Goal: Task Accomplishment & Management: Complete application form

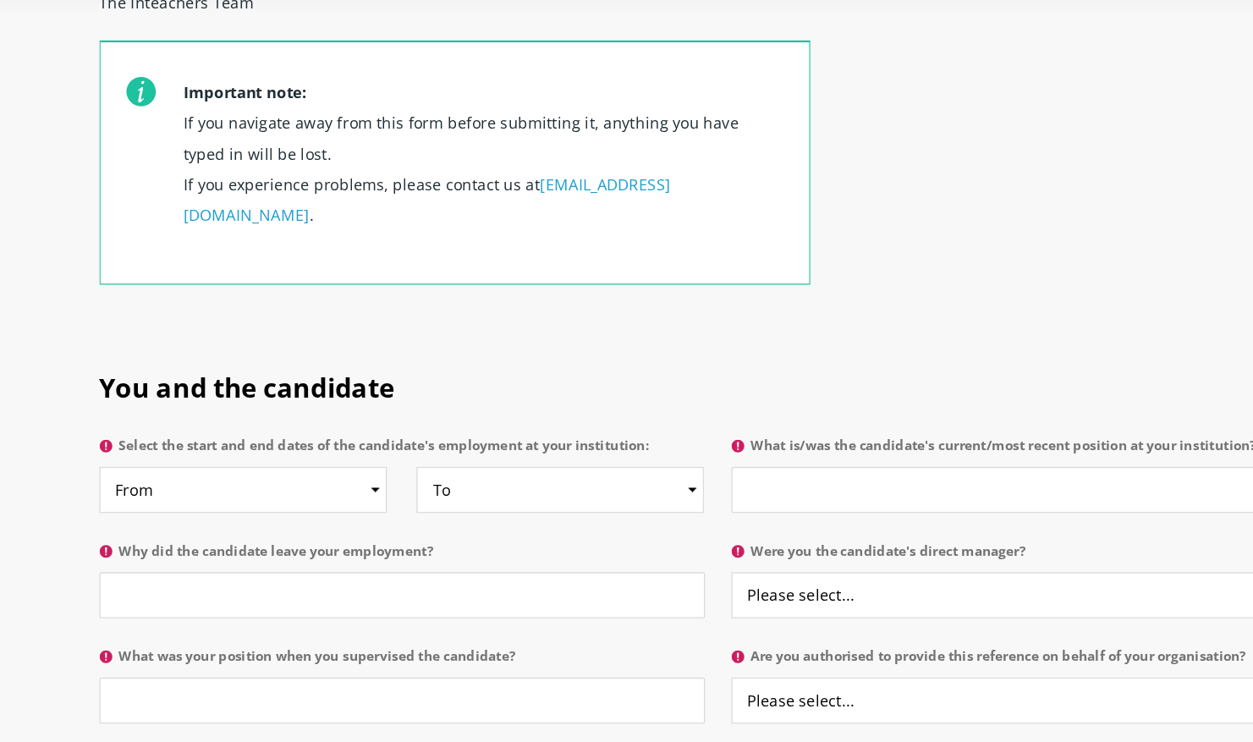
scroll to position [595, 0]
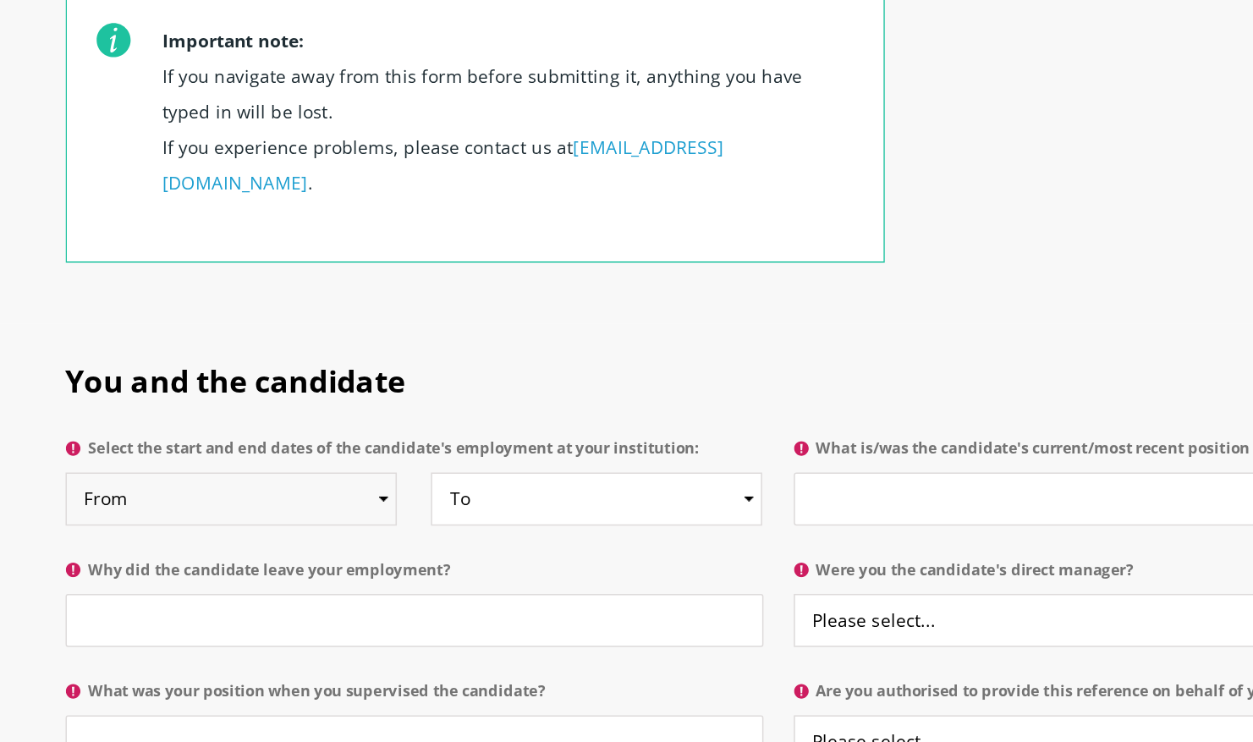
click at [321, 457] on select "From 2025 2024 2023 2022 2021 2020 2019 2018 2017 2016 2015 2014 2013 2012 2011…" at bounding box center [261, 475] width 222 height 36
select select "2023"
click at [150, 457] on select "From 2025 2024 2023 2022 2021 2020 2019 2018 2017 2016 2015 2014 2013 2012 2011…" at bounding box center [261, 475] width 222 height 36
click at [420, 457] on select "To Currently 2025 2024 2023 2022 2021 2020 2019 2018 2017 2016 2015 2014 2013 2…" at bounding box center [505, 475] width 222 height 36
select select "2025"
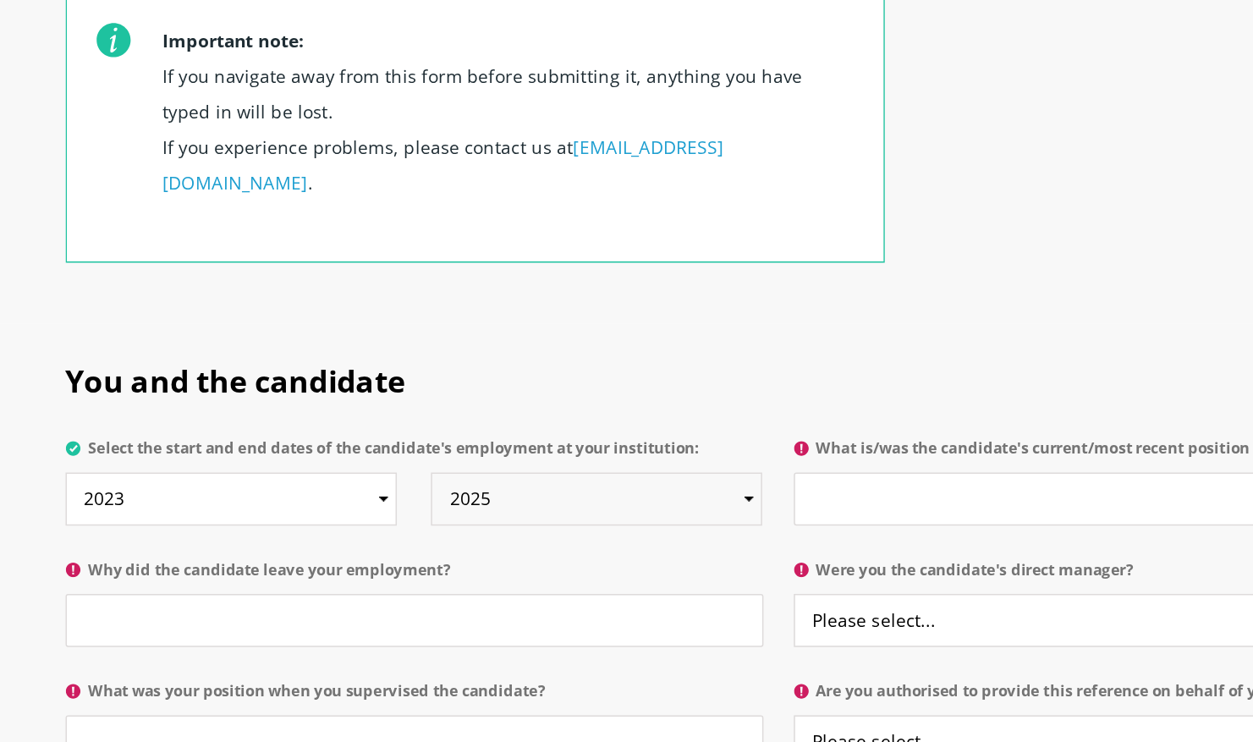
click at [394, 457] on select "To Currently 2025 2024 2023 2022 2021 2020 2019 2018 2017 2016 2015 2014 2013 2…" at bounding box center [505, 475] width 222 height 36
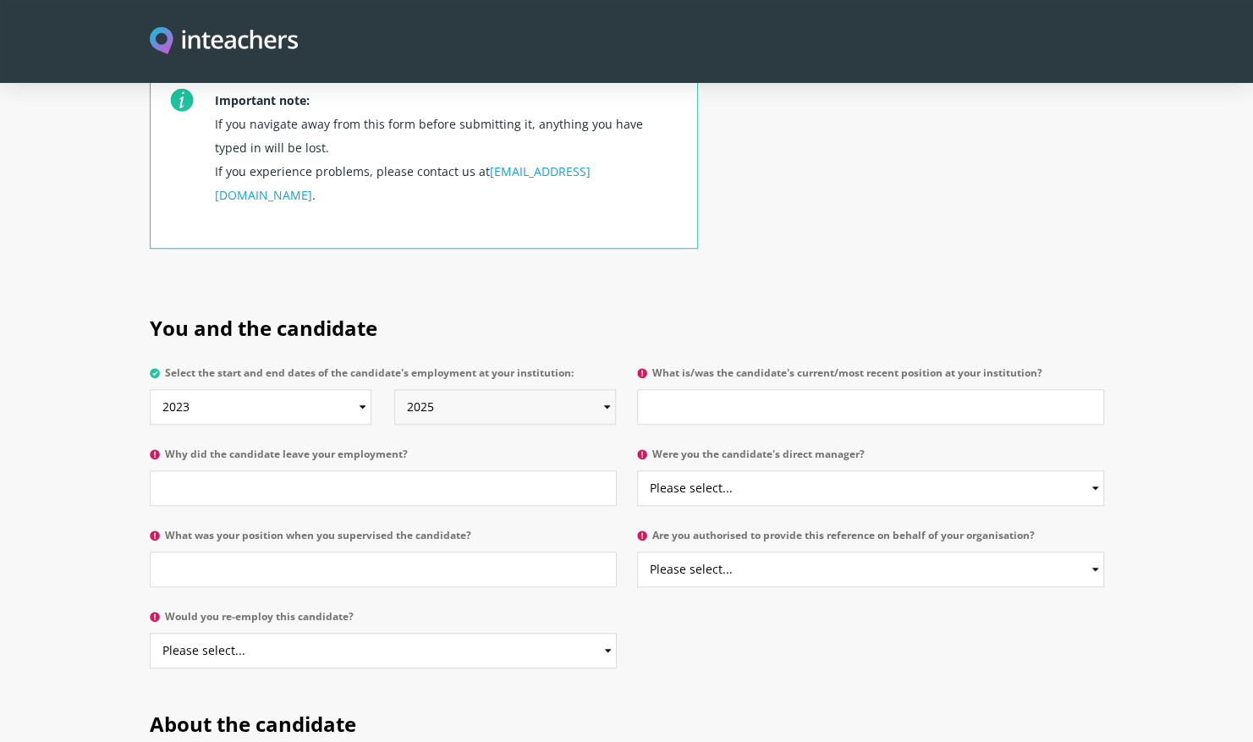
scroll to position [668, 0]
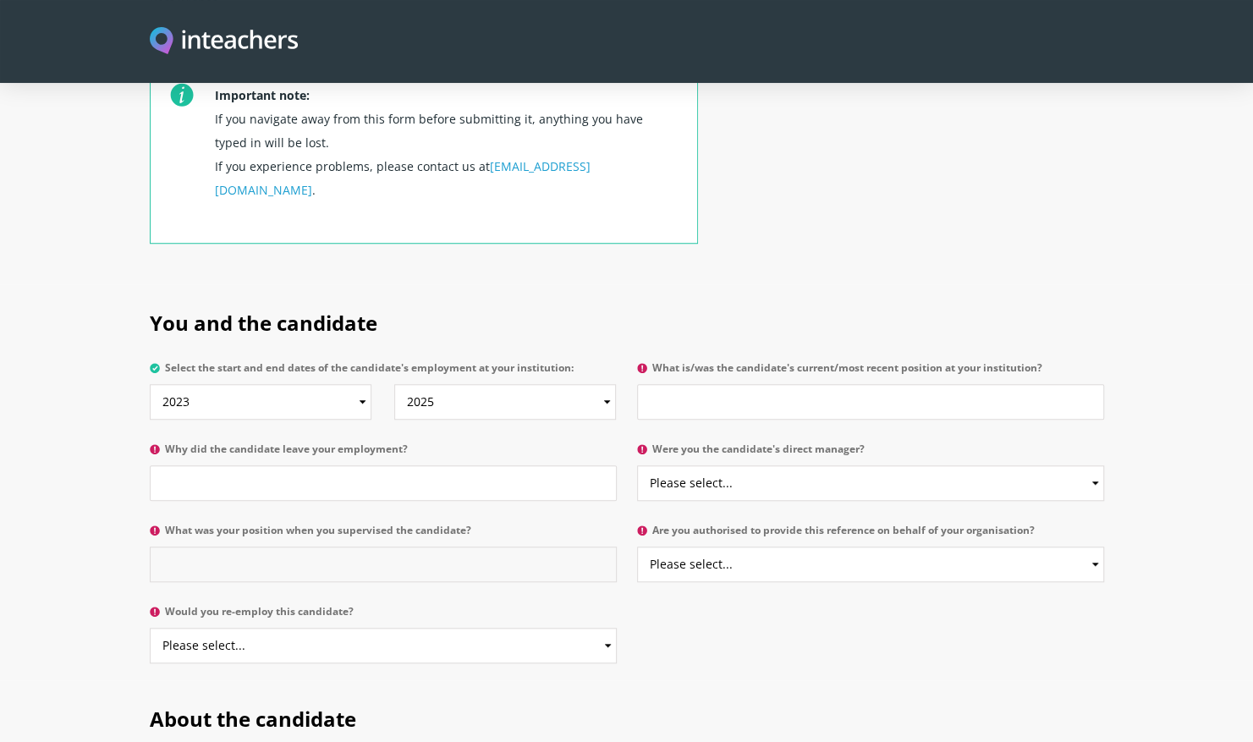
click at [405, 547] on input "What was your position when you supervised the candidate?" at bounding box center [383, 565] width 467 height 36
type input "H"
type input "HR"
click at [371, 465] on input "Why did the candidate leave your employment?" at bounding box center [383, 483] width 467 height 36
type input "she"
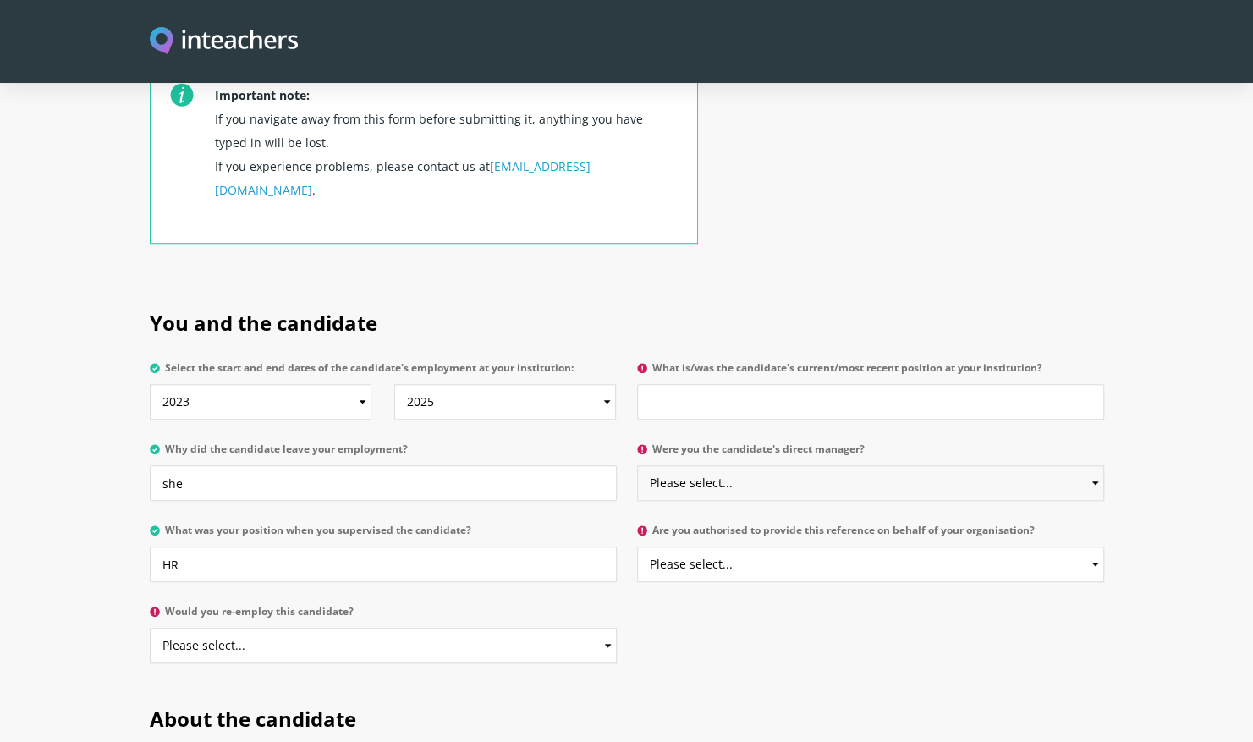
click at [723, 465] on select "Please select... Yes No" at bounding box center [870, 483] width 467 height 36
click at [637, 465] on select "Please select... Yes No" at bounding box center [870, 483] width 467 height 36
click at [745, 465] on select "Please select... Yes No" at bounding box center [870, 483] width 467 height 36
select select "No"
click at [637, 465] on select "Please select... Yes No" at bounding box center [870, 483] width 467 height 36
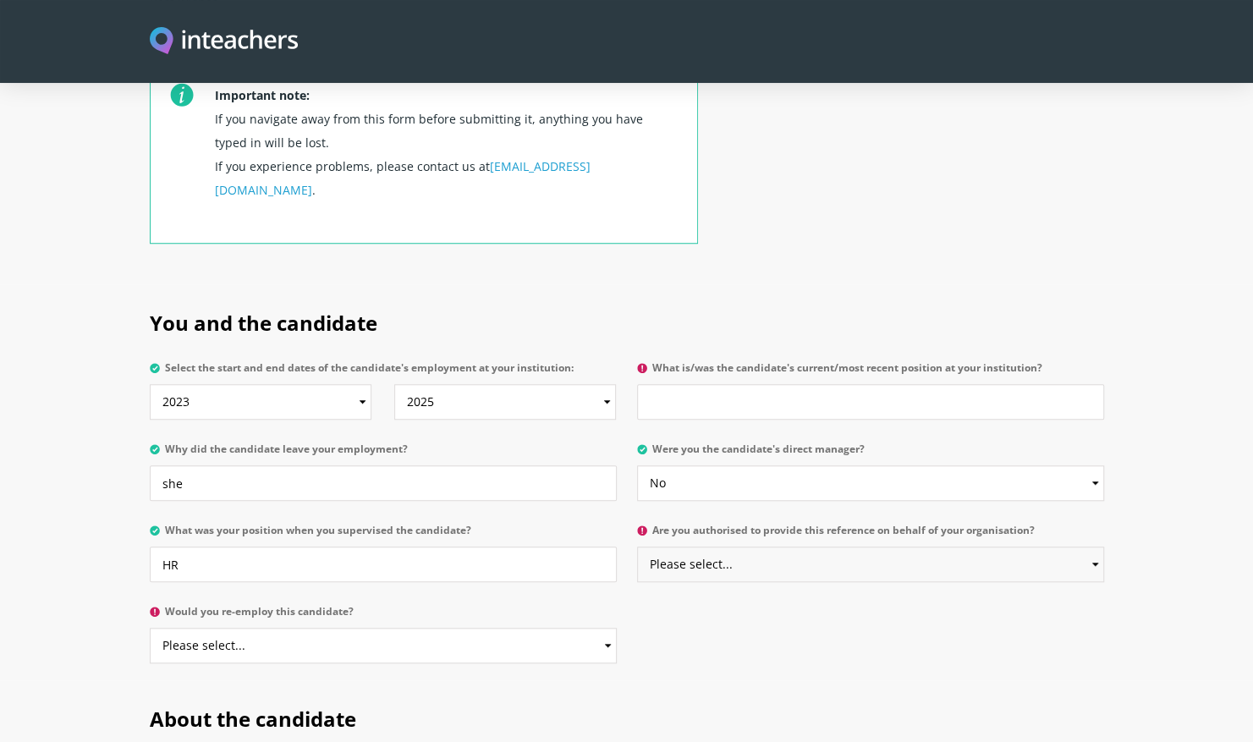
click at [714, 547] on select "Please select... Yes No" at bounding box center [870, 565] width 467 height 36
select select "Yes"
click at [637, 547] on select "Please select... Yes No" at bounding box center [870, 565] width 467 height 36
click at [459, 628] on select "Please select... Yes No" at bounding box center [383, 646] width 467 height 36
select select "Yes"
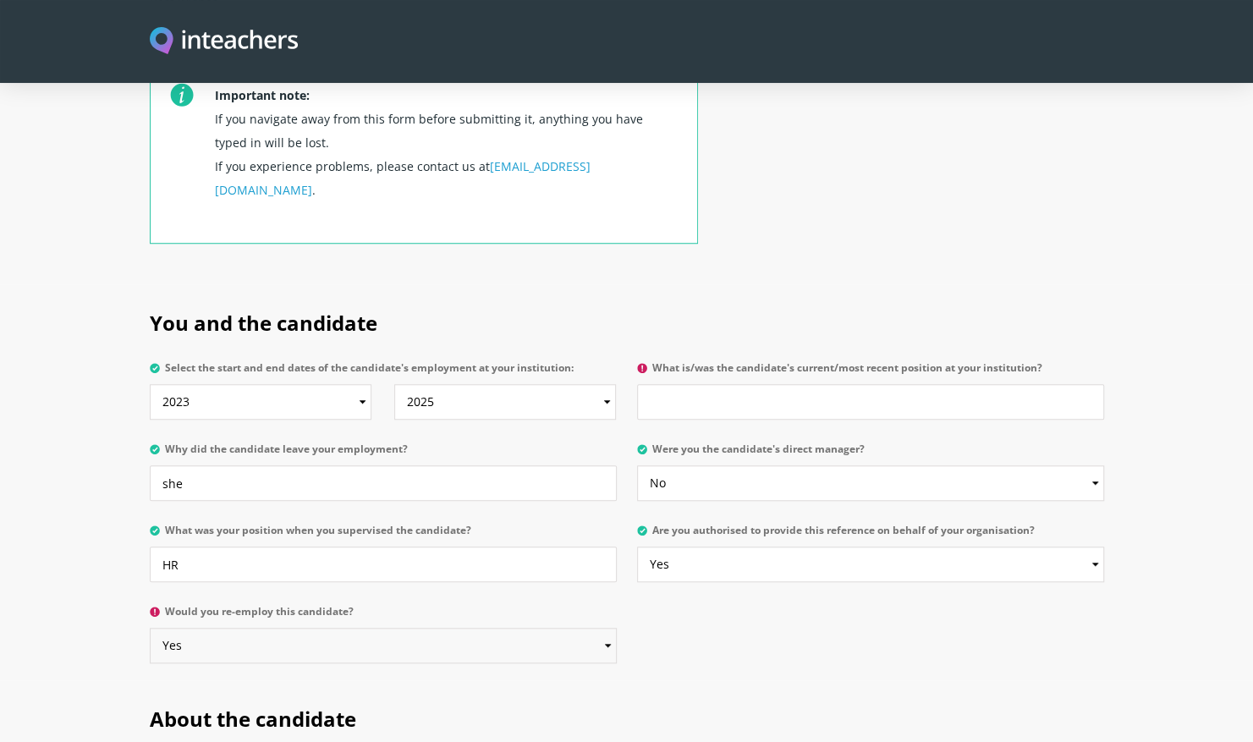
click at [150, 628] on select "Please select... Yes No" at bounding box center [383, 646] width 467 height 36
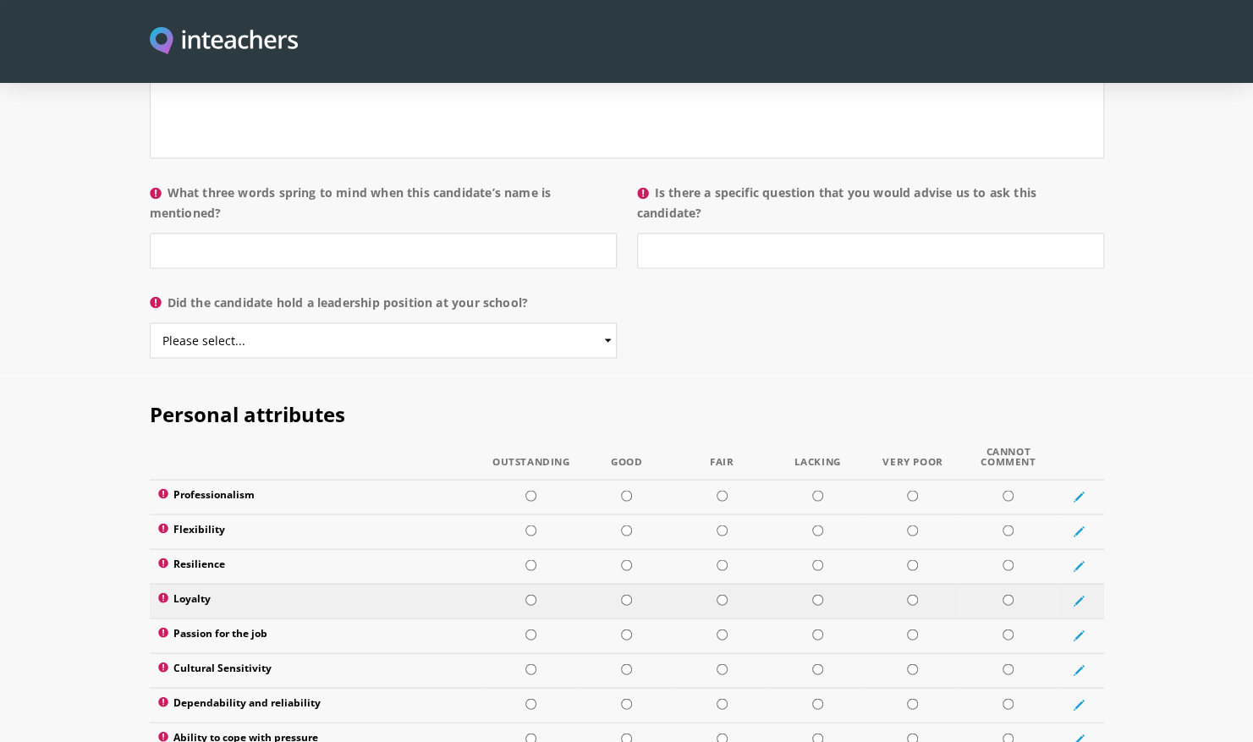
scroll to position [1760, 0]
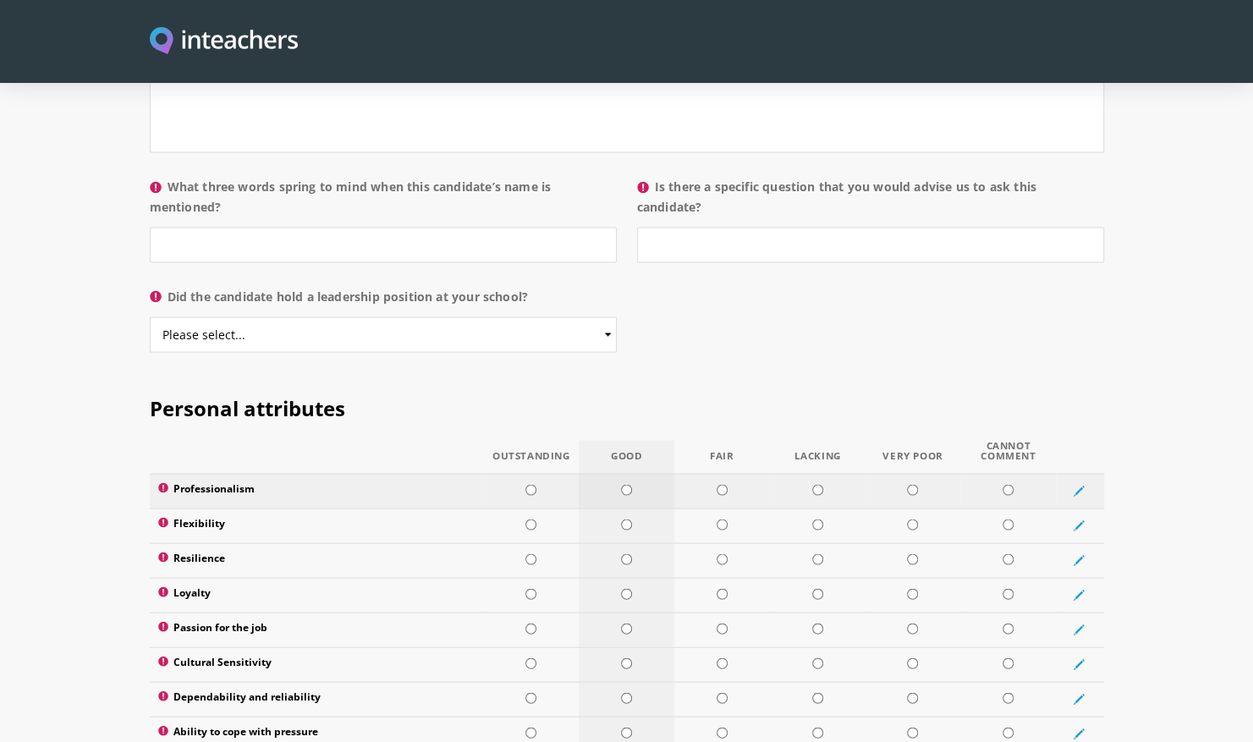
click at [627, 484] on input "radio" at bounding box center [626, 489] width 11 height 11
radio input "true"
click at [530, 519] on input "radio" at bounding box center [530, 524] width 11 height 11
radio input "true"
click at [624, 588] on input "radio" at bounding box center [626, 593] width 11 height 11
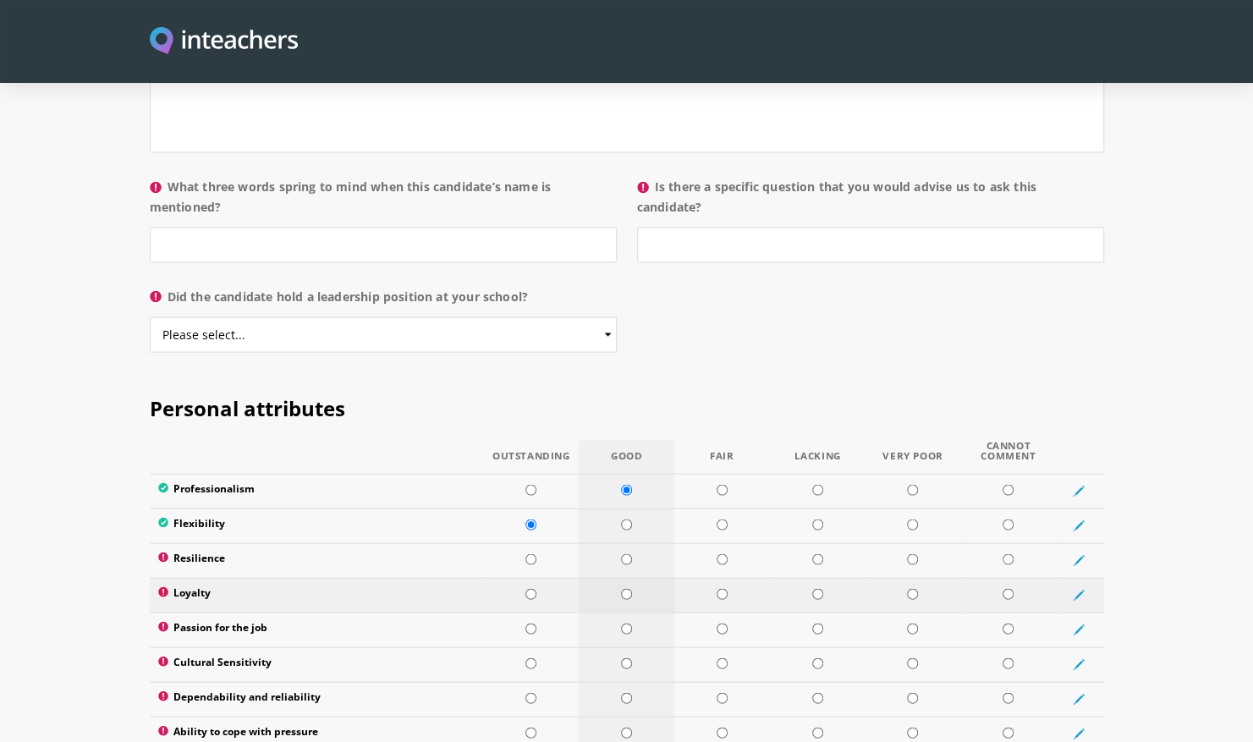
radio input "true"
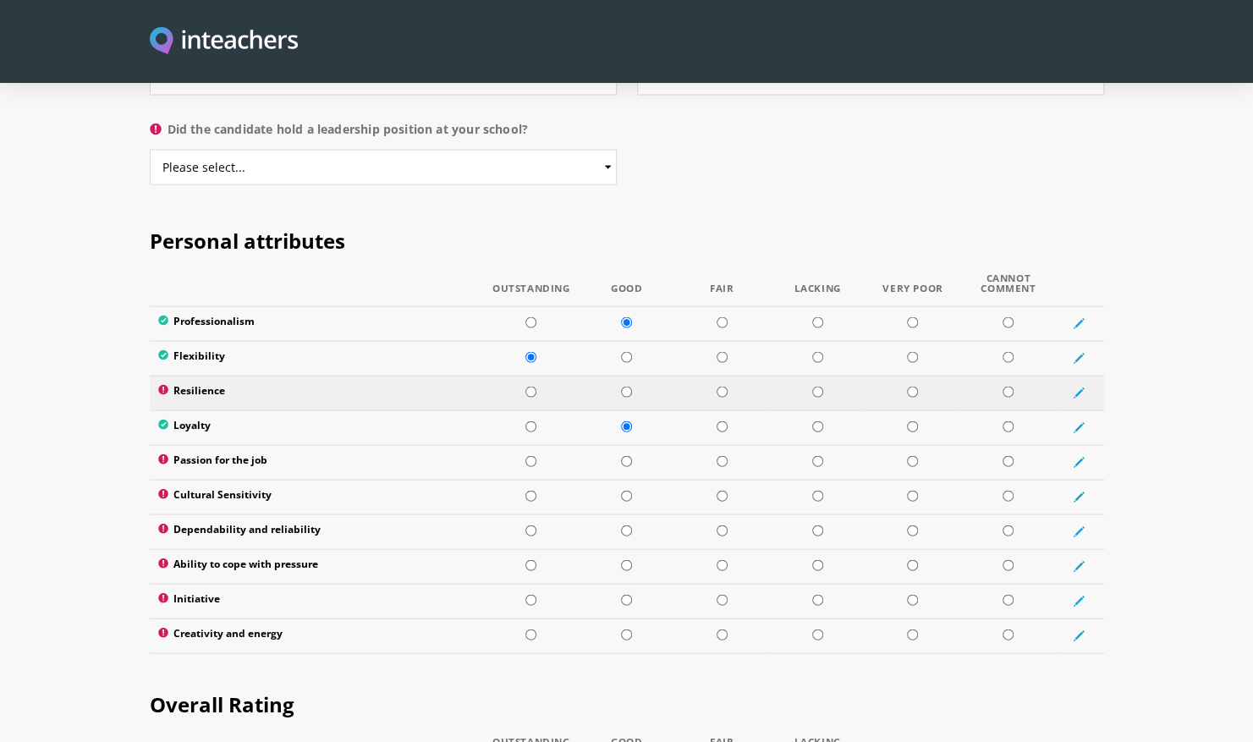
scroll to position [1931, 0]
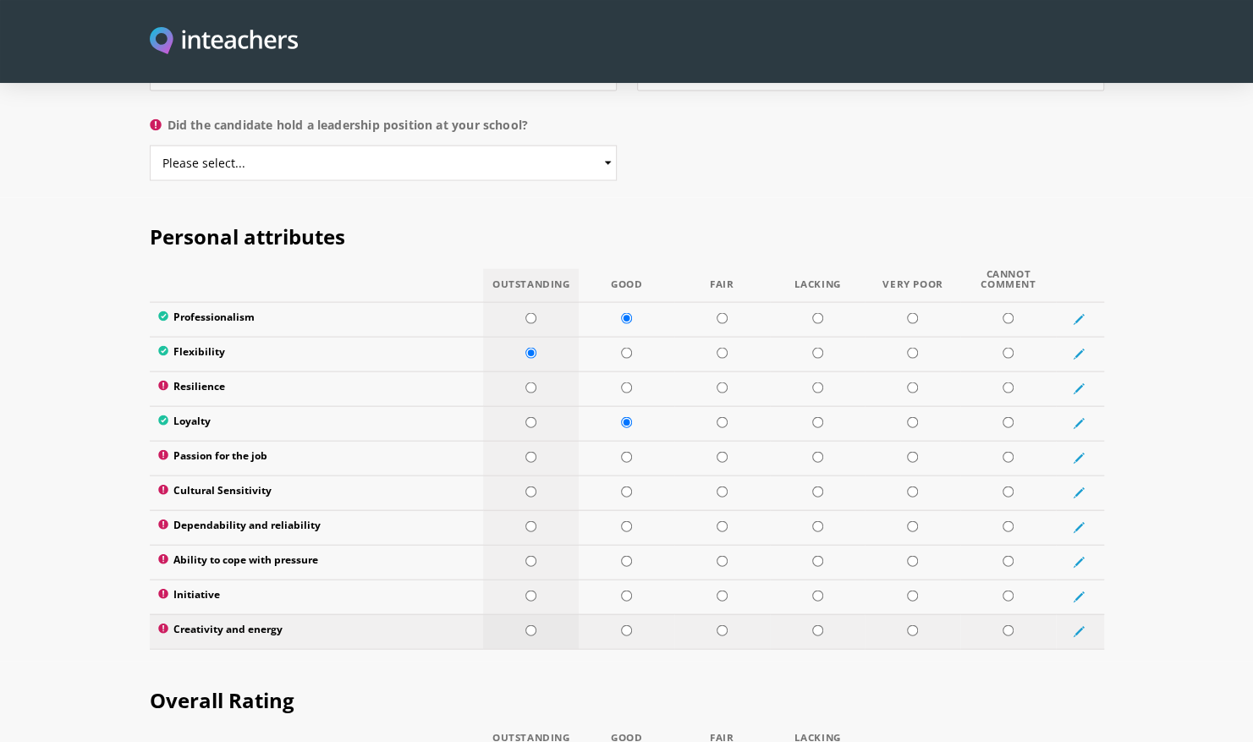
click at [529, 614] on td at bounding box center [531, 631] width 96 height 35
radio input "true"
click at [530, 591] on input "radio" at bounding box center [530, 596] width 11 height 11
radio input "true"
click at [533, 556] on input "radio" at bounding box center [530, 561] width 11 height 11
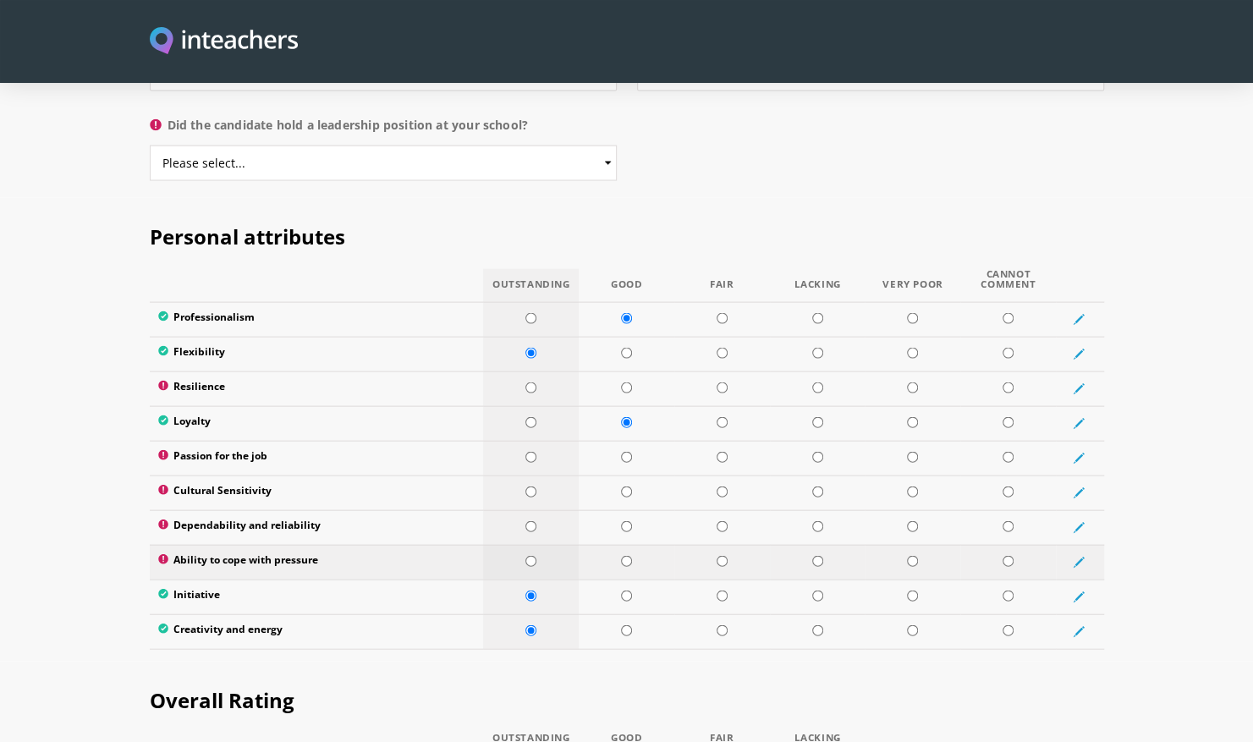
radio input "true"
click at [530, 521] on input "radio" at bounding box center [530, 526] width 11 height 11
radio input "true"
click at [528, 487] on input "radio" at bounding box center [530, 492] width 11 height 11
radio input "true"
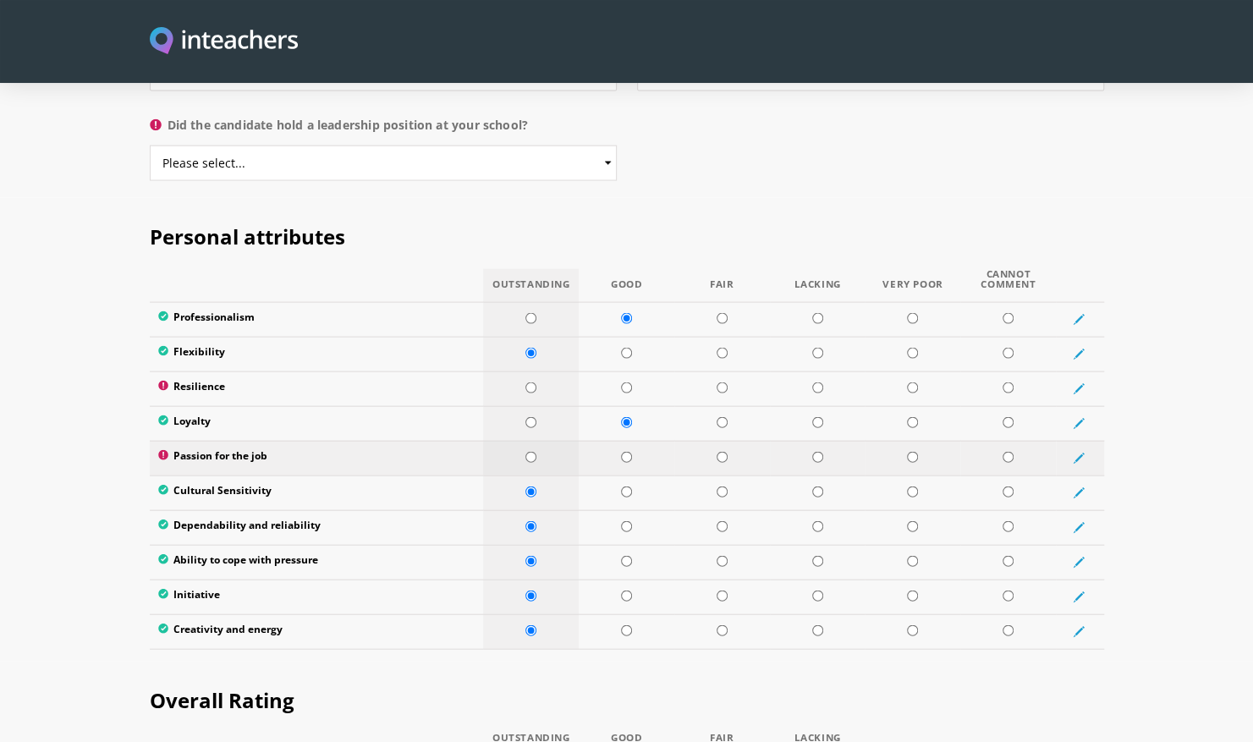
click at [526, 452] on input "radio" at bounding box center [530, 457] width 11 height 11
radio input "true"
click at [482, 198] on h2 "Personal attributes" at bounding box center [627, 233] width 954 height 71
click at [626, 382] on input "radio" at bounding box center [626, 387] width 11 height 11
radio input "true"
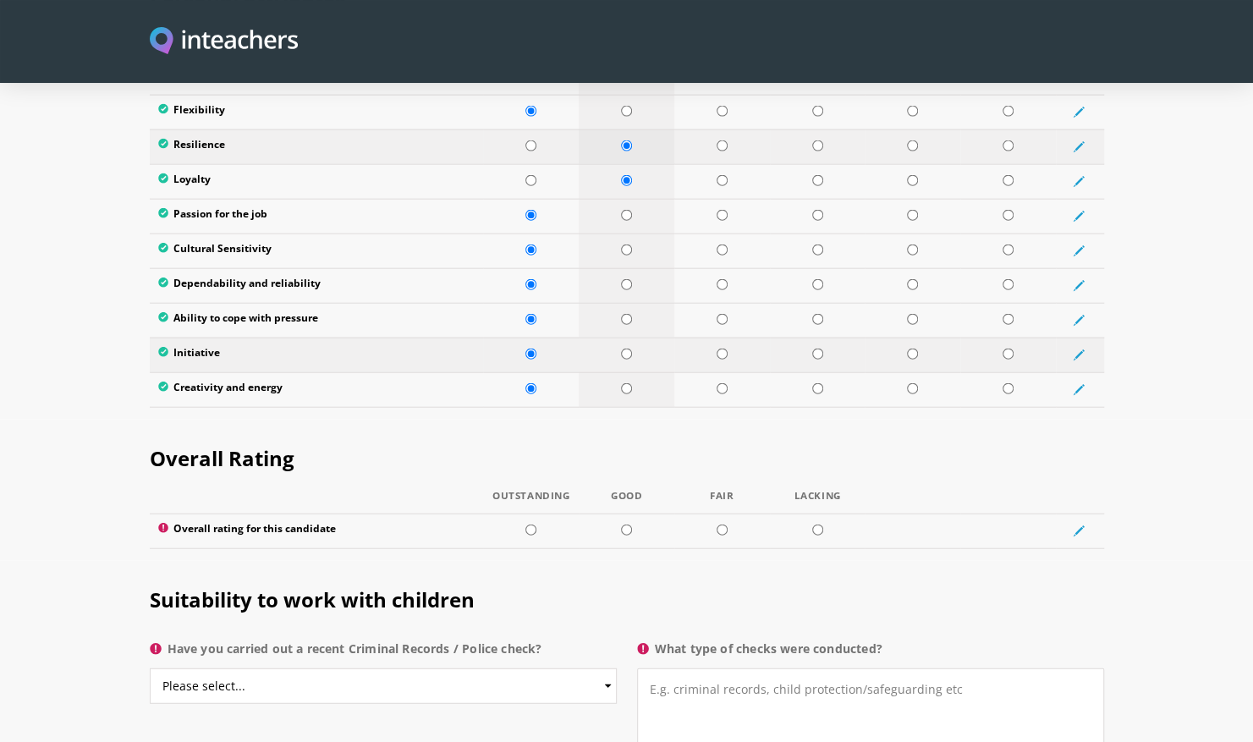
scroll to position [2174, 0]
click at [597, 668] on select "Please select... Yes No Do not know" at bounding box center [383, 686] width 467 height 36
click at [150, 668] on select "Please select... Yes No Do not know" at bounding box center [383, 686] width 467 height 36
click at [371, 668] on select "Please select... Yes No Do not know" at bounding box center [383, 686] width 467 height 36
select select "Yes"
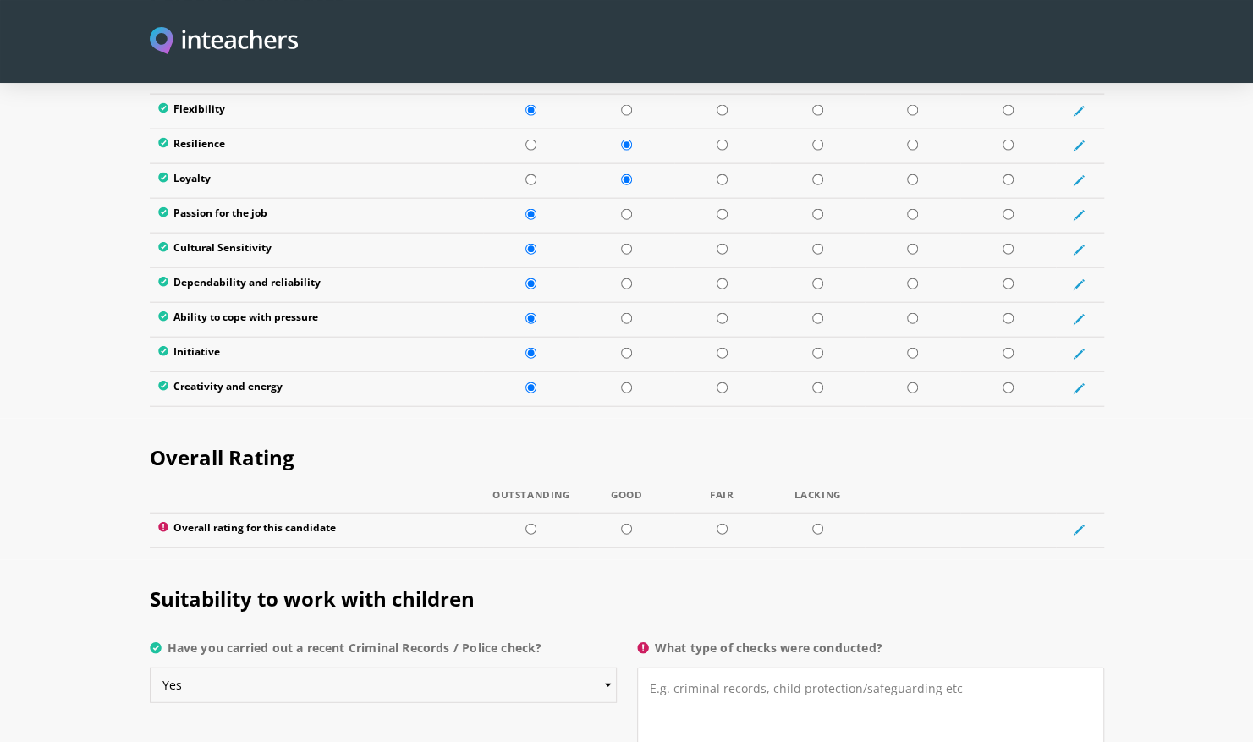
click at [150, 668] on select "Please select... Yes No Do not know" at bounding box center [383, 686] width 467 height 36
click at [495, 638] on label "Have you carried out a recent Criminal Records / Police check?" at bounding box center [383, 653] width 467 height 30
click at [495, 668] on select "Please select... Yes No Do not know" at bounding box center [383, 686] width 467 height 36
click at [495, 638] on label "Have you carried out a recent Criminal Records / Police check?" at bounding box center [383, 653] width 467 height 30
click at [495, 668] on select "Please select... Yes No Do not know" at bounding box center [383, 686] width 467 height 36
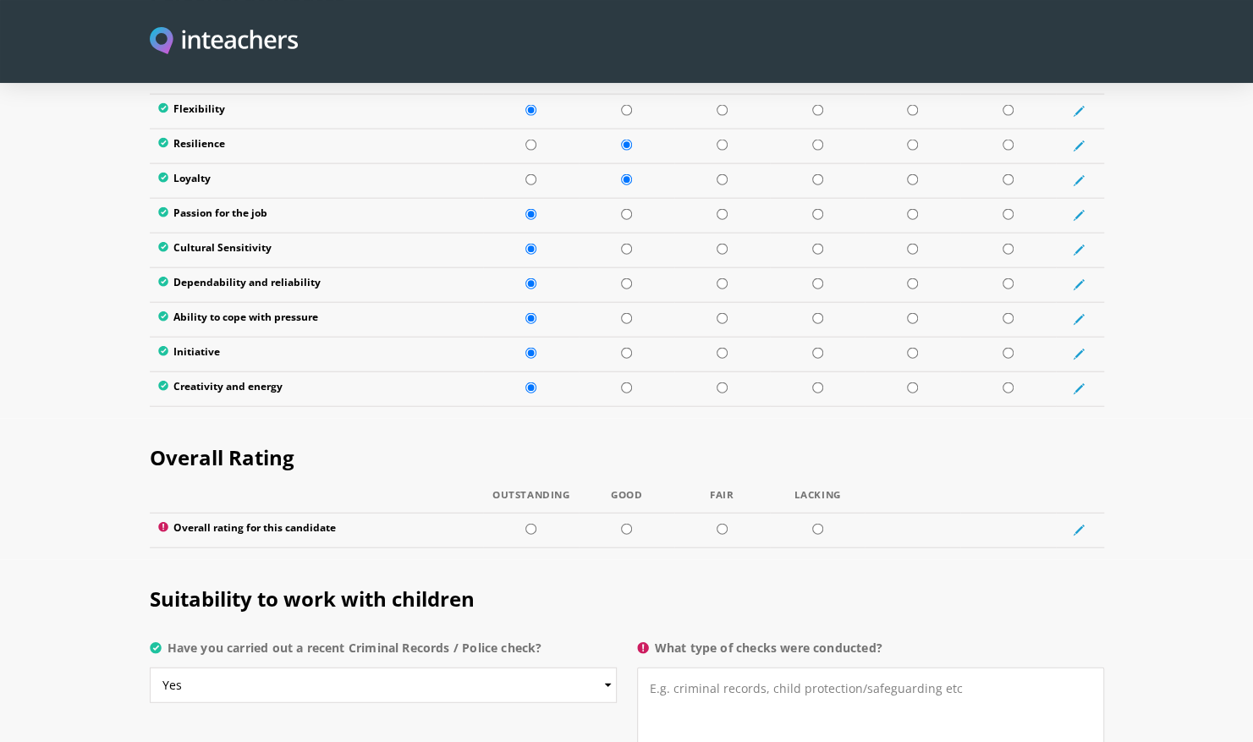
drag, startPoint x: 495, startPoint y: 597, endPoint x: 531, endPoint y: 597, distance: 36.4
click at [531, 638] on label "Have you carried out a recent Criminal Records / Police check?" at bounding box center [383, 653] width 467 height 30
click at [531, 668] on select "Please select... Yes No Do not know" at bounding box center [383, 686] width 467 height 36
drag, startPoint x: 542, startPoint y: 597, endPoint x: 466, endPoint y: 597, distance: 75.3
click at [466, 638] on label "Have you carried out a recent Criminal Records / Police check?" at bounding box center [383, 653] width 467 height 30
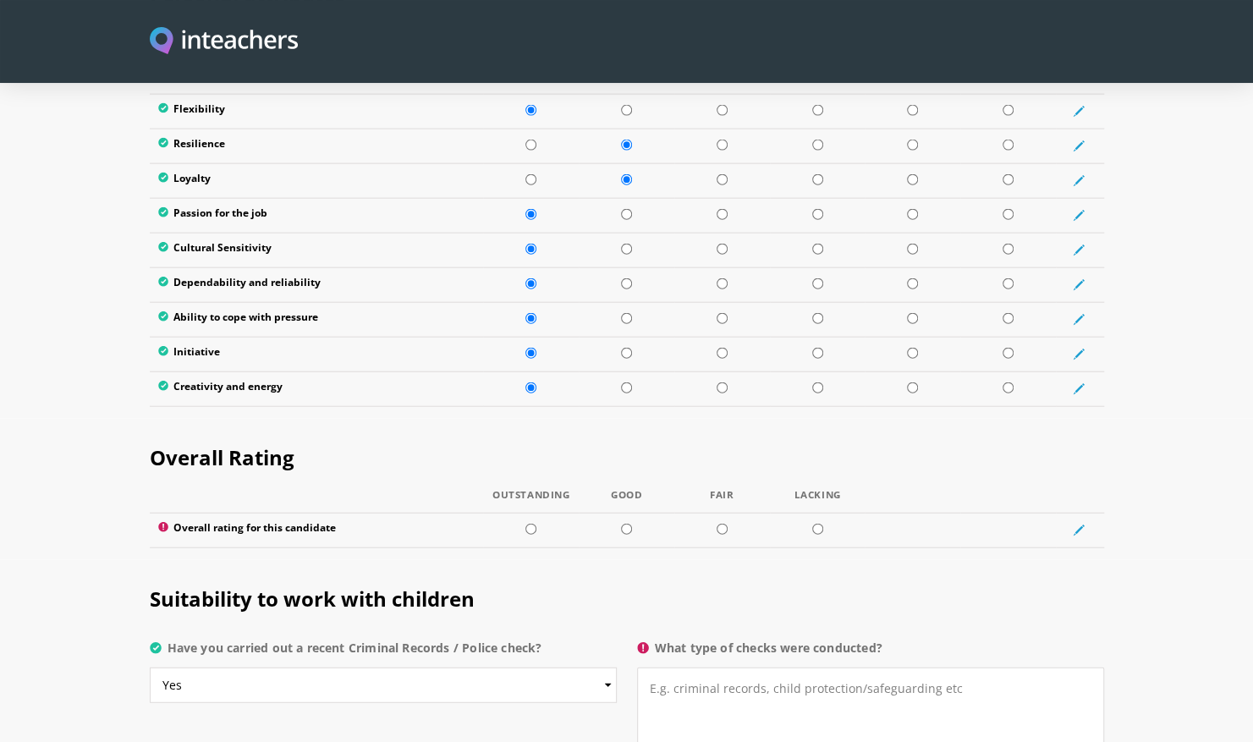
copy label "Police check"
click at [741, 668] on textarea "What type of checks were conducted?" at bounding box center [870, 724] width 467 height 113
paste textarea "Police check"
type textarea "Police check was clear"
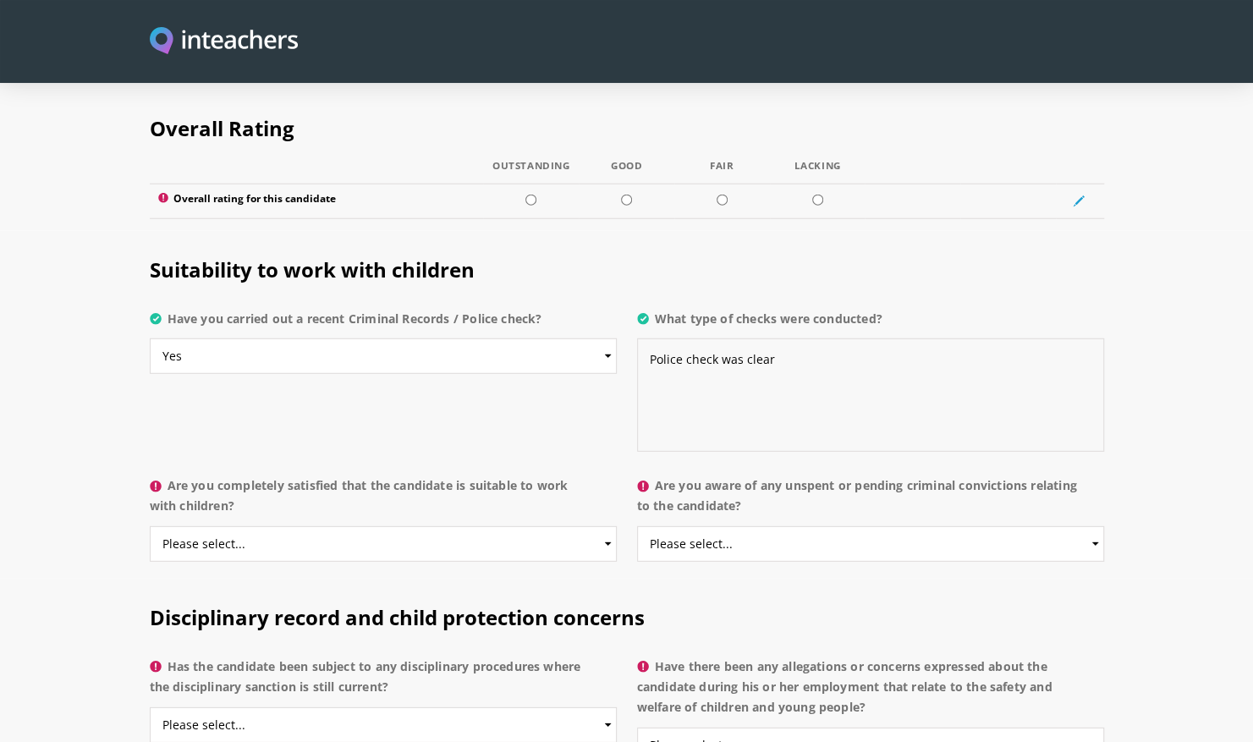
scroll to position [2511, 0]
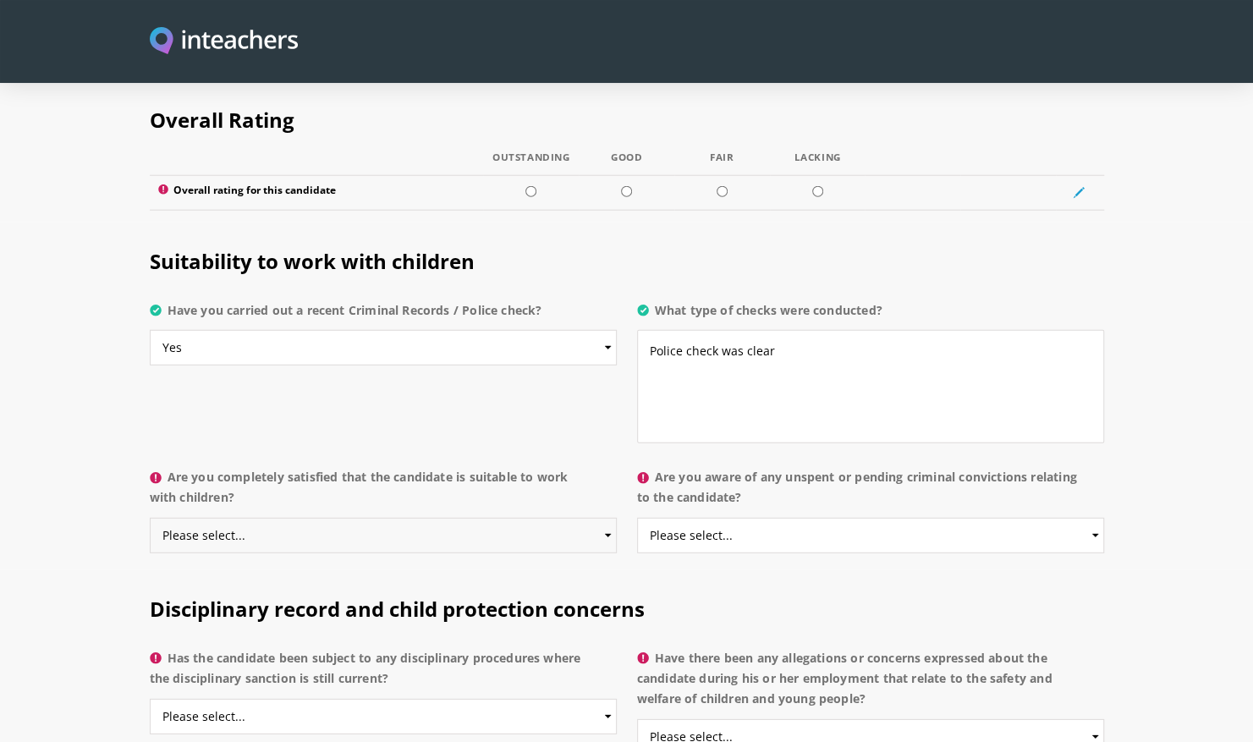
click at [579, 518] on select "Please select... Yes No Do not know" at bounding box center [383, 536] width 467 height 36
select select "Yes"
click at [150, 518] on select "Please select... Yes No Do not know" at bounding box center [383, 536] width 467 height 36
click at [346, 648] on label "Has the candidate been subject to any disciplinary procedures where the discipl…" at bounding box center [383, 673] width 467 height 51
click at [346, 699] on select "Please select... Yes No Do not know" at bounding box center [383, 717] width 467 height 36
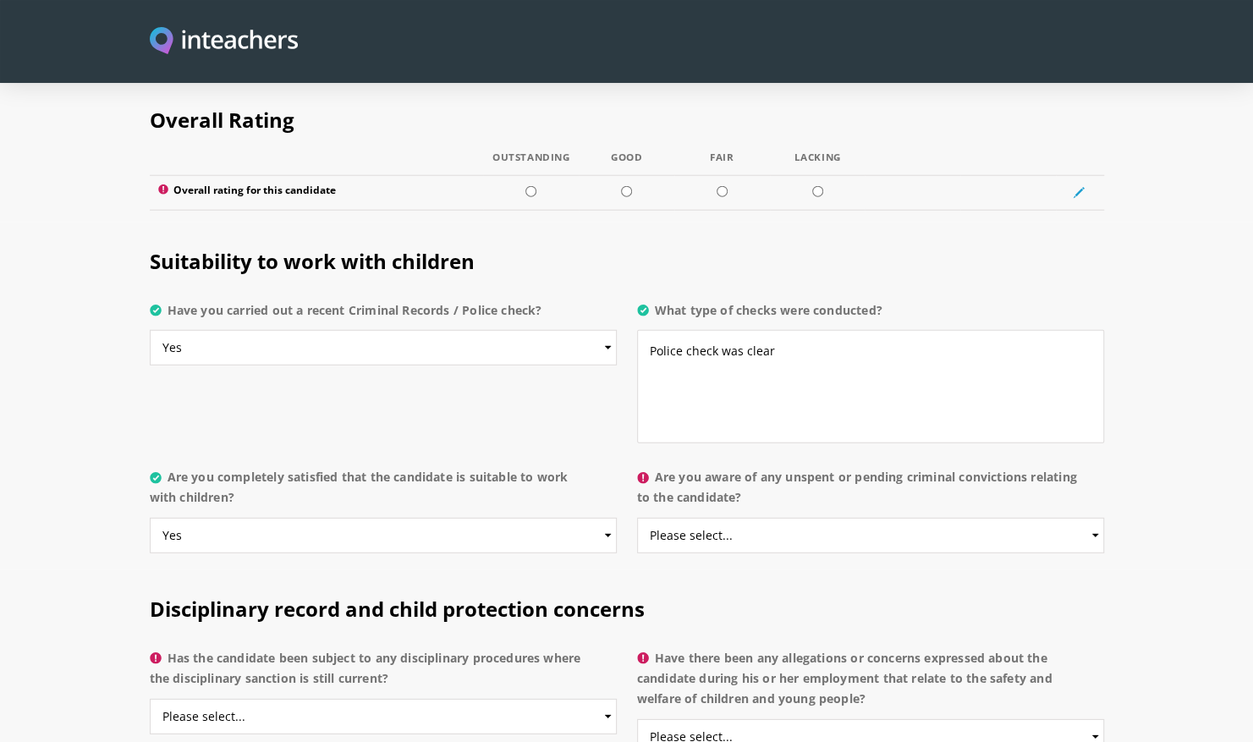
click at [346, 648] on label "Has the candidate been subject to any disciplinary procedures where the discipl…" at bounding box center [383, 673] width 467 height 51
click at [346, 699] on select "Please select... Yes No Do not know" at bounding box center [383, 717] width 467 height 36
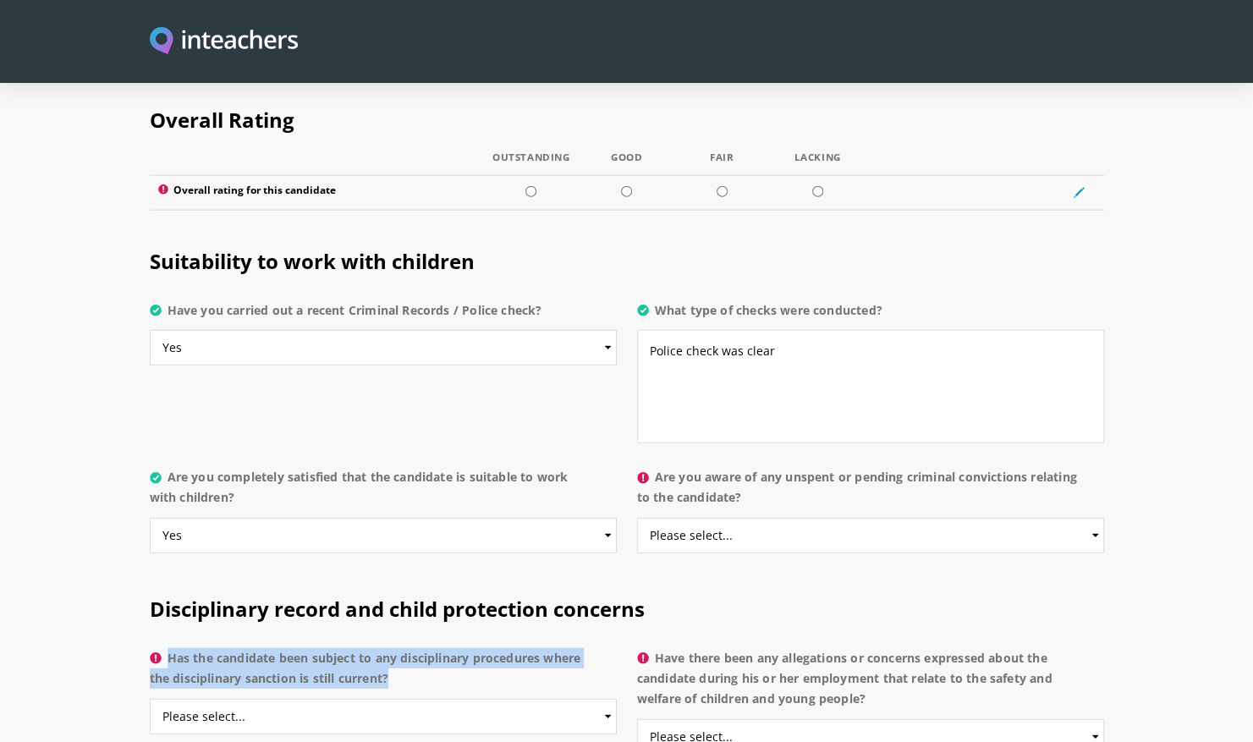
click at [346, 648] on label "Has the candidate been subject to any disciplinary procedures where the discipl…" at bounding box center [383, 673] width 467 height 51
click at [346, 699] on select "Please select... Yes No Do not know" at bounding box center [383, 717] width 467 height 36
copy label "Has the candidate been subject to any disciplinary procedures where the discipl…"
click at [333, 699] on select "Please select... Yes No Do not know" at bounding box center [383, 717] width 467 height 36
select select "No"
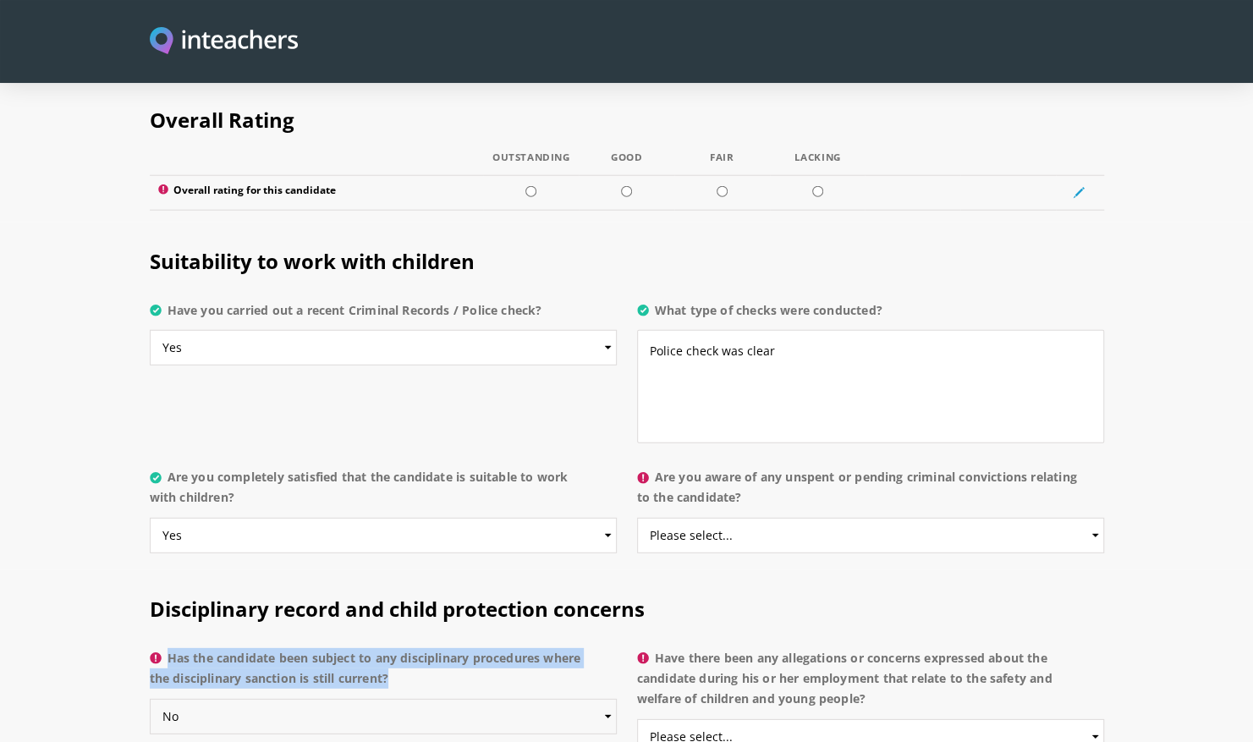
click at [150, 699] on select "Please select... Yes No Do not know" at bounding box center [383, 717] width 467 height 36
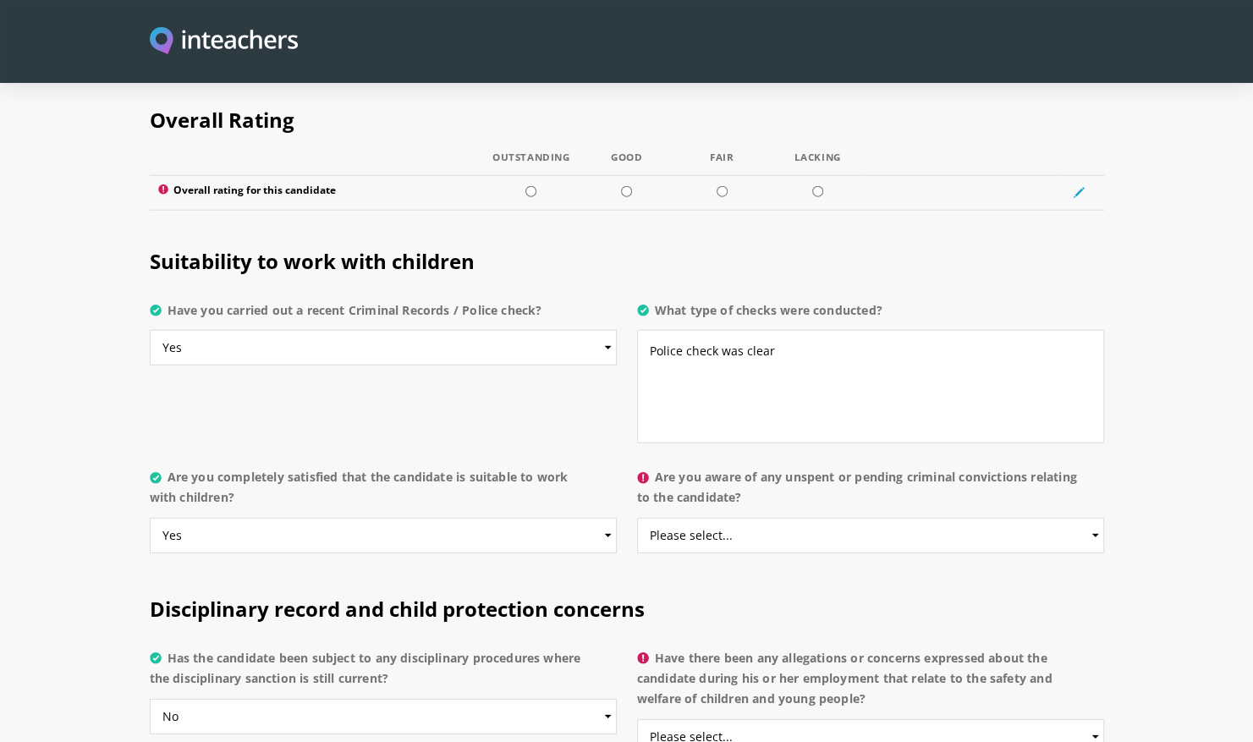
click at [743, 648] on label "Have there been any allegations or concerns expressed about the candidate durin…" at bounding box center [870, 683] width 467 height 71
click at [743, 719] on select "Please select... Yes No Do not know" at bounding box center [870, 737] width 467 height 36
click at [743, 648] on label "Have there been any allegations or concerns expressed about the candidate durin…" at bounding box center [870, 683] width 467 height 71
click at [743, 719] on select "Please select... Yes No Do not know" at bounding box center [870, 737] width 467 height 36
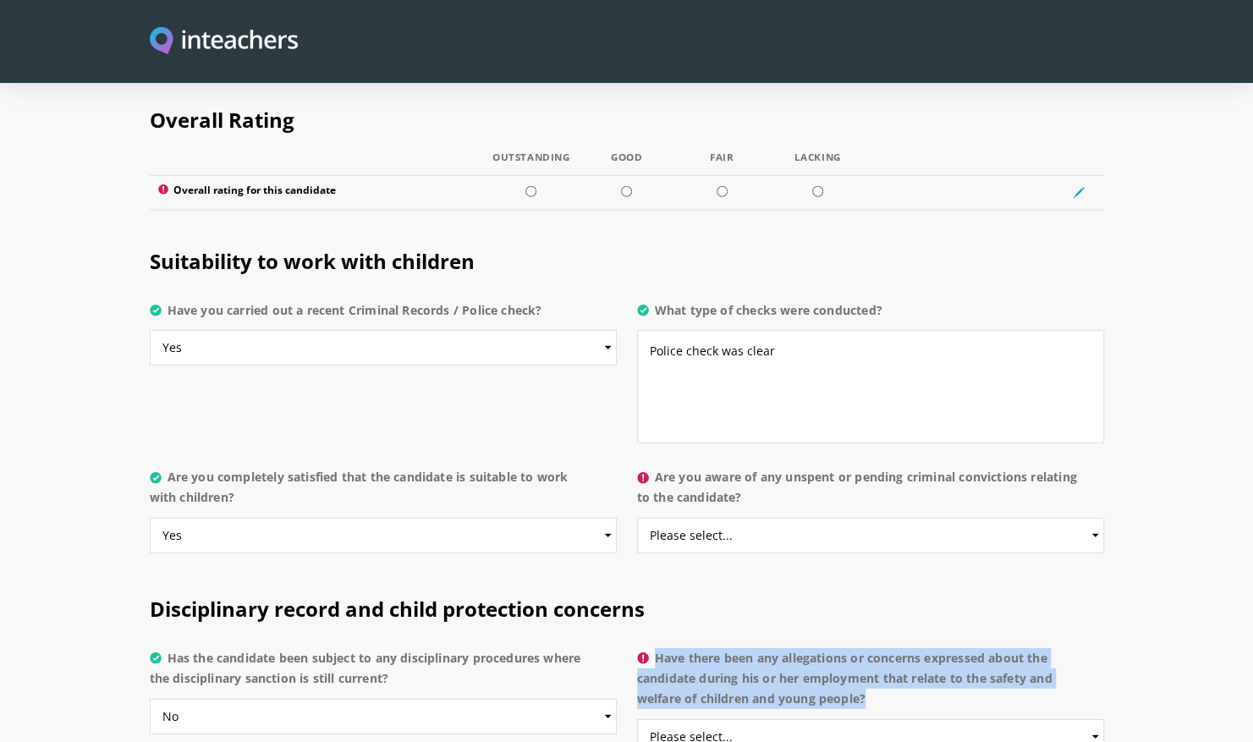
copy label "Have there been any allegations or concerns expressed about the candidate durin…"
click at [762, 719] on select "Please select... Yes No Do not know" at bounding box center [870, 737] width 467 height 36
select select "No"
click at [637, 719] on select "Please select... Yes No Do not know" at bounding box center [870, 737] width 467 height 36
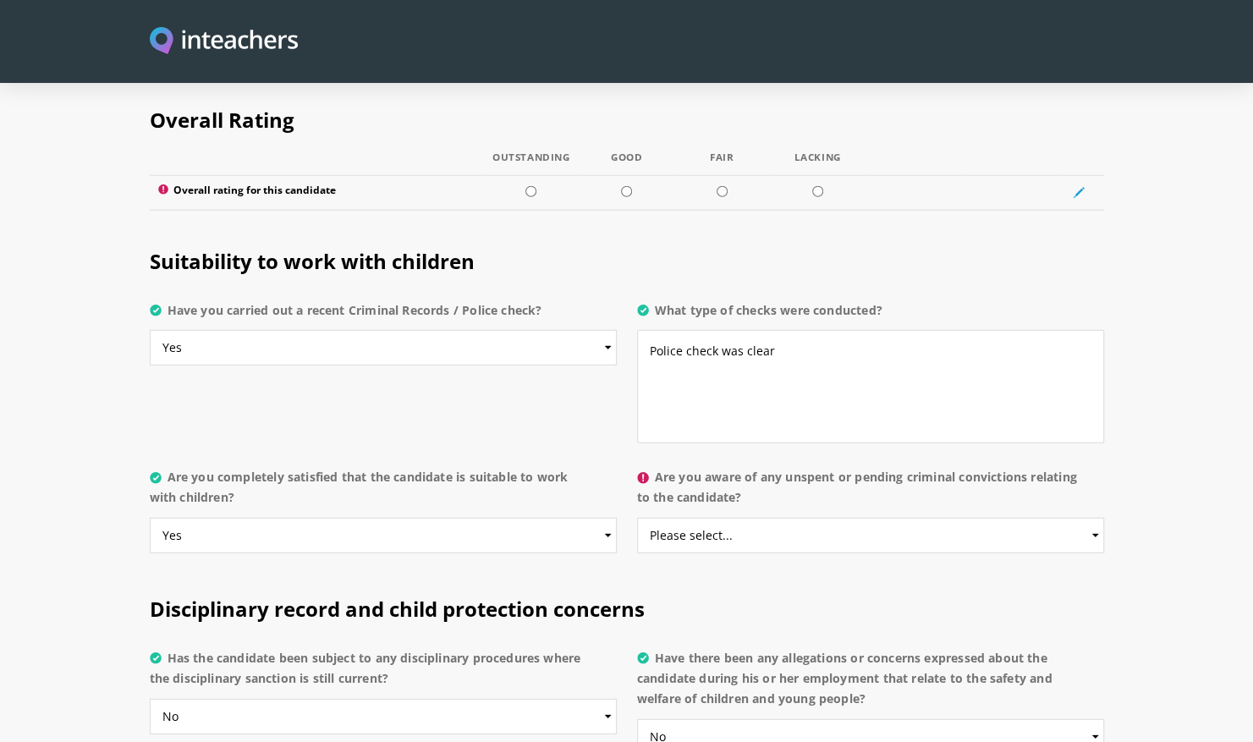
click at [751, 467] on label "Are you aware of any unspent or pending criminal convictions relating to the ca…" at bounding box center [870, 492] width 467 height 51
click at [751, 518] on select "Please select... Yes No Do not know" at bounding box center [870, 536] width 467 height 36
click at [751, 467] on label "Are you aware of any unspent or pending criminal convictions relating to the ca…" at bounding box center [870, 492] width 467 height 51
click at [751, 518] on select "Please select... Yes No Do not know" at bounding box center [870, 536] width 467 height 36
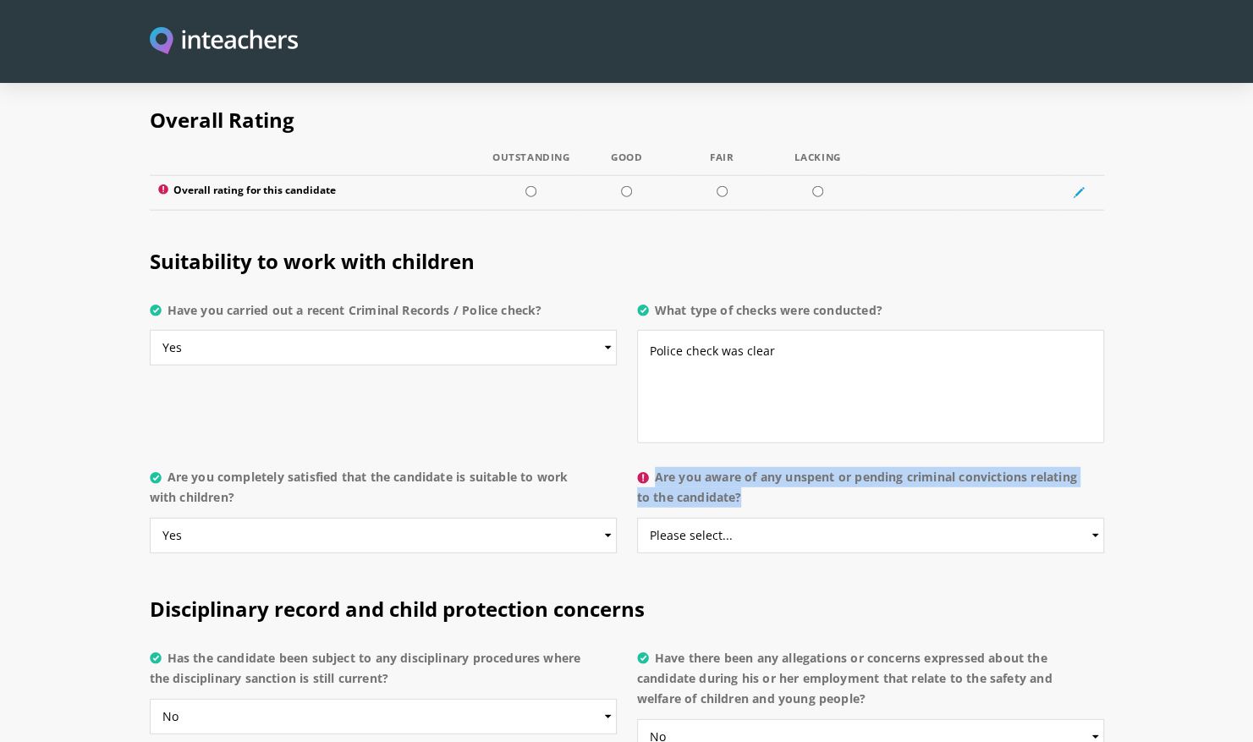
click at [751, 467] on label "Are you aware of any unspent or pending criminal convictions relating to the ca…" at bounding box center [870, 492] width 467 height 51
click at [751, 518] on select "Please select... Yes No Do not know" at bounding box center [870, 536] width 467 height 36
copy label "Are you aware of any unspent or pending criminal convictions relating to the ca…"
click at [689, 518] on select "Please select... Yes No Do not know" at bounding box center [870, 536] width 467 height 36
select select "No"
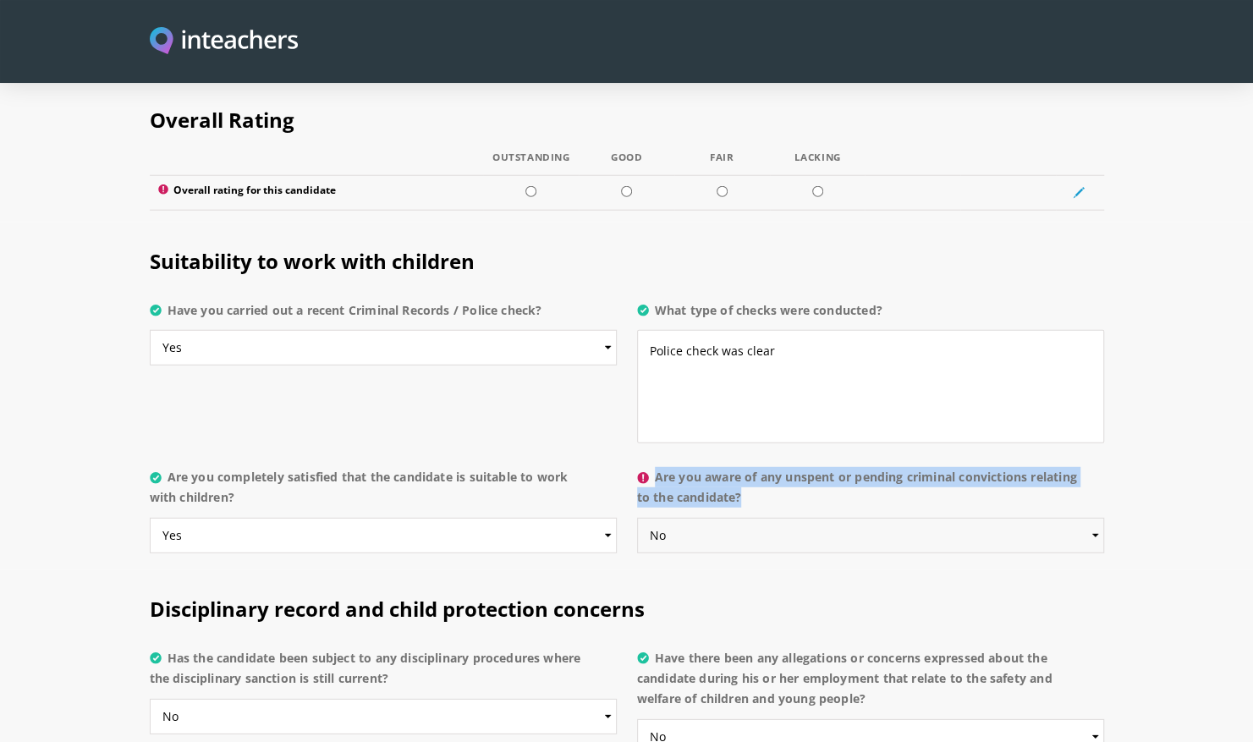
click at [637, 518] on select "Please select... Yes No Do not know" at bounding box center [870, 536] width 467 height 36
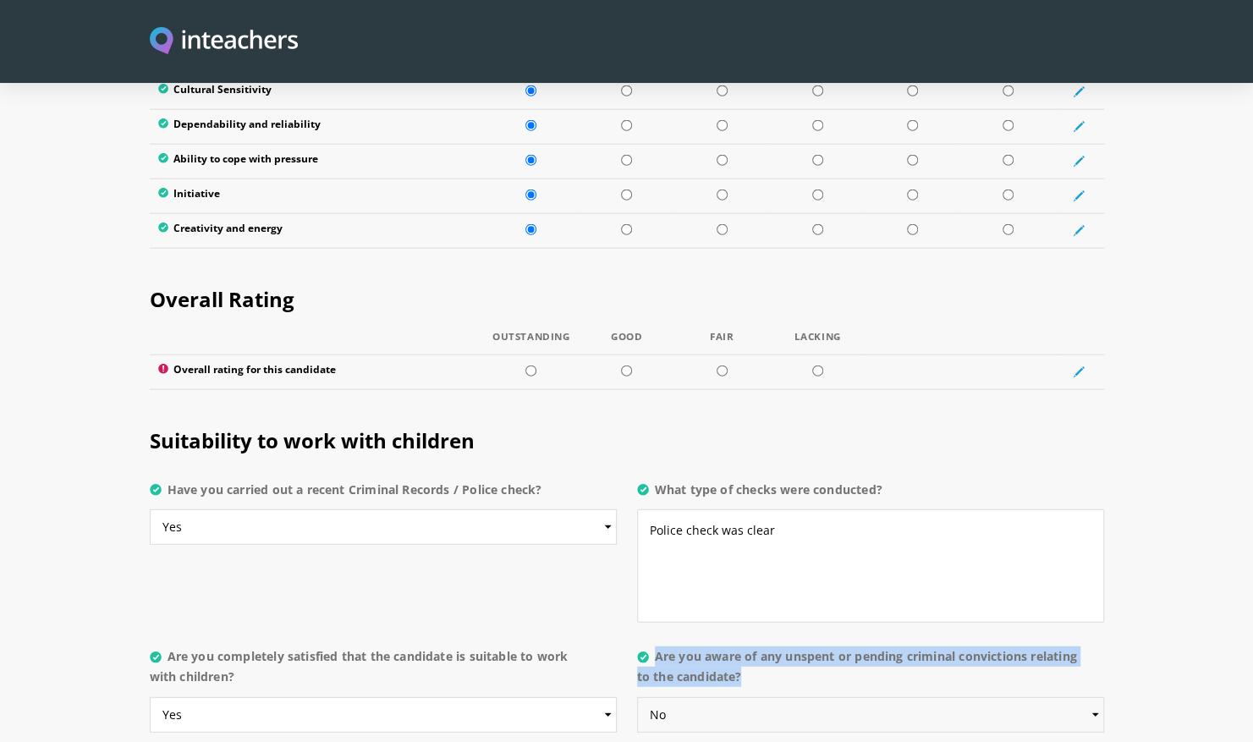
scroll to position [2329, 0]
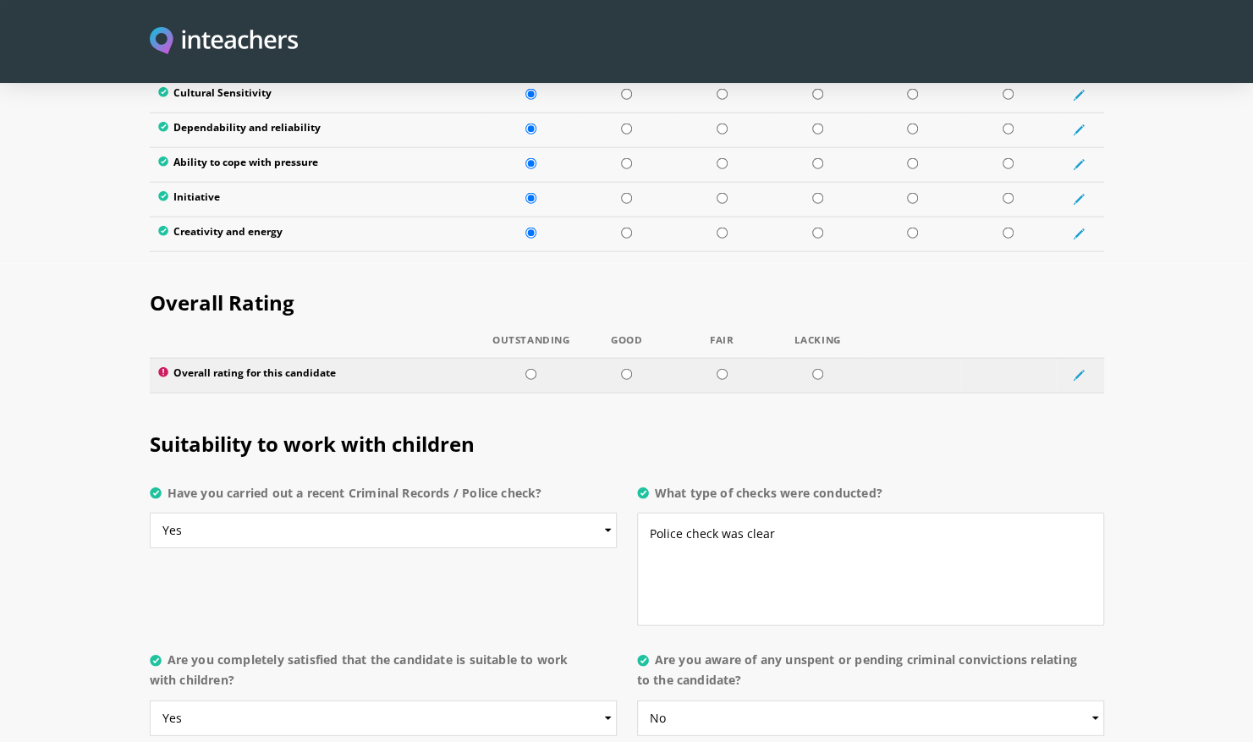
click at [286, 367] on label "Overall rating for this candidate" at bounding box center [316, 375] width 317 height 17
copy tr "Overall rating for this candidate"
click at [629, 369] on input "radio" at bounding box center [626, 374] width 11 height 11
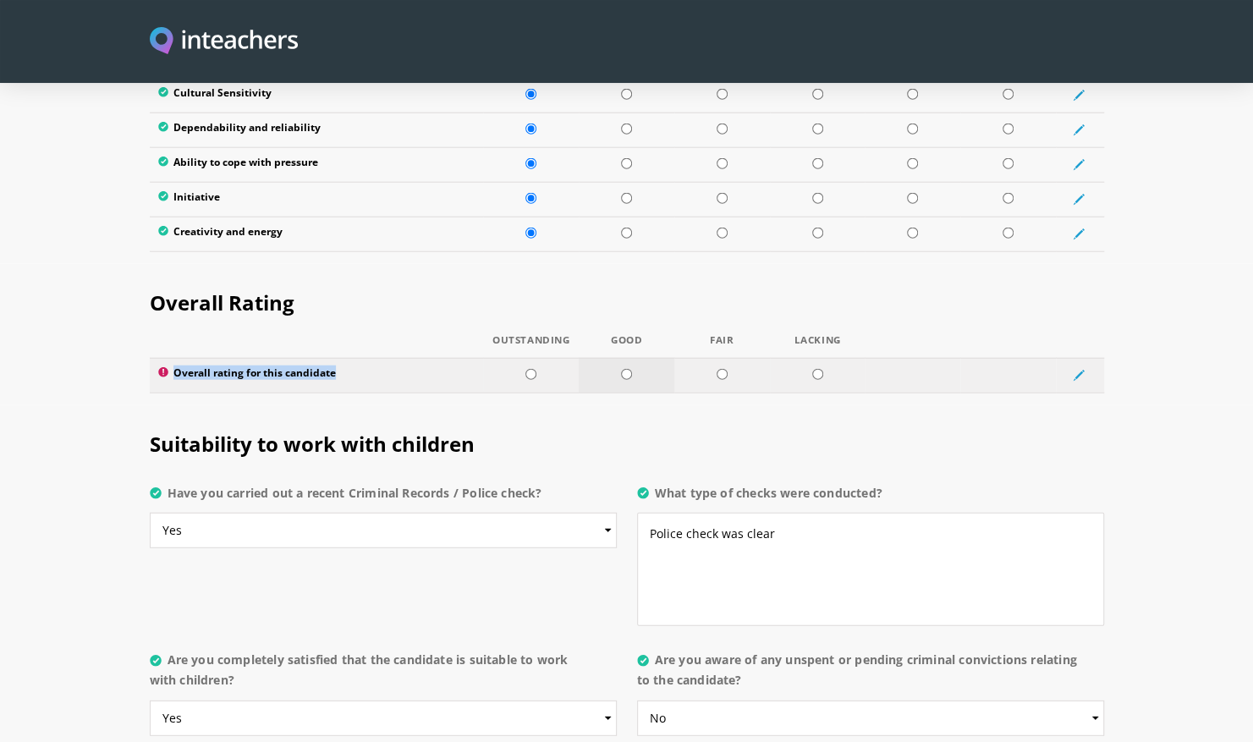
radio input "true"
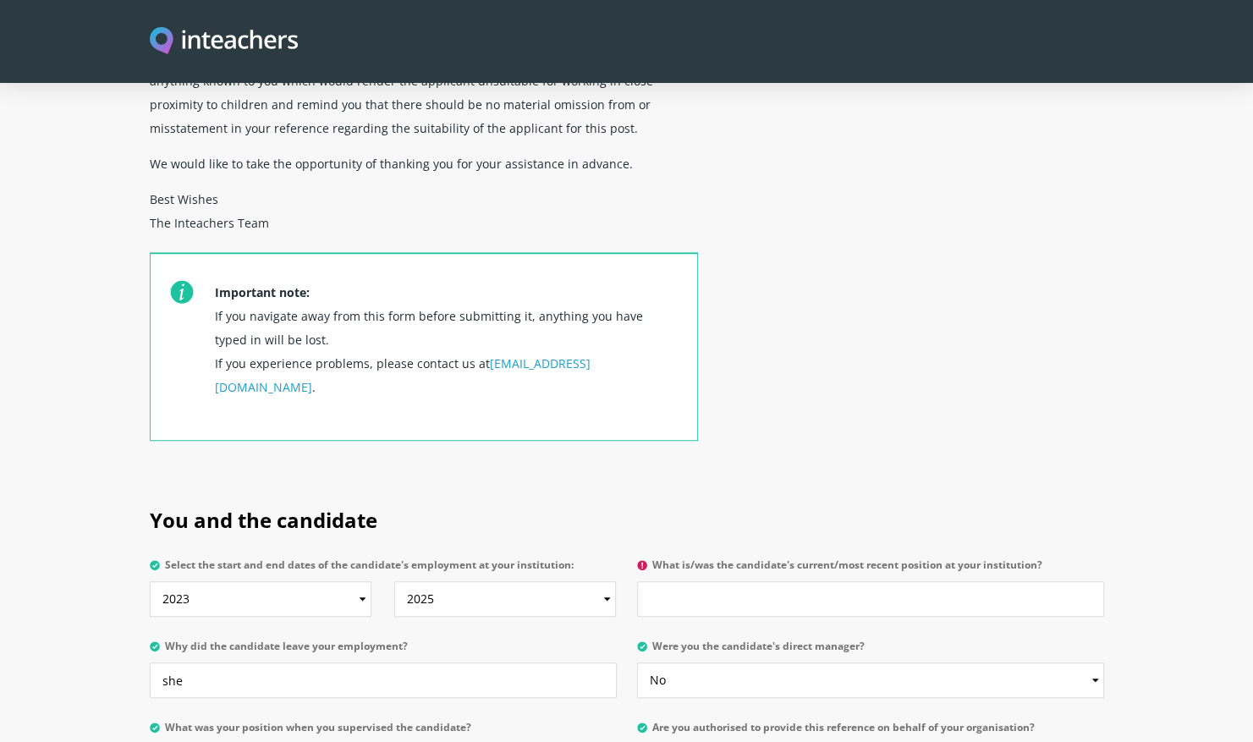
scroll to position [472, 0]
click at [694, 558] on label "What is/was the candidate's current/most recent position at your institution?" at bounding box center [870, 569] width 467 height 22
click at [694, 580] on input "What is/was the candidate's current/most recent position at your institution?" at bounding box center [870, 598] width 467 height 36
click at [694, 558] on label "What is/was the candidate's current/most recent position at your institution?" at bounding box center [870, 569] width 467 height 22
click at [694, 580] on input "What is/was the candidate's current/most recent position at your institution?" at bounding box center [870, 598] width 467 height 36
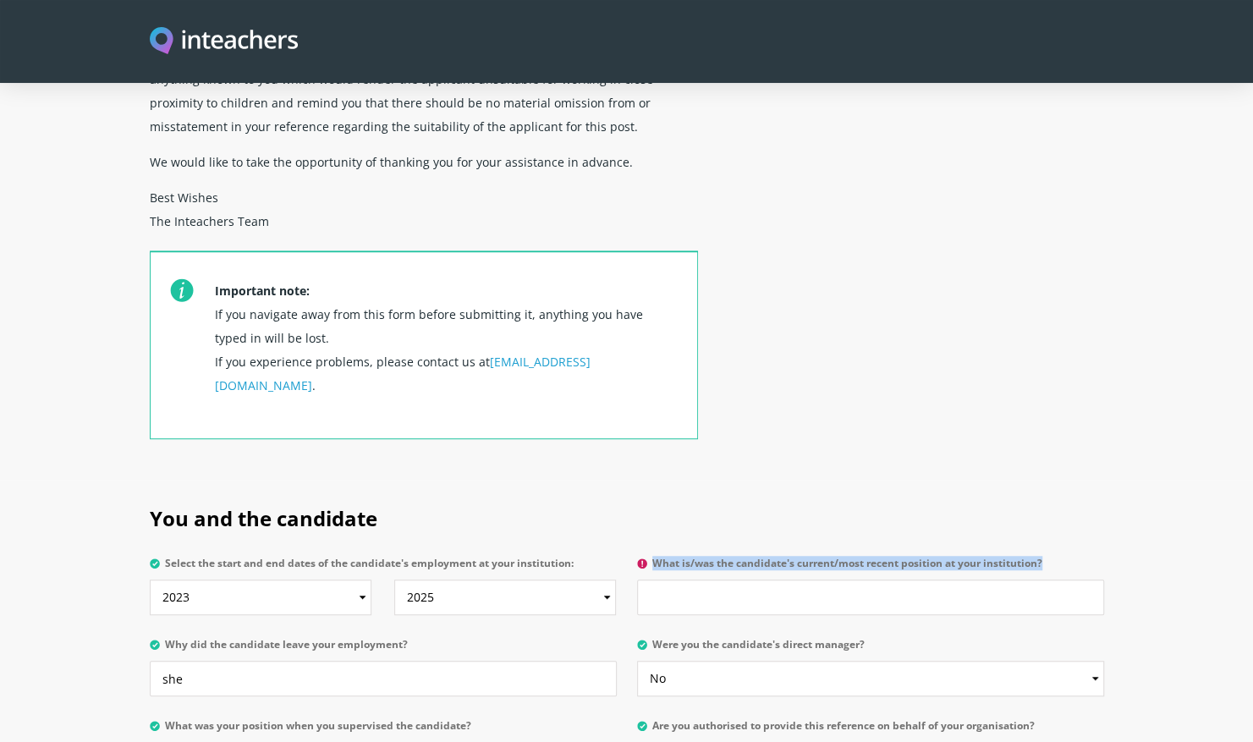
copy label "What is/was the candidate's current/most recent position at your institution?"
click at [711, 580] on input "What is/was the candidate's current/most recent position at your institution?" at bounding box center [870, 598] width 467 height 36
paste input "Assistant teacher"
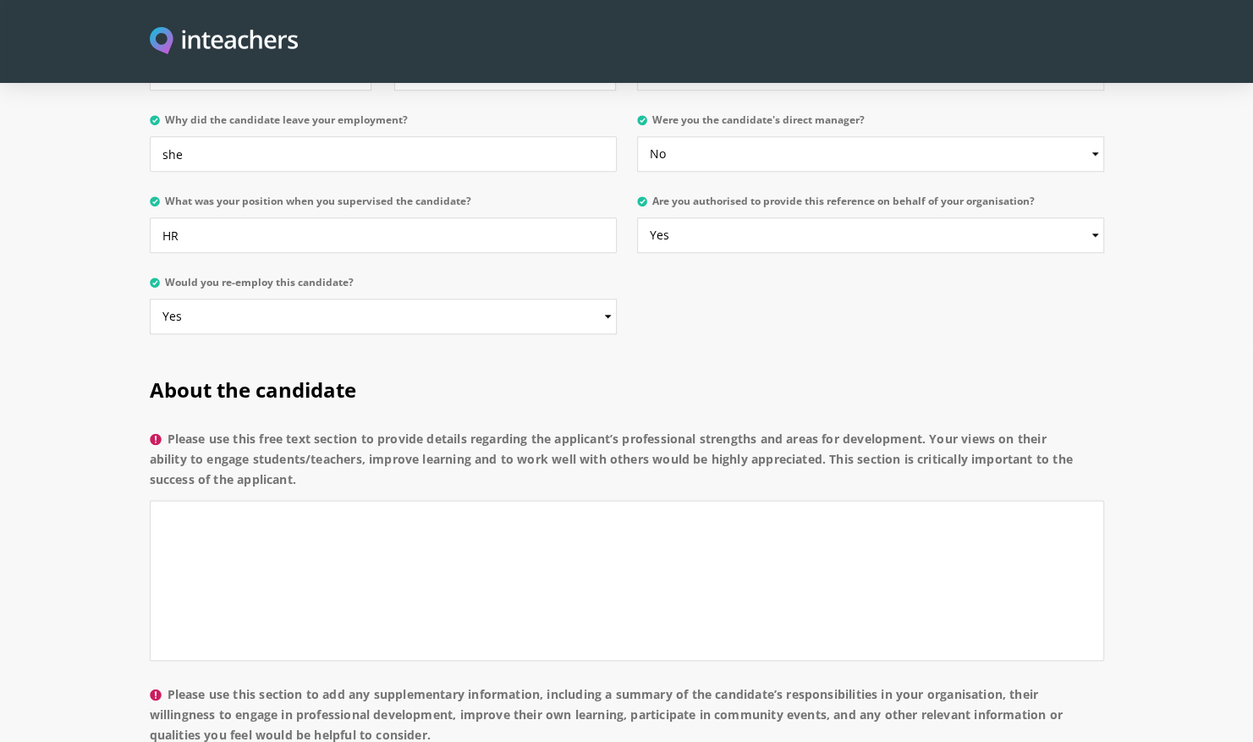
scroll to position [998, 0]
type input "Assistant teacher"
click at [335, 428] on label "Please use this free text section to provide details regarding the applicant’s …" at bounding box center [627, 463] width 954 height 71
click at [335, 499] on textarea "Please use this free text section to provide details regarding the applicant’s …" at bounding box center [627, 579] width 954 height 161
click at [338, 428] on label "Please use this free text section to provide details regarding the applicant’s …" at bounding box center [627, 463] width 954 height 71
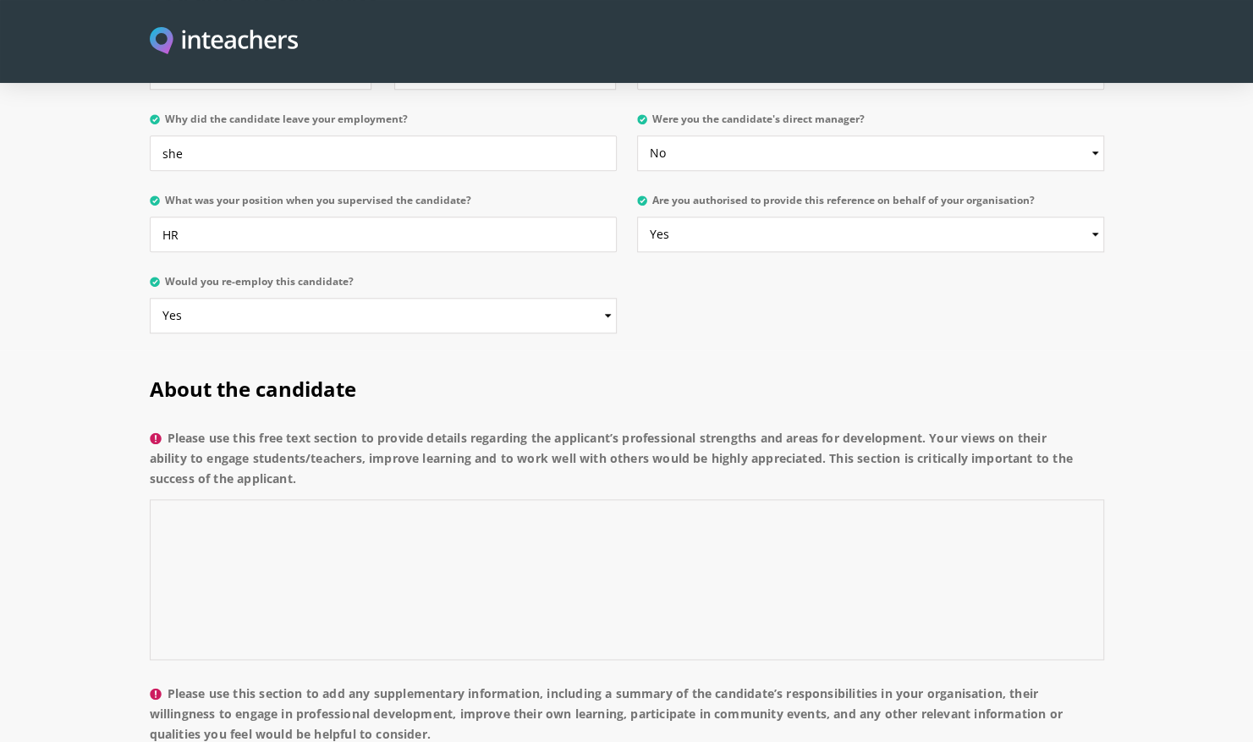
click at [338, 499] on textarea "Please use this free text section to provide details regarding the applicant’s …" at bounding box center [627, 579] width 954 height 161
click at [338, 428] on label "Please use this free text section to provide details regarding the applicant’s …" at bounding box center [627, 463] width 954 height 71
click at [338, 499] on textarea "Please use this free text section to provide details regarding the applicant’s …" at bounding box center [627, 579] width 954 height 161
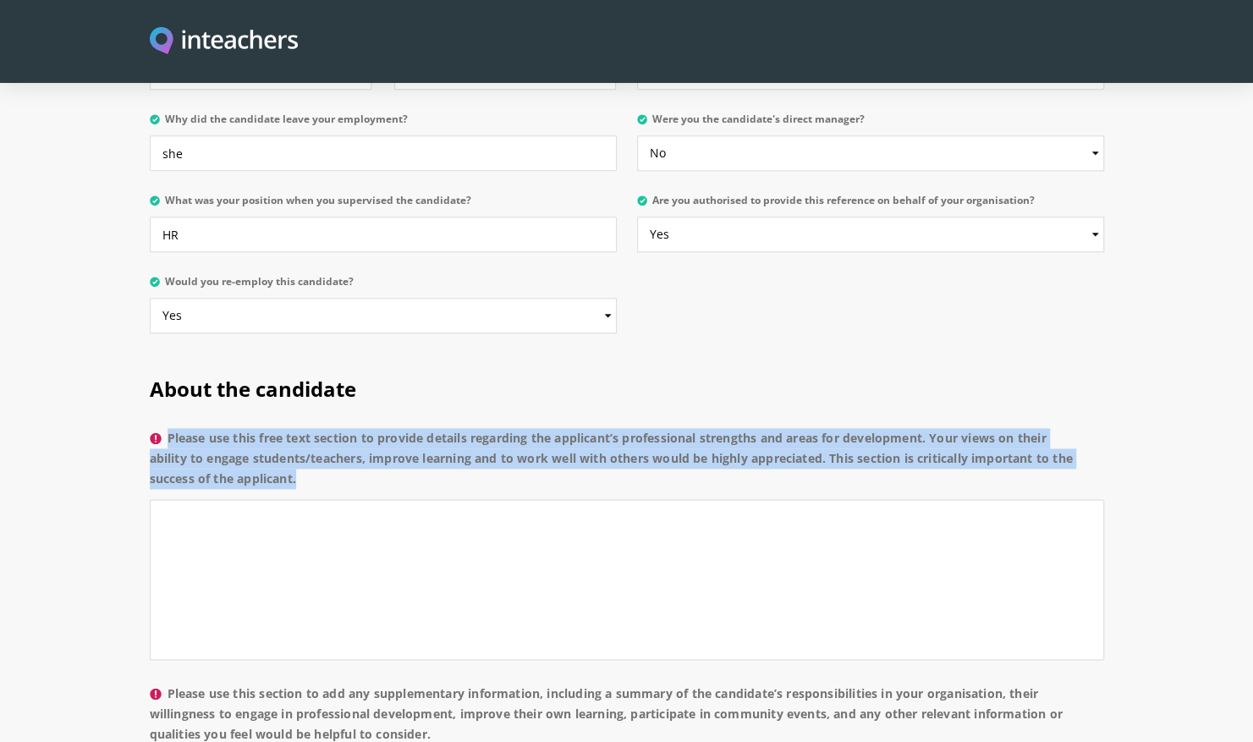
click at [338, 428] on label "Please use this free text section to provide details regarding the applicant’s …" at bounding box center [627, 463] width 954 height 71
click at [338, 499] on textarea "Please use this free text section to provide details regarding the applicant’s …" at bounding box center [627, 579] width 954 height 161
copy label "Please use this free text section to provide details regarding the applicant’s …"
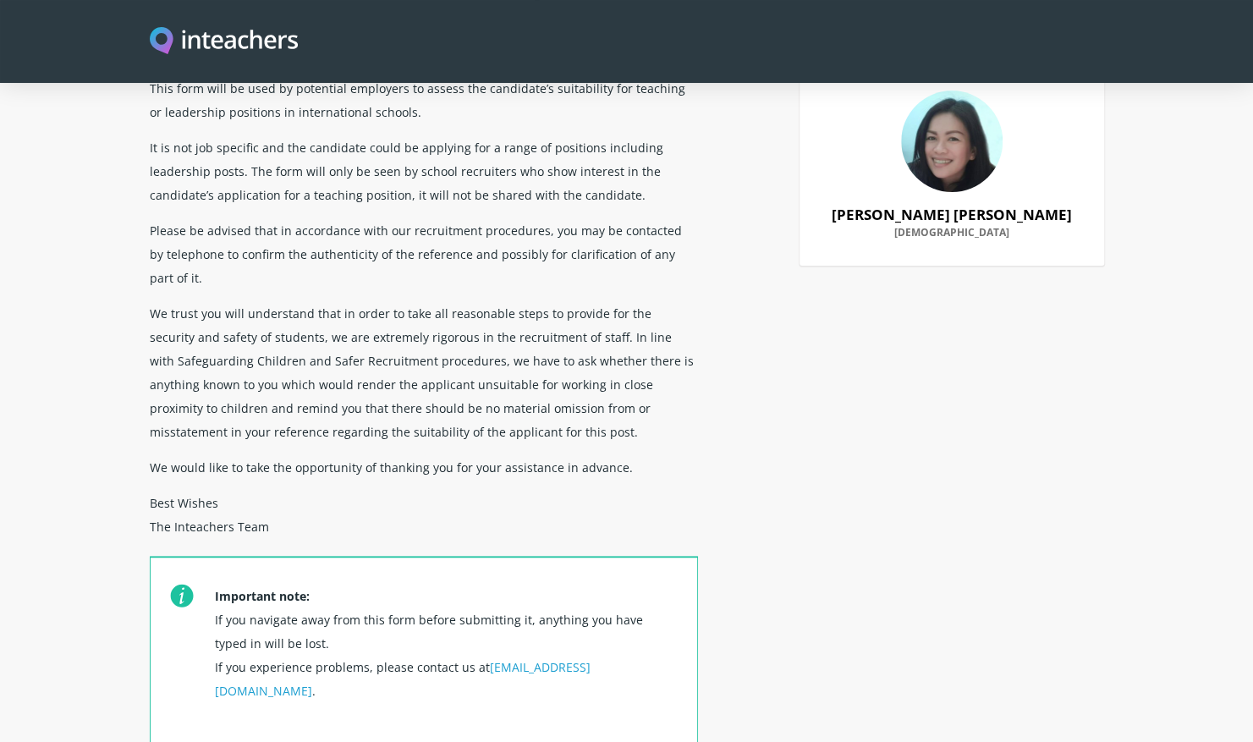
scroll to position [0, 0]
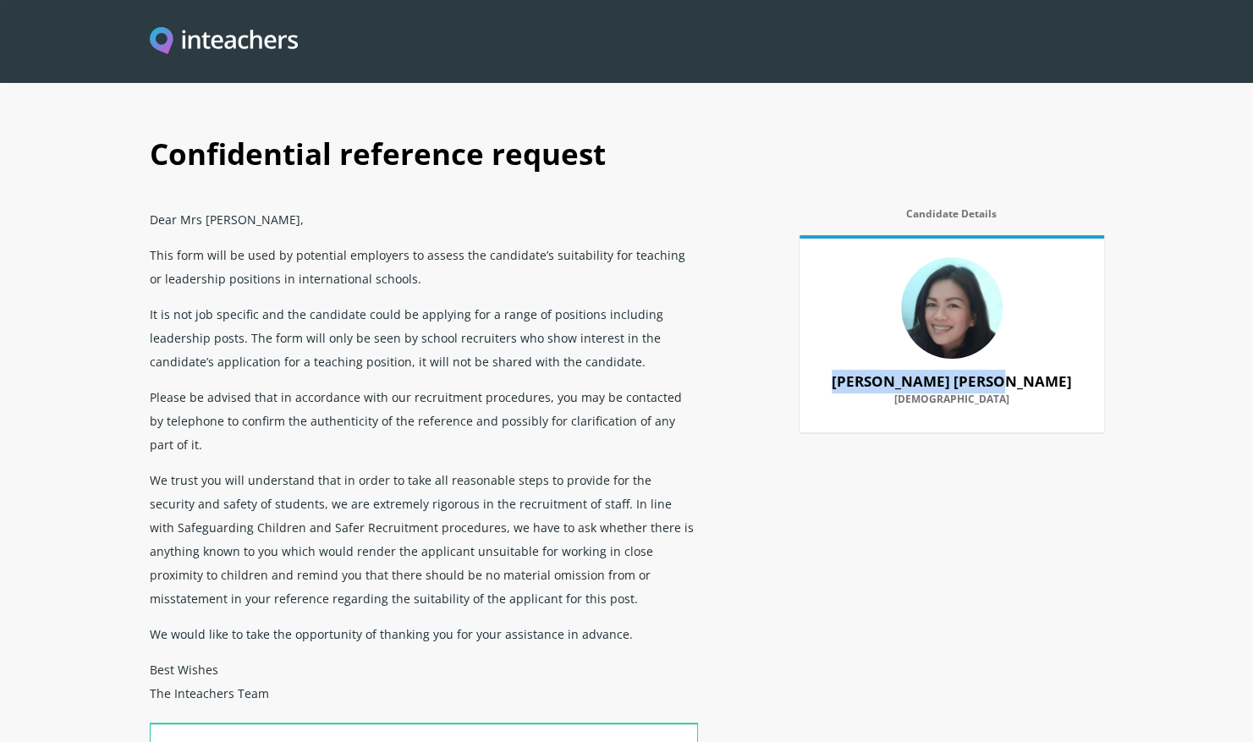
drag, startPoint x: 1029, startPoint y: 386, endPoint x: 861, endPoint y: 367, distance: 168.6
click at [861, 367] on p "Mrs Leidy Ann Aparte Filipino" at bounding box center [952, 392] width 264 height 57
copy strong "Mrs Leidy Ann Aparte"
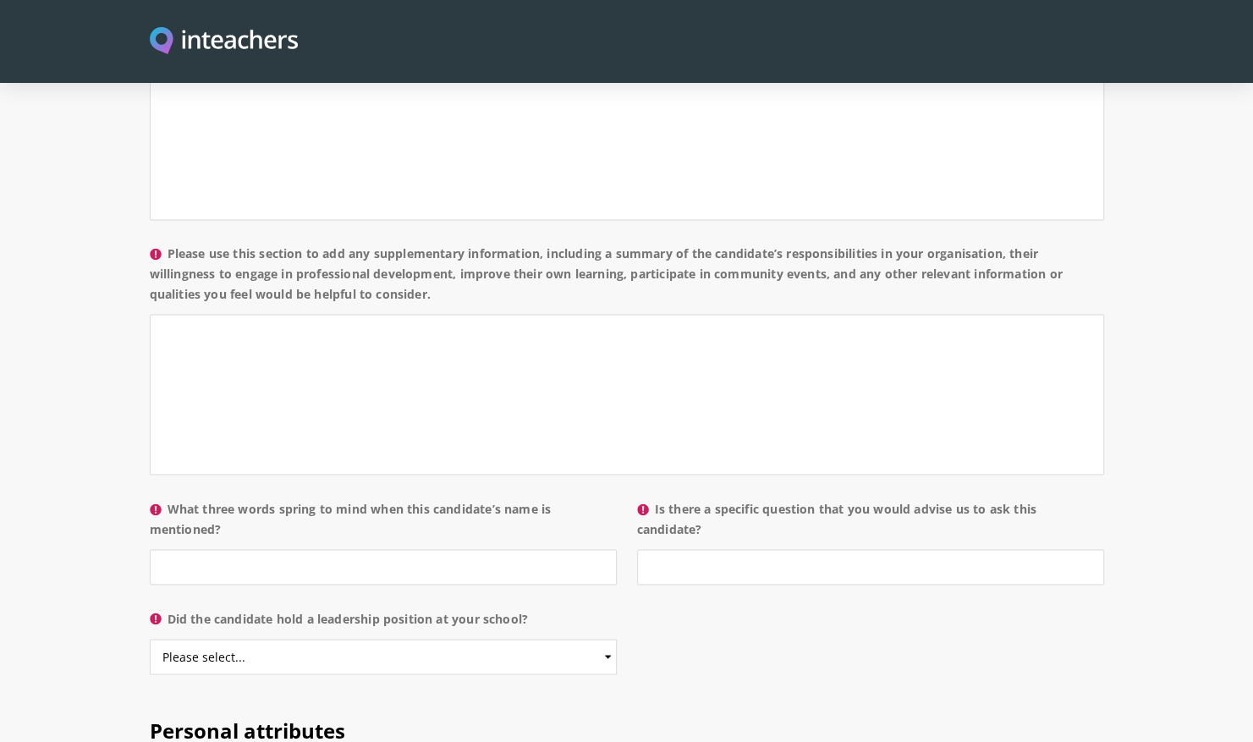
scroll to position [1453, 0]
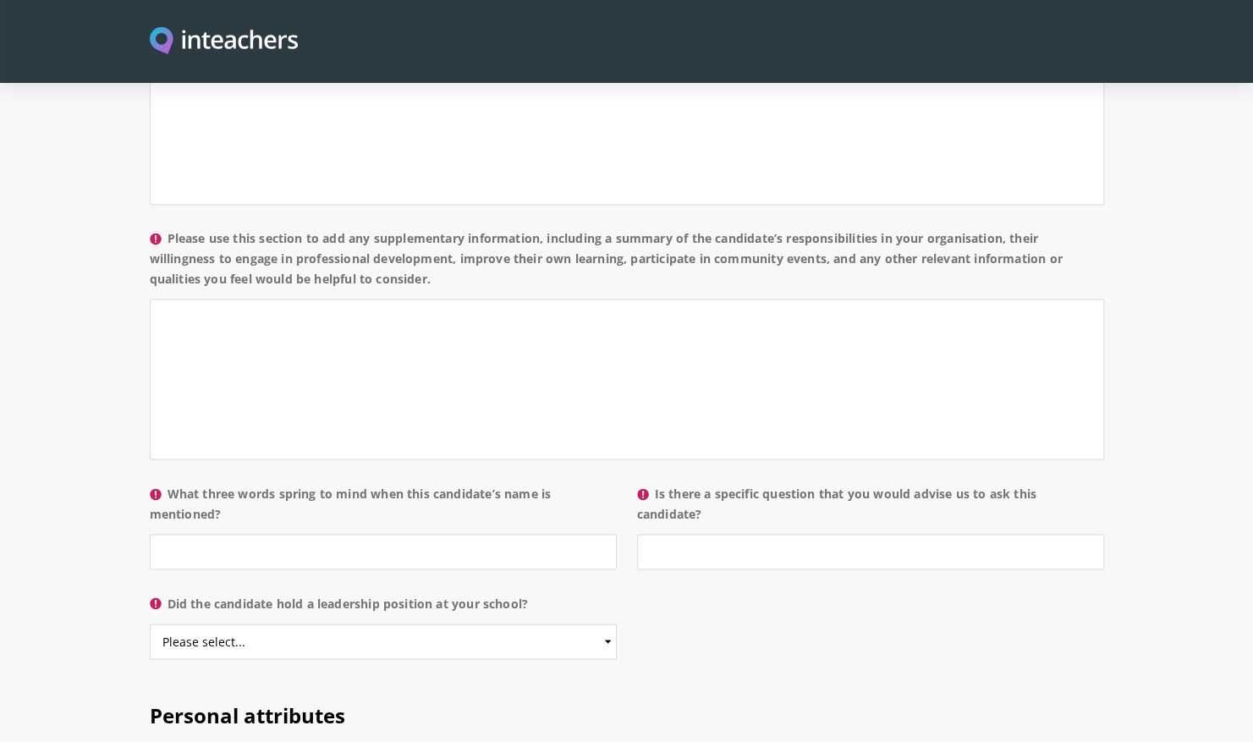
click at [454, 483] on label "What three words spring to mind when this candidate’s name is mentioned?" at bounding box center [383, 508] width 467 height 51
click at [454, 534] on input "What three words spring to mind when this candidate’s name is mentioned?" at bounding box center [383, 552] width 467 height 36
click at [454, 483] on label "What three words spring to mind when this candidate’s name is mentioned?" at bounding box center [383, 508] width 467 height 51
click at [454, 534] on input "What three words spring to mind when this candidate’s name is mentioned?" at bounding box center [383, 552] width 467 height 36
copy label "What three words spring to mind when this candidate’s name is mentioned?"
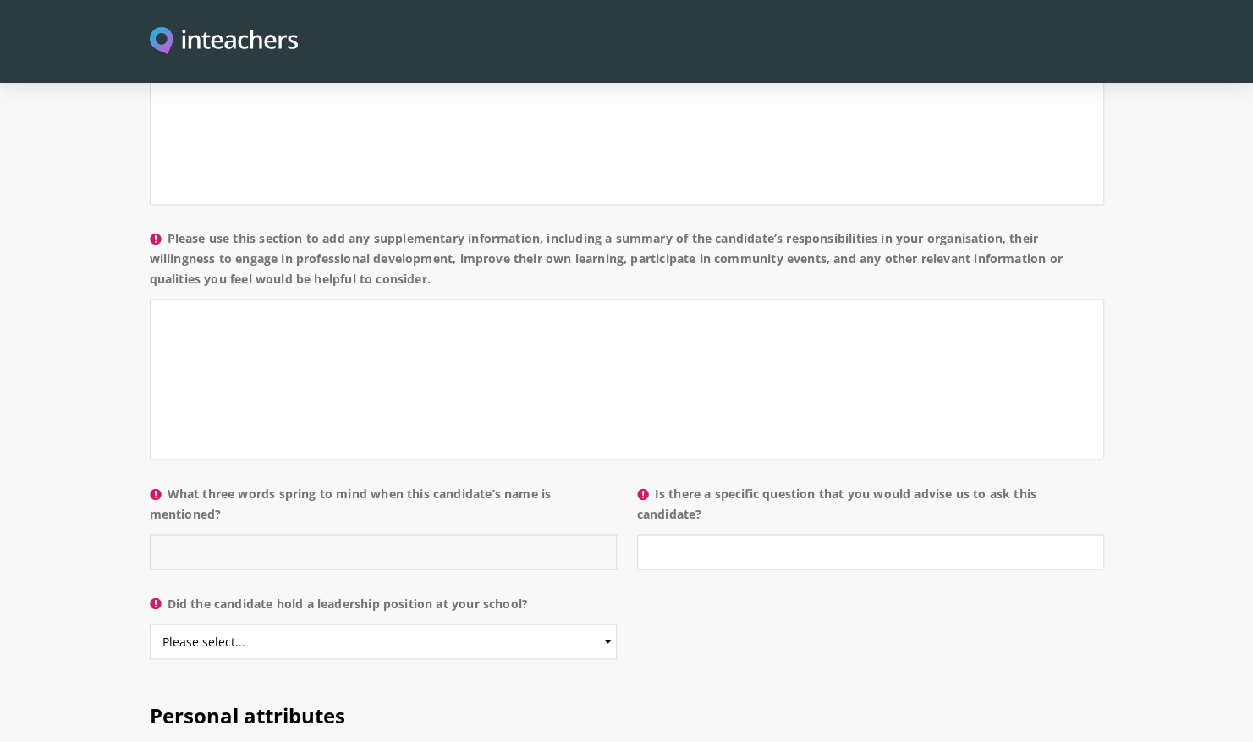
click at [344, 534] on input "What three words spring to mind when this candidate’s name is mentioned?" at bounding box center [383, 552] width 467 height 36
paste input "Kind – Helpful – Friendly"
type input "Kind – Helpful – Friendly"
click at [780, 483] on label "Is there a specific question that you would advise us to ask this candidate?" at bounding box center [870, 508] width 467 height 51
click at [780, 534] on input "Is there a specific question that you would advise us to ask this candidate?" at bounding box center [870, 552] width 467 height 36
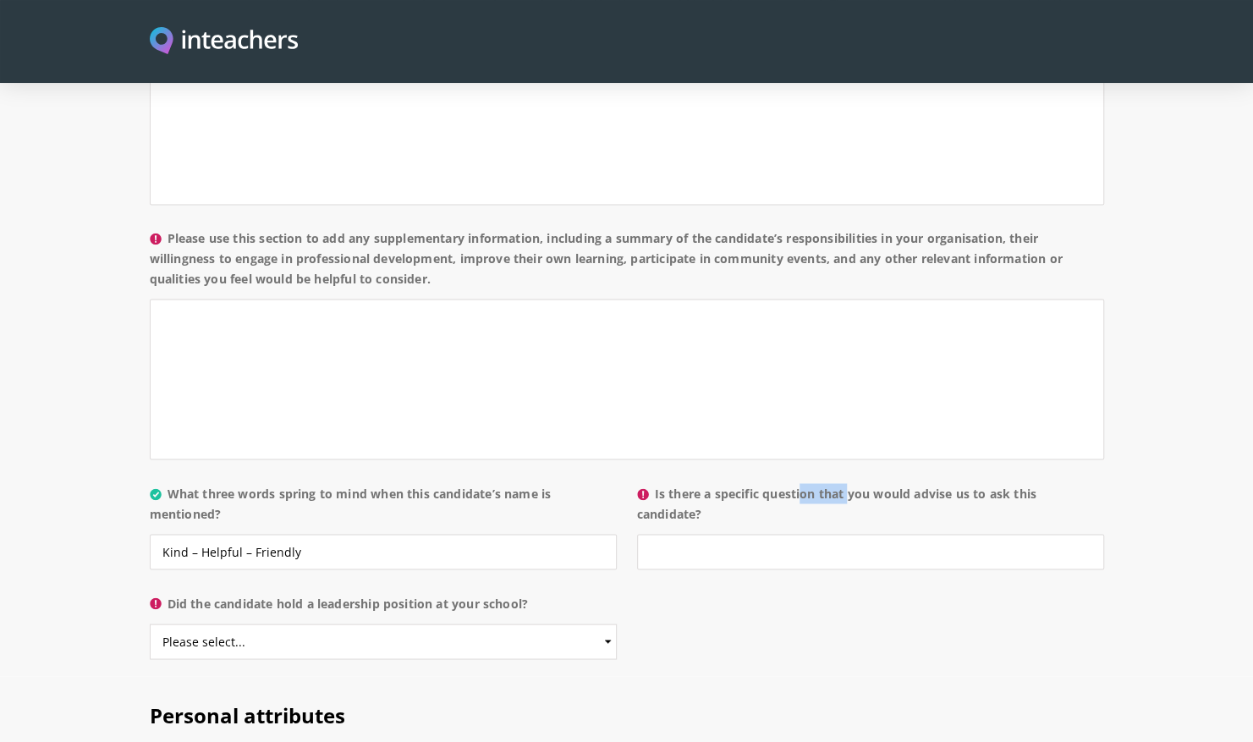
click at [780, 483] on label "Is there a specific question that you would advise us to ask this candidate?" at bounding box center [870, 508] width 467 height 51
click at [780, 534] on input "Is there a specific question that you would advise us to ask this candidate?" at bounding box center [870, 552] width 467 height 36
copy label "Is there a specific question that you would advise us to ask this candidate?"
click at [709, 534] on input "Is there a specific question that you would advise us to ask this candidate?" at bounding box center [870, 552] width 467 height 36
type input "ى"
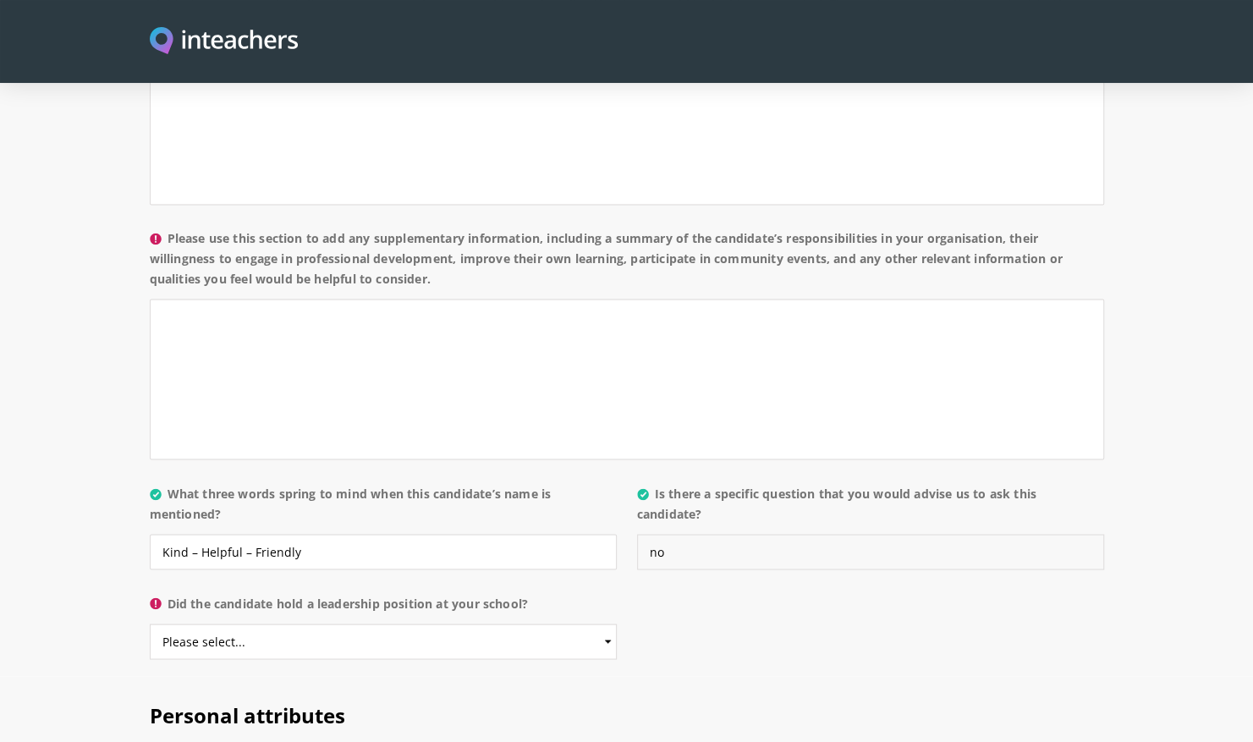
type input "no"
click at [455, 593] on label "Did the candidate hold a leadership position at your school?" at bounding box center [383, 608] width 467 height 30
click at [455, 624] on select "Please select... Yes No" at bounding box center [383, 642] width 467 height 36
click at [439, 624] on select "Please select... Yes No" at bounding box center [383, 642] width 467 height 36
select select "No"
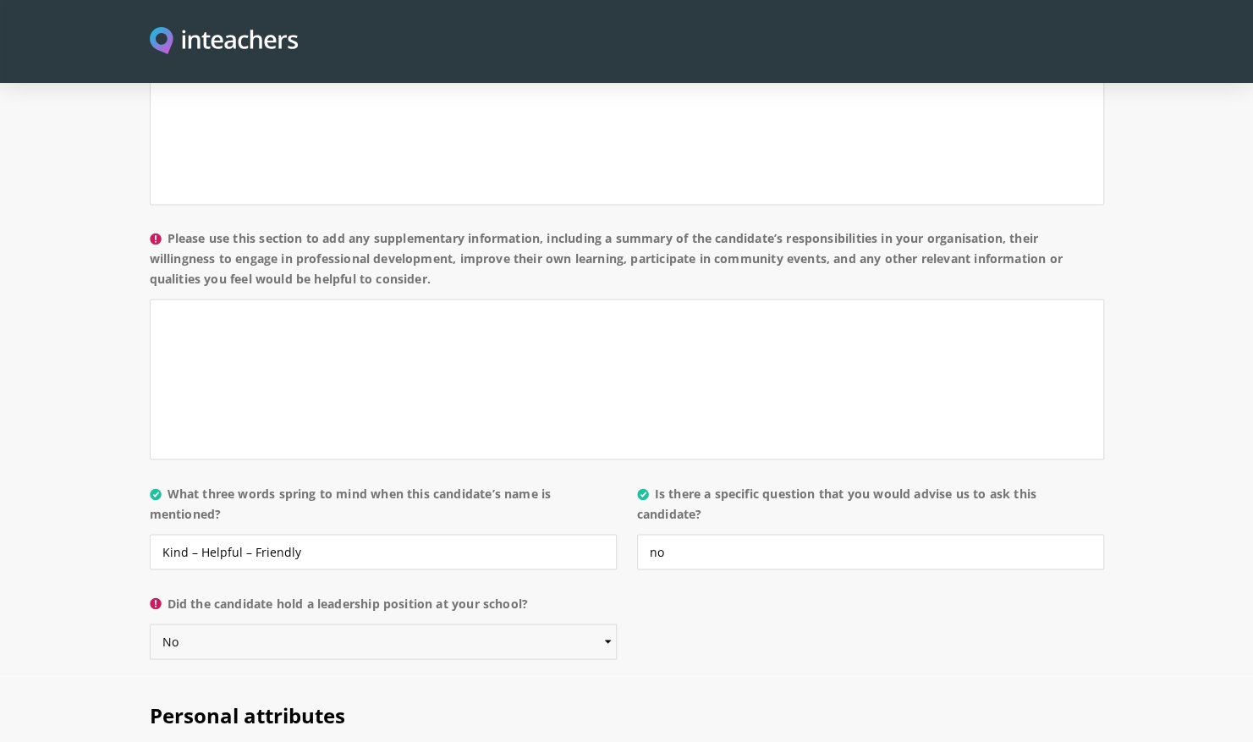
click at [150, 624] on select "Please select... Yes No" at bounding box center [383, 642] width 467 height 36
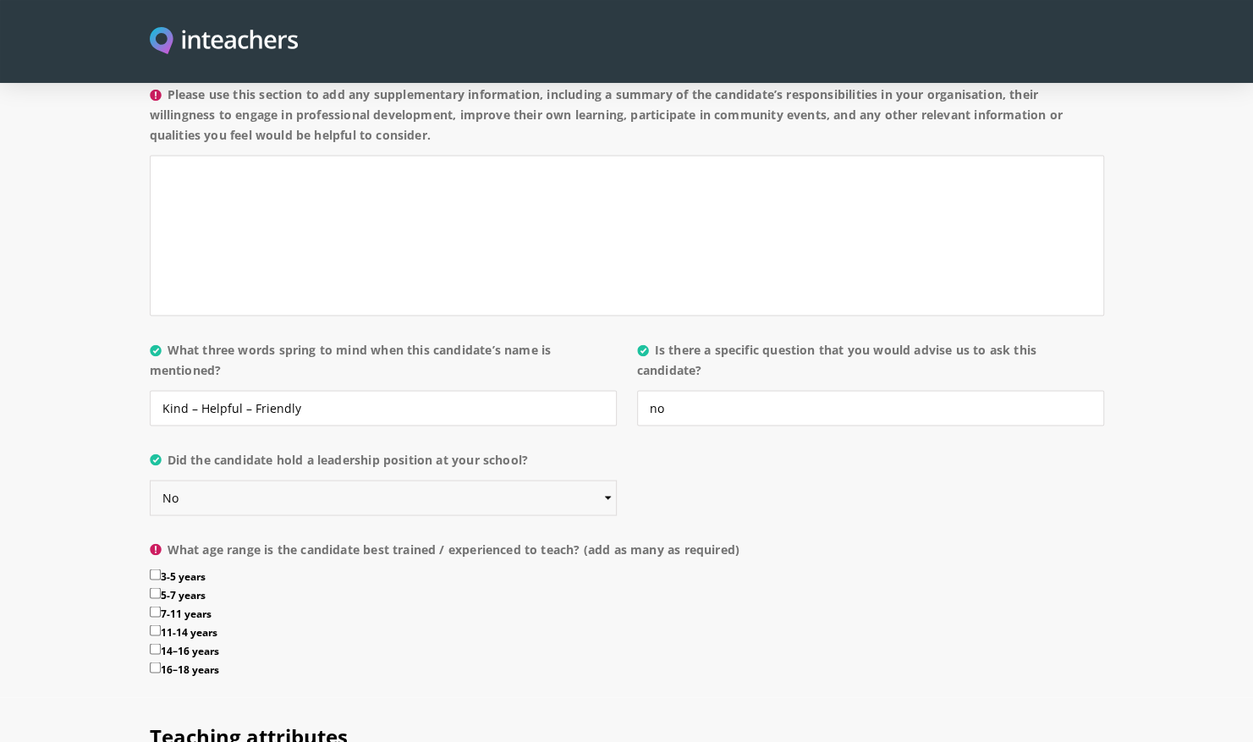
scroll to position [1599, 0]
click at [421, 536] on label "What age range is the candidate best trained / experienced to teach? (add as ma…" at bounding box center [627, 551] width 954 height 30
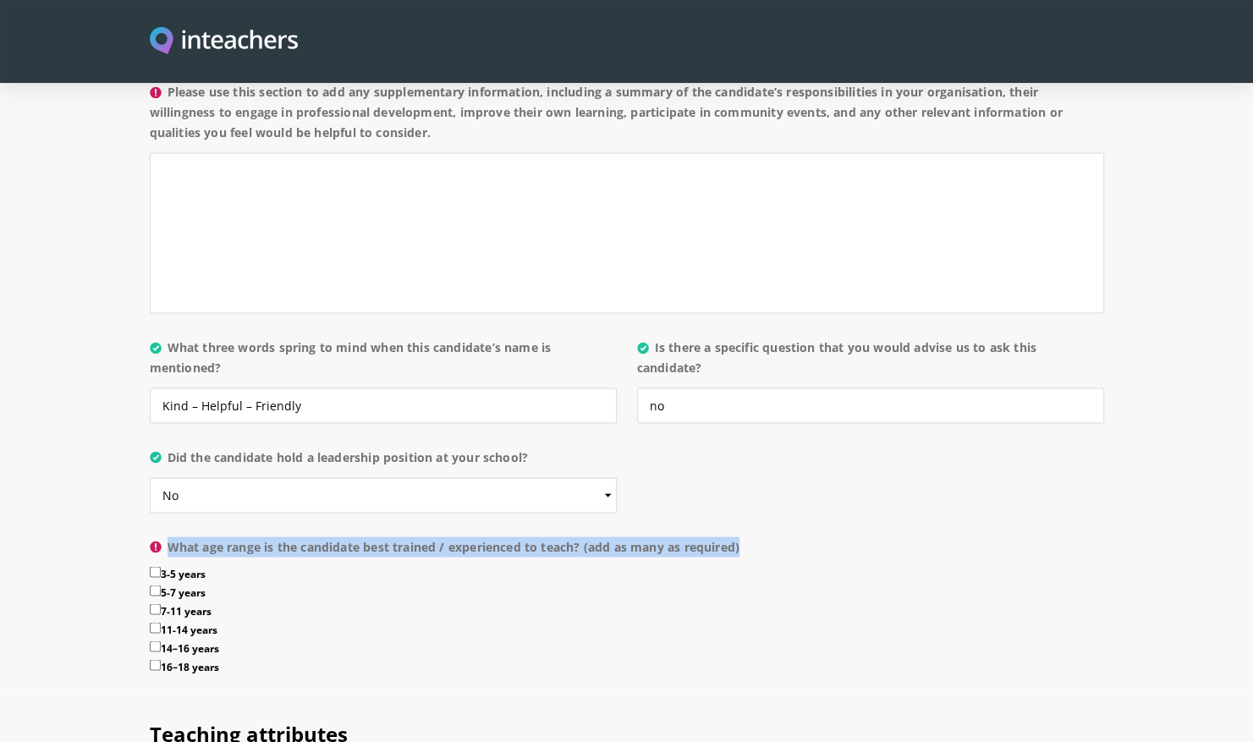
drag, startPoint x: 254, startPoint y: 623, endPoint x: 157, endPoint y: 489, distance: 164.9
click at [157, 530] on p "What age range is the candidate best trained / experienced to teach? (add as ma…" at bounding box center [627, 613] width 954 height 166
click at [380, 659] on label "16–18 years" at bounding box center [627, 668] width 954 height 19
click at [161, 659] on input "16–18 years" at bounding box center [155, 664] width 11 height 11
checkbox input "true"
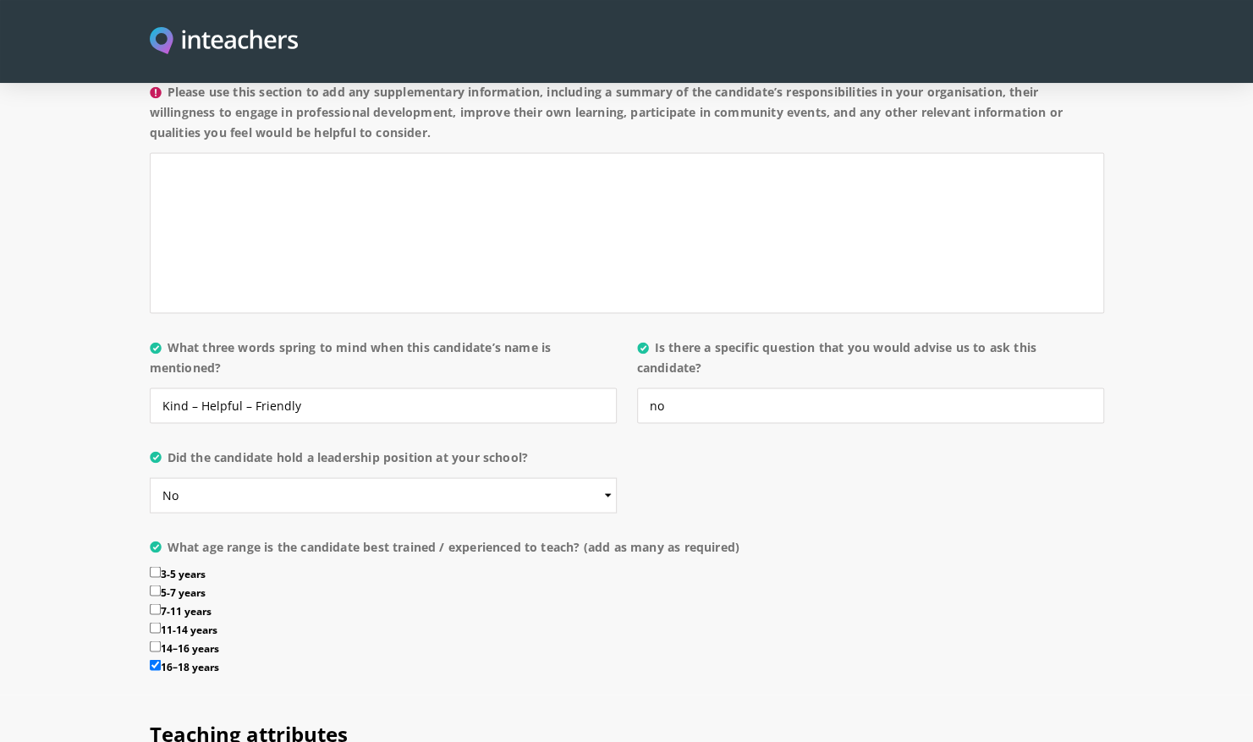
click at [156, 566] on input "3-5 years" at bounding box center [155, 571] width 11 height 11
checkbox input "true"
click at [156, 585] on input "5-7 years" at bounding box center [155, 590] width 11 height 11
checkbox input "true"
click at [156, 603] on input "7-11 years" at bounding box center [155, 608] width 11 height 11
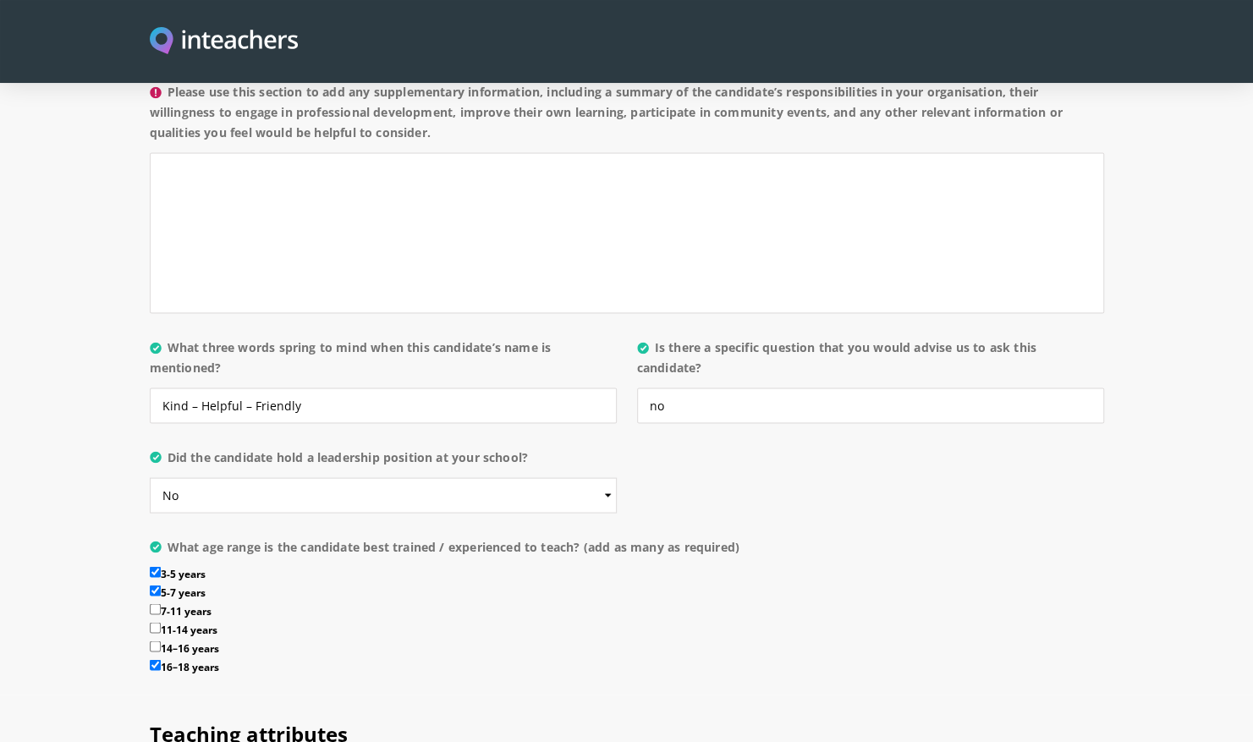
checkbox input "true"
click at [150, 659] on input "16–18 years" at bounding box center [155, 664] width 11 height 11
checkbox input "false"
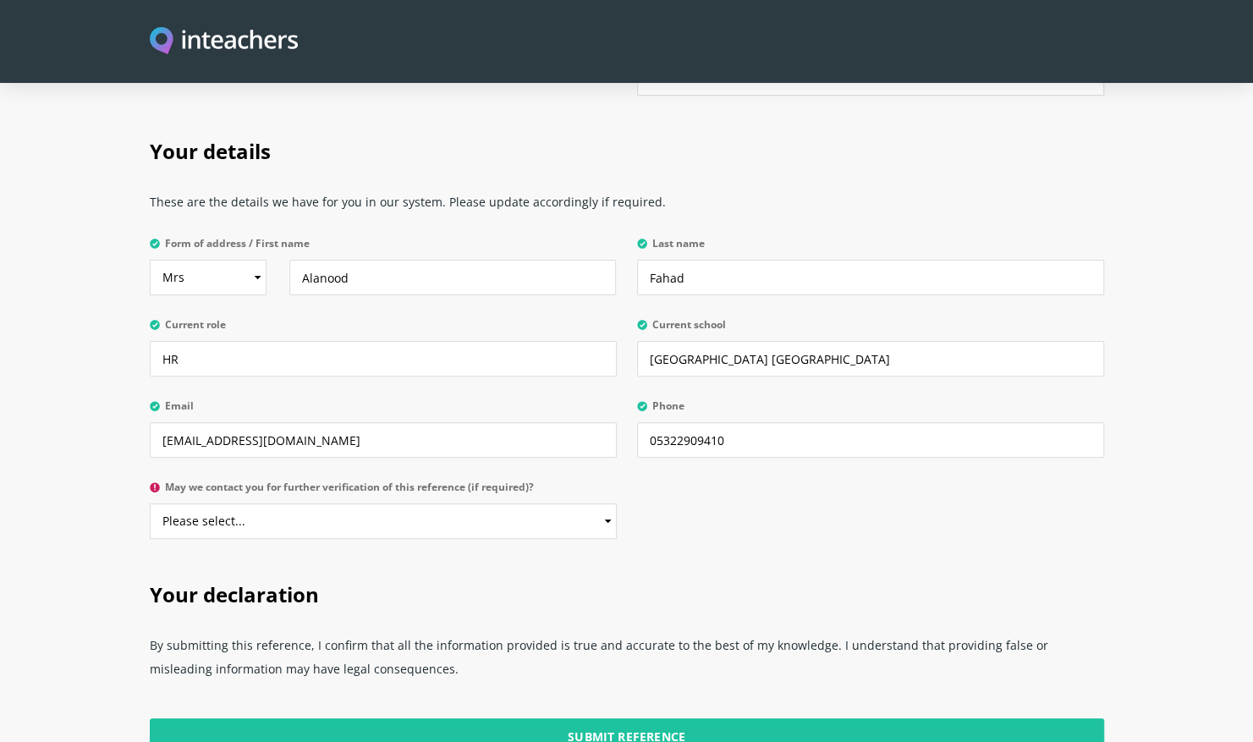
scroll to position [3850, 0]
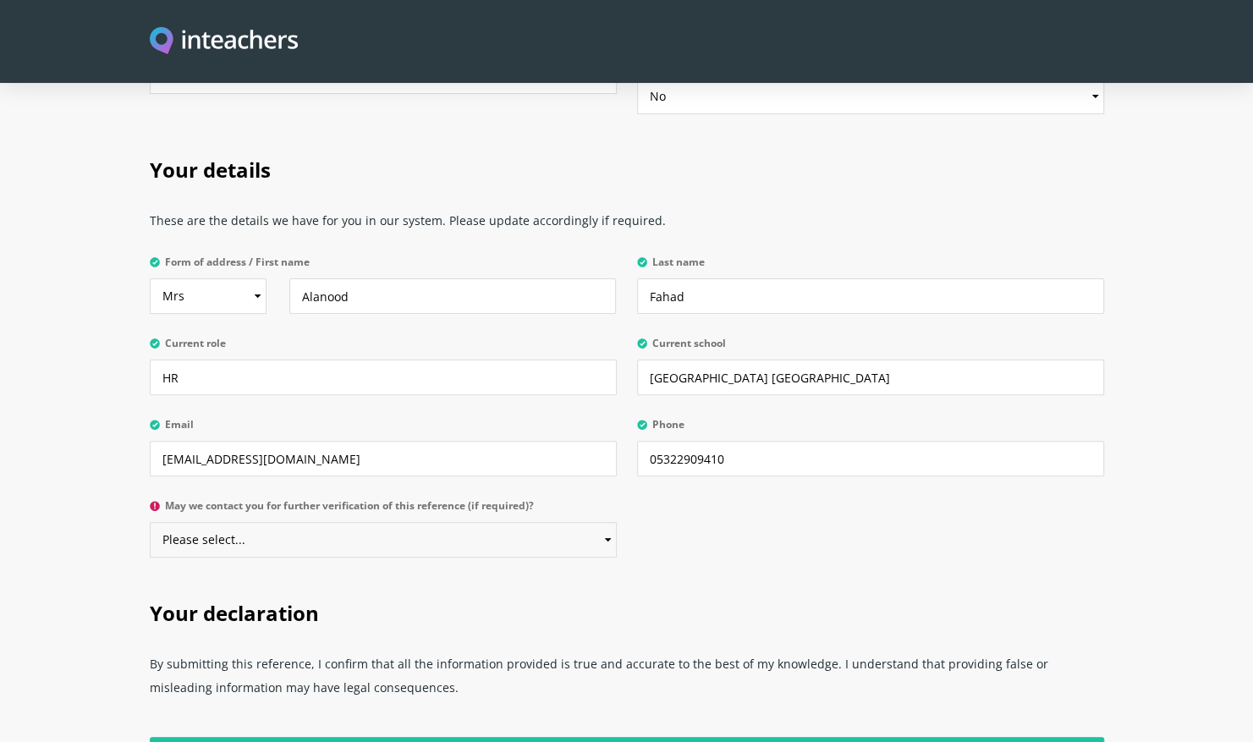
click at [256, 522] on select "Please select... Yes No" at bounding box center [383, 540] width 467 height 36
click at [355, 500] on label "May we contact you for further verification of this reference (if required)?" at bounding box center [383, 511] width 467 height 22
click at [355, 522] on select "Please select... Yes No" at bounding box center [383, 540] width 467 height 36
click at [355, 500] on label "May we contact you for further verification of this reference (if required)?" at bounding box center [383, 511] width 467 height 22
click at [355, 522] on select "Please select... Yes No" at bounding box center [383, 540] width 467 height 36
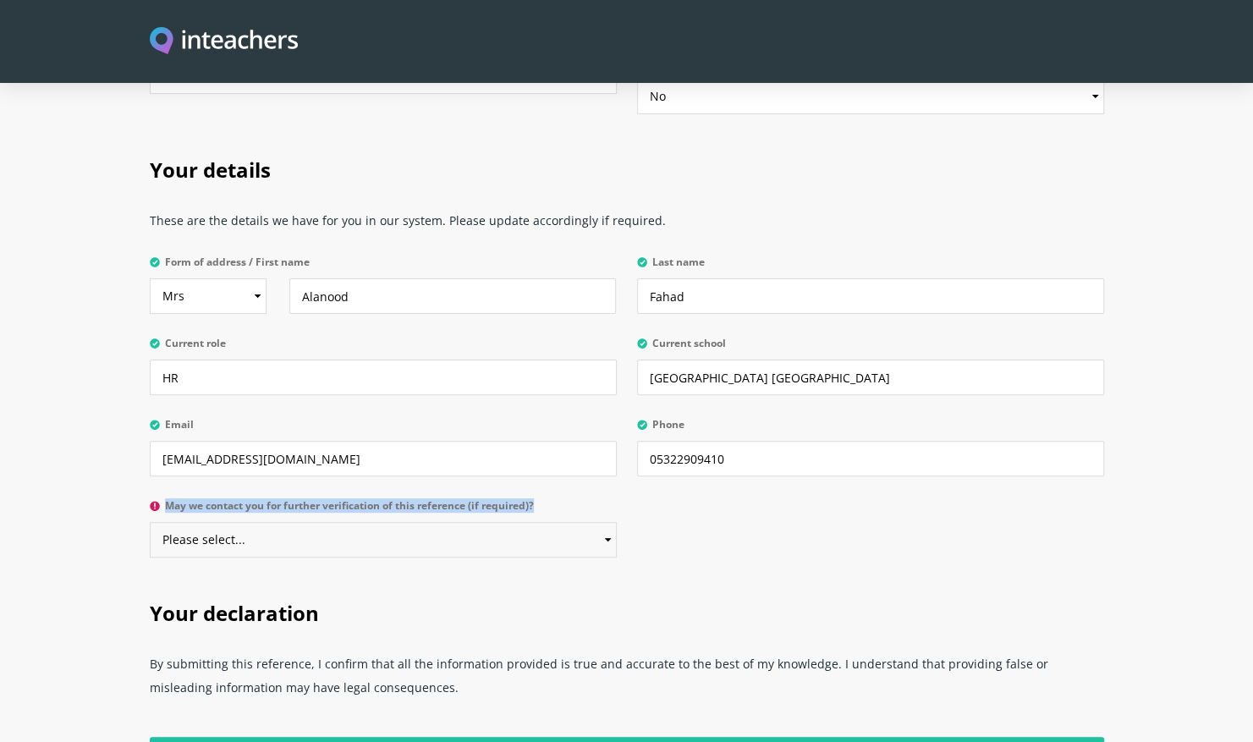
click at [324, 522] on select "Please select... Yes No" at bounding box center [383, 540] width 467 height 36
select select "No"
click at [150, 522] on select "Please select... Yes No" at bounding box center [383, 540] width 467 height 36
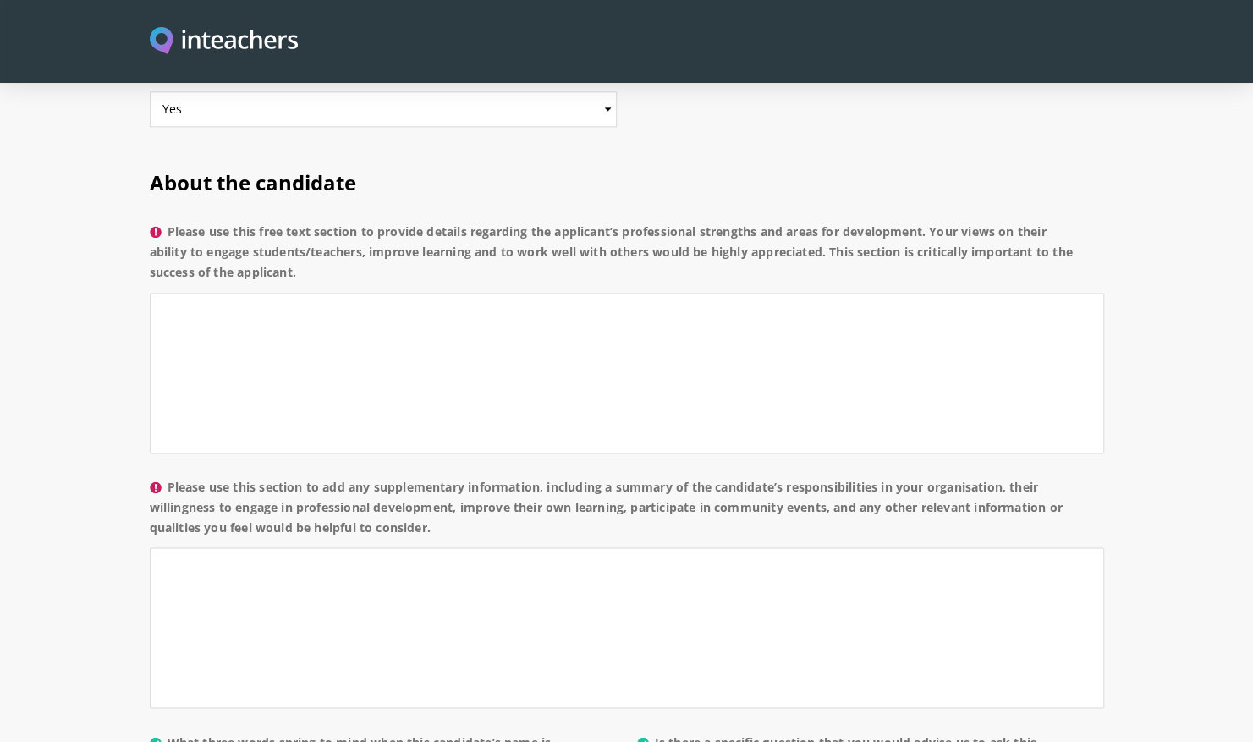
scroll to position [1229, 0]
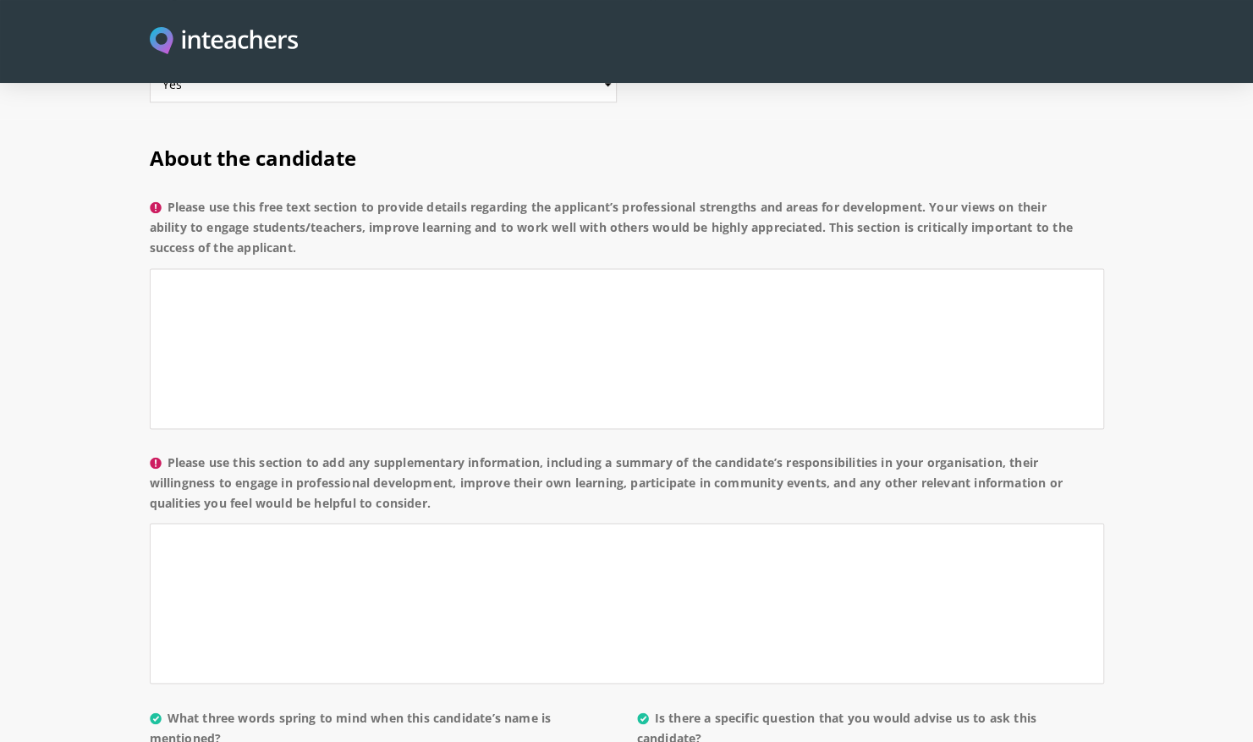
click at [322, 453] on label "Please use this section to add any supplementary information, including a summa…" at bounding box center [627, 488] width 954 height 71
click at [322, 523] on textarea "Please use this section to add any supplementary information, including a summa…" at bounding box center [627, 603] width 954 height 161
click at [322, 453] on label "Please use this section to add any supplementary information, including a summa…" at bounding box center [627, 488] width 954 height 71
click at [322, 523] on textarea "Please use this section to add any supplementary information, including a summa…" at bounding box center [627, 603] width 954 height 161
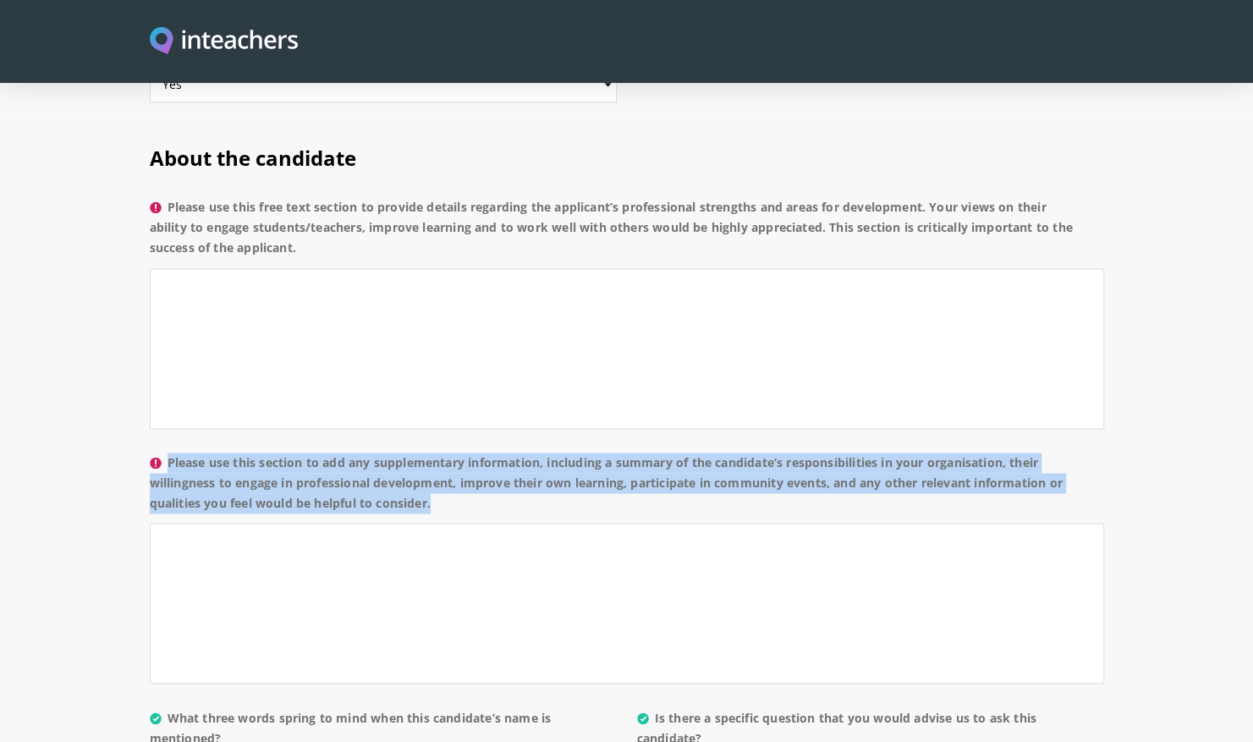
click at [322, 453] on label "Please use this section to add any supplementary information, including a summa…" at bounding box center [627, 488] width 954 height 71
click at [322, 523] on textarea "Please use this section to add any supplementary information, including a summa…" at bounding box center [627, 603] width 954 height 161
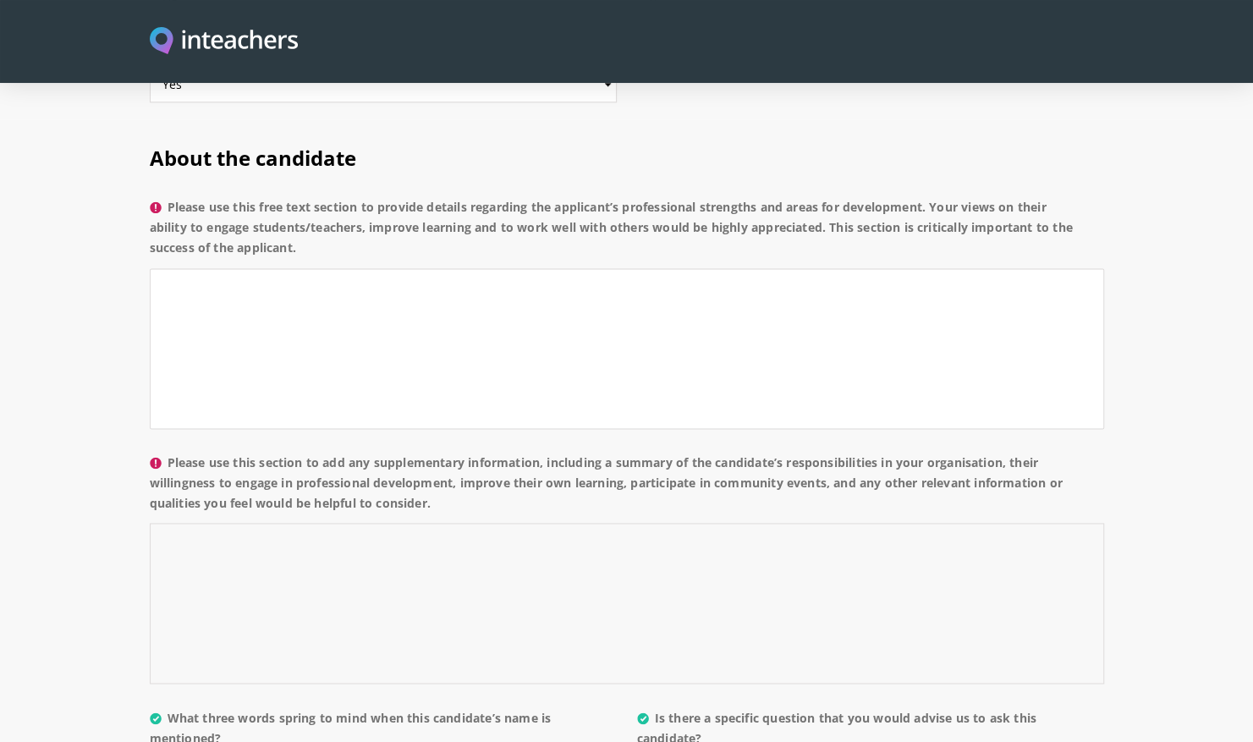
click at [442, 523] on textarea "Please use this section to add any supplementary information, including a summa…" at bounding box center [627, 603] width 954 height 161
paste textarea "Mrs. Leidy Ann Aparte supported classroom learning, joined school activities, a…"
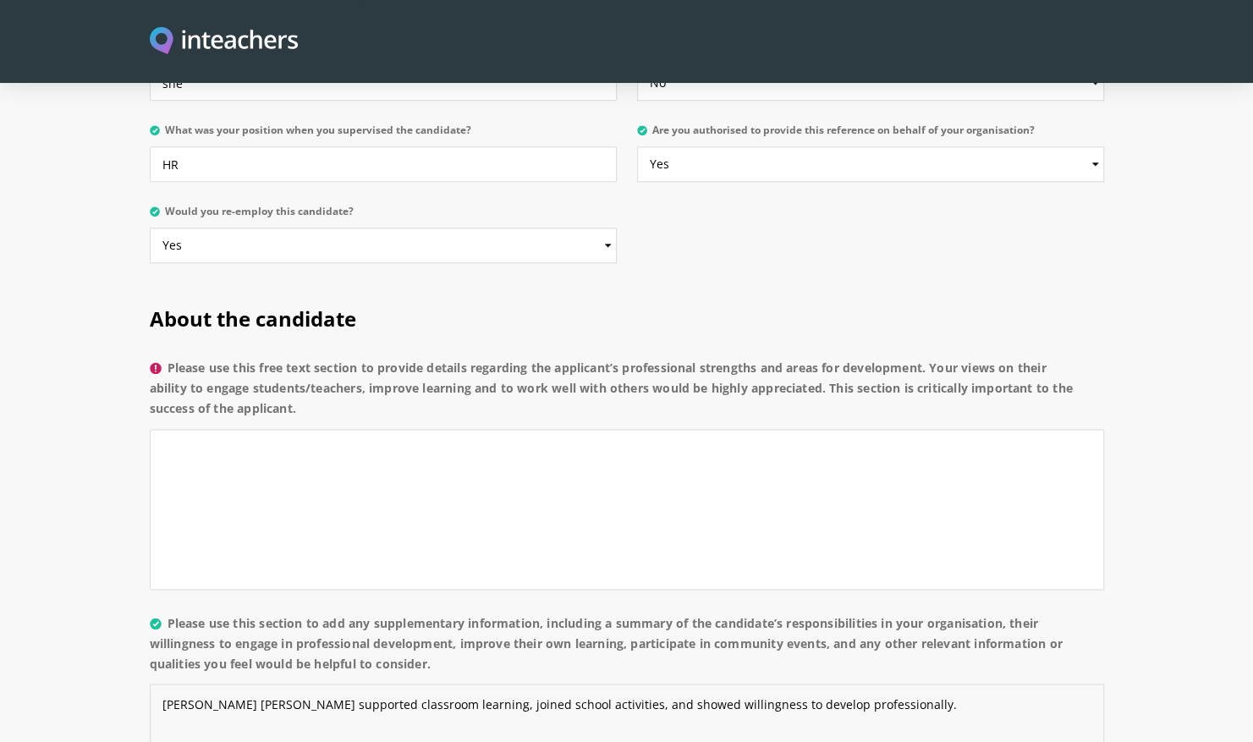
scroll to position [1092, 0]
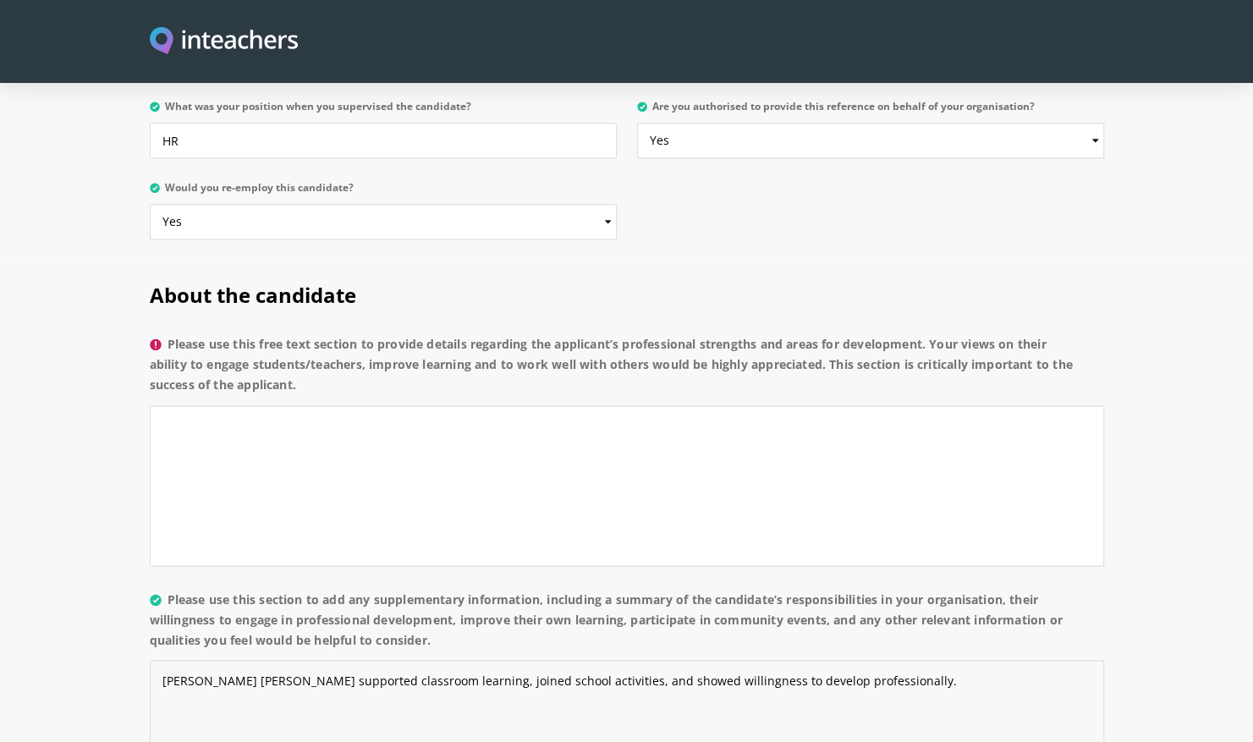
type textarea "Mrs. Leidy Ann Aparte supported classroom learning, joined school activities, a…"
click at [398, 334] on label "Please use this free text section to provide details regarding the applicant’s …" at bounding box center [627, 369] width 954 height 71
click at [398, 405] on textarea "Please use this free text section to provide details regarding the applicant’s …" at bounding box center [627, 485] width 954 height 161
click at [398, 334] on label "Please use this free text section to provide details regarding the applicant’s …" at bounding box center [627, 369] width 954 height 71
click at [398, 405] on textarea "Please use this free text section to provide details regarding the applicant’s …" at bounding box center [627, 485] width 954 height 161
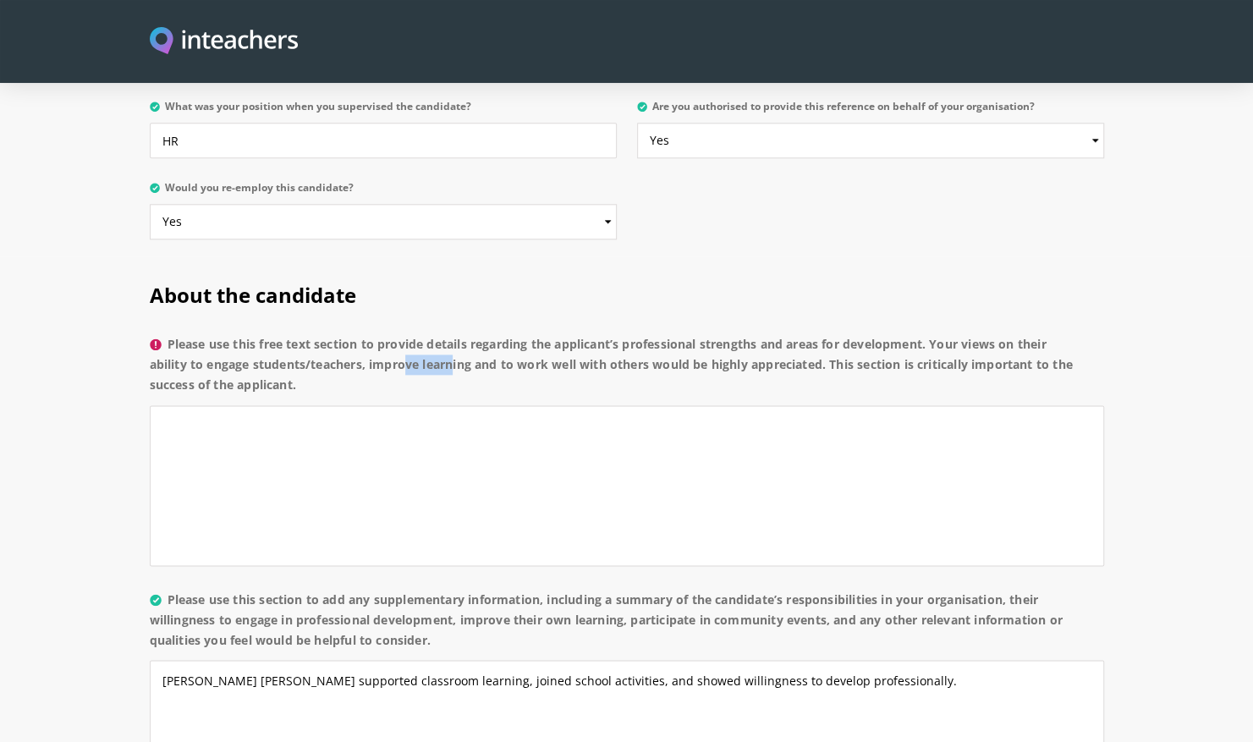
click at [396, 334] on label "Please use this free text section to provide details regarding the applicant’s …" at bounding box center [627, 369] width 954 height 71
click at [396, 405] on textarea "Please use this free text section to provide details regarding the applicant’s …" at bounding box center [627, 485] width 954 height 161
click at [396, 334] on label "Please use this free text section to provide details regarding the applicant’s …" at bounding box center [627, 369] width 954 height 71
click at [396, 405] on textarea "Please use this free text section to provide details regarding the applicant’s …" at bounding box center [627, 485] width 954 height 161
click at [396, 334] on label "Please use this free text section to provide details regarding the applicant’s …" at bounding box center [627, 369] width 954 height 71
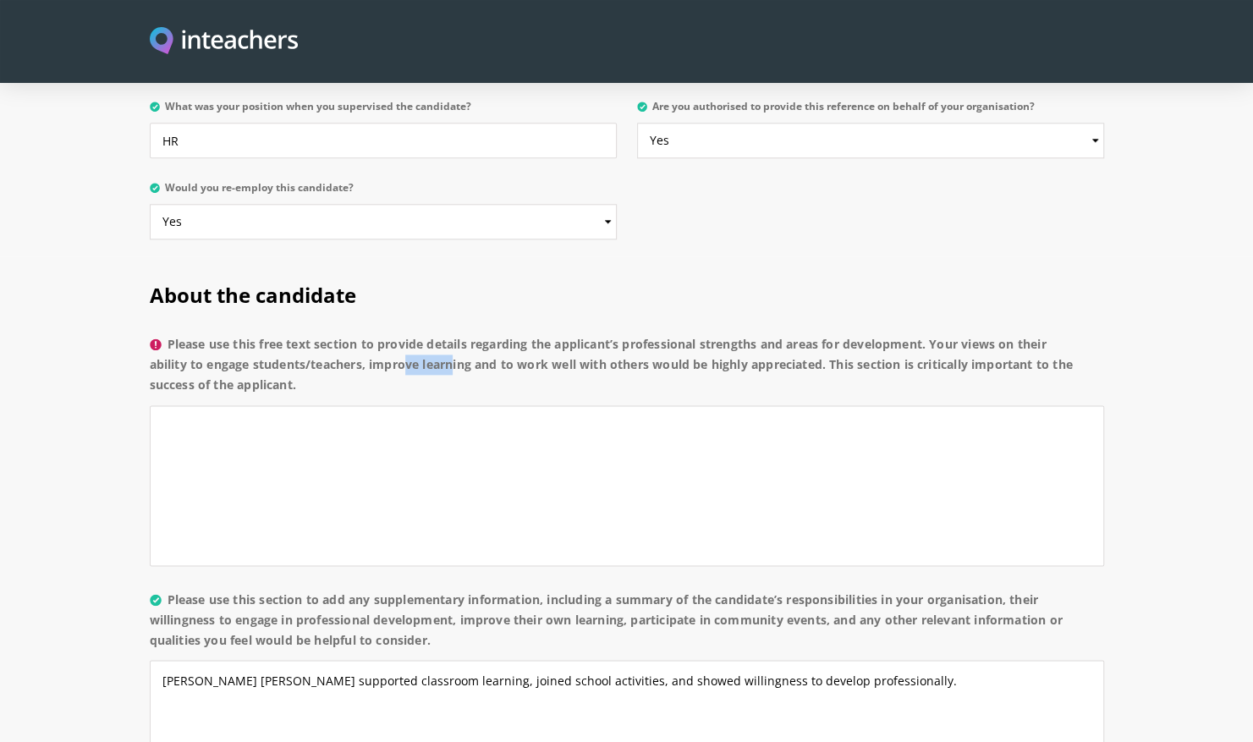
click at [396, 405] on textarea "Please use this free text section to provide details regarding the applicant’s …" at bounding box center [627, 485] width 954 height 161
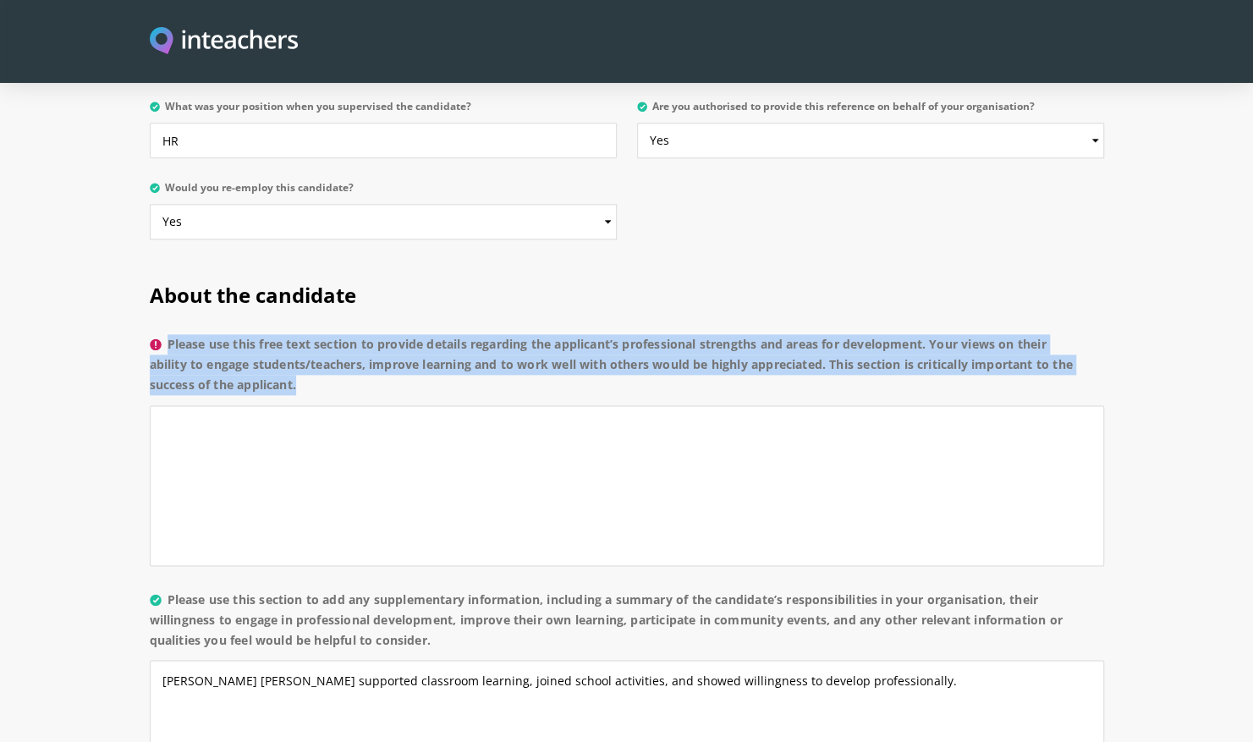
click at [396, 334] on label "Please use this free text section to provide details regarding the applicant’s …" at bounding box center [627, 369] width 954 height 71
click at [396, 405] on textarea "Please use this free text section to provide details regarding the applicant’s …" at bounding box center [627, 485] width 954 height 161
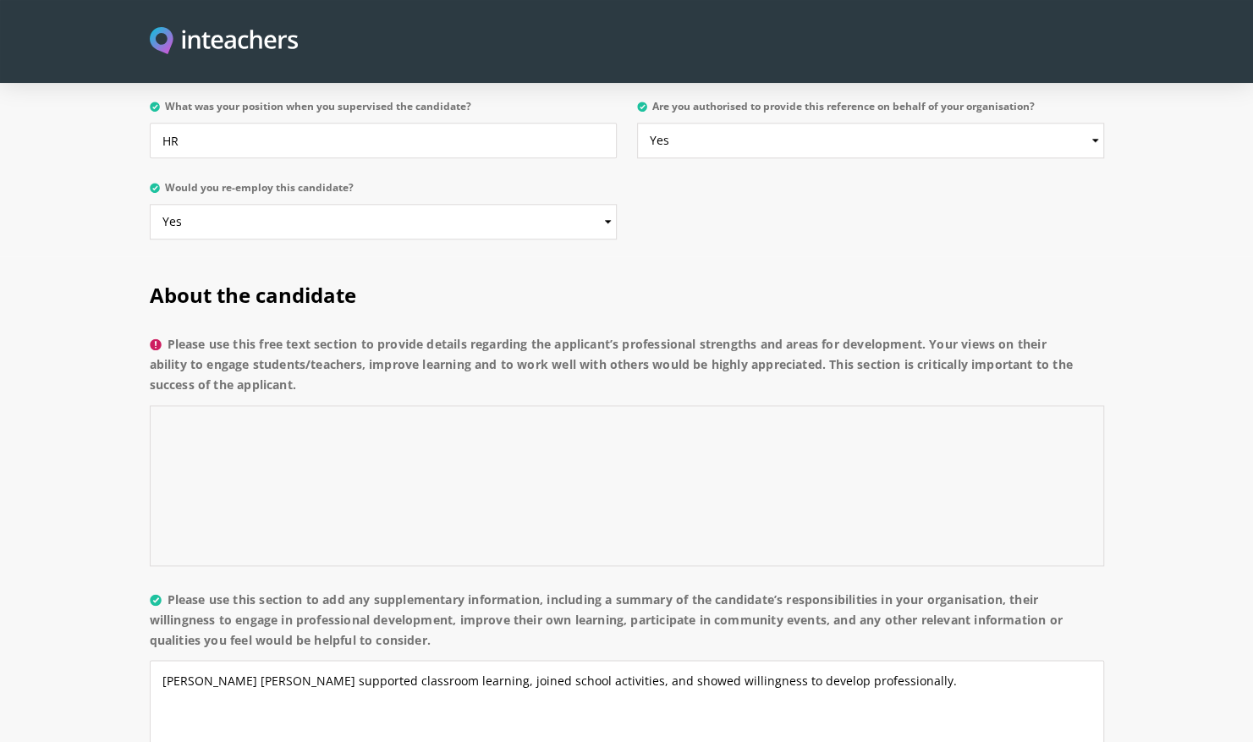
click at [692, 405] on textarea "Please use this free text section to provide details regarding the applicant’s …" at bounding box center [627, 485] width 954 height 161
paste textarea "Mrs. Leidy Ann Aparte is supportive and friendly, works well with students and …"
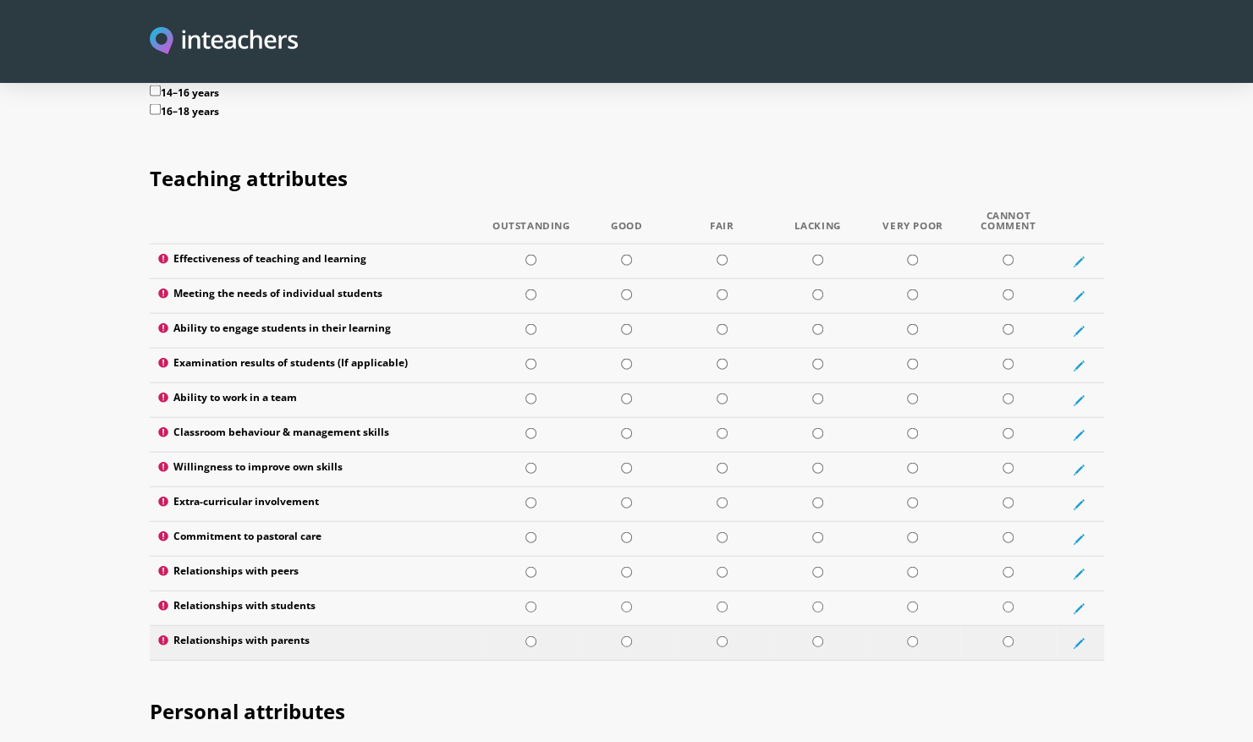
scroll to position [2156, 0]
type textarea "Mrs. Leidy Ann Aparte is supportive and friendly, works well with students and …"
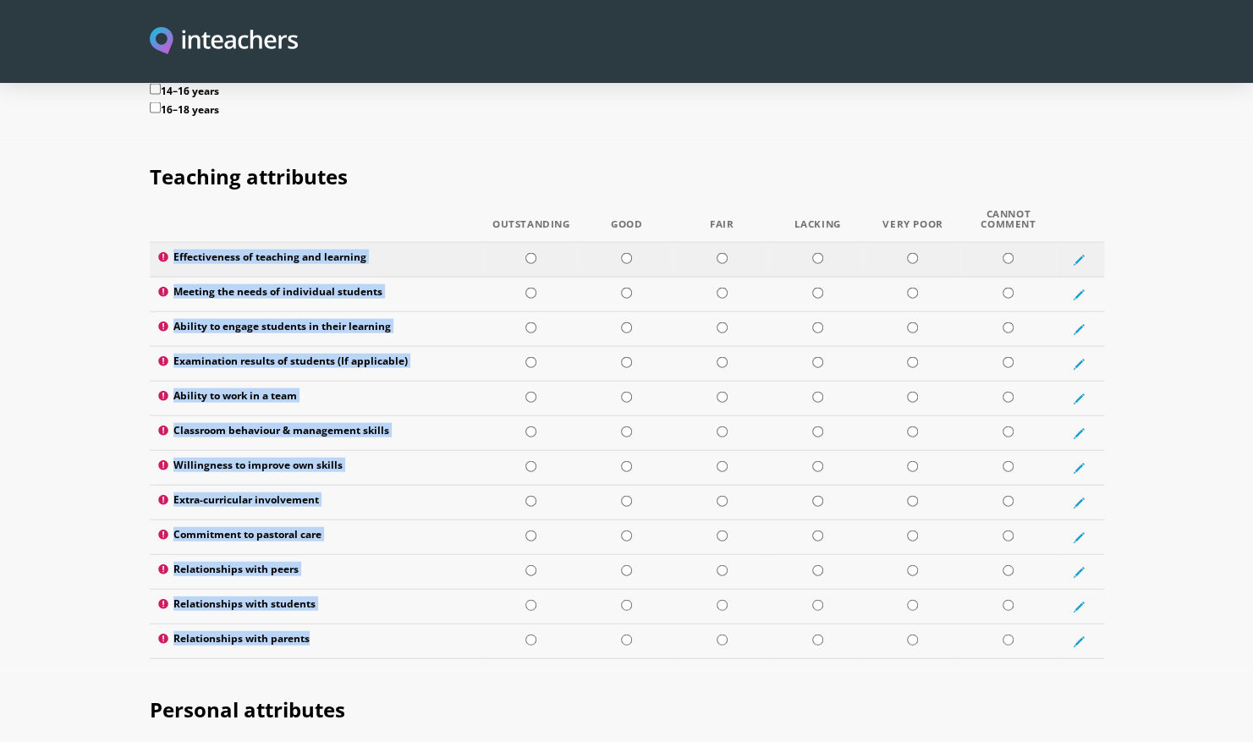
drag, startPoint x: 316, startPoint y: 591, endPoint x: 164, endPoint y: 213, distance: 407.0
click at [164, 243] on tbody "Effectiveness of teaching and learning Meeting the needs of individual students…" at bounding box center [627, 451] width 954 height 416
click at [531, 288] on input "radio" at bounding box center [530, 293] width 11 height 11
radio input "true"
click at [625, 312] on td at bounding box center [627, 329] width 96 height 35
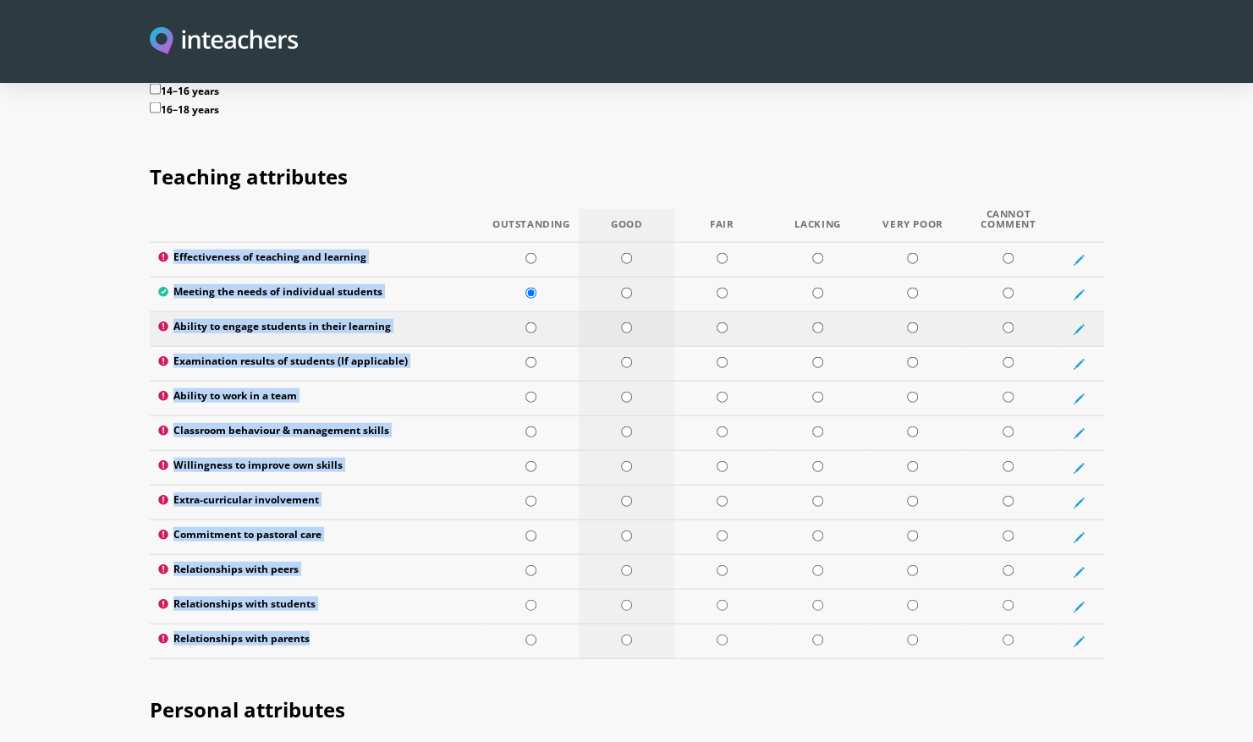
radio input "true"
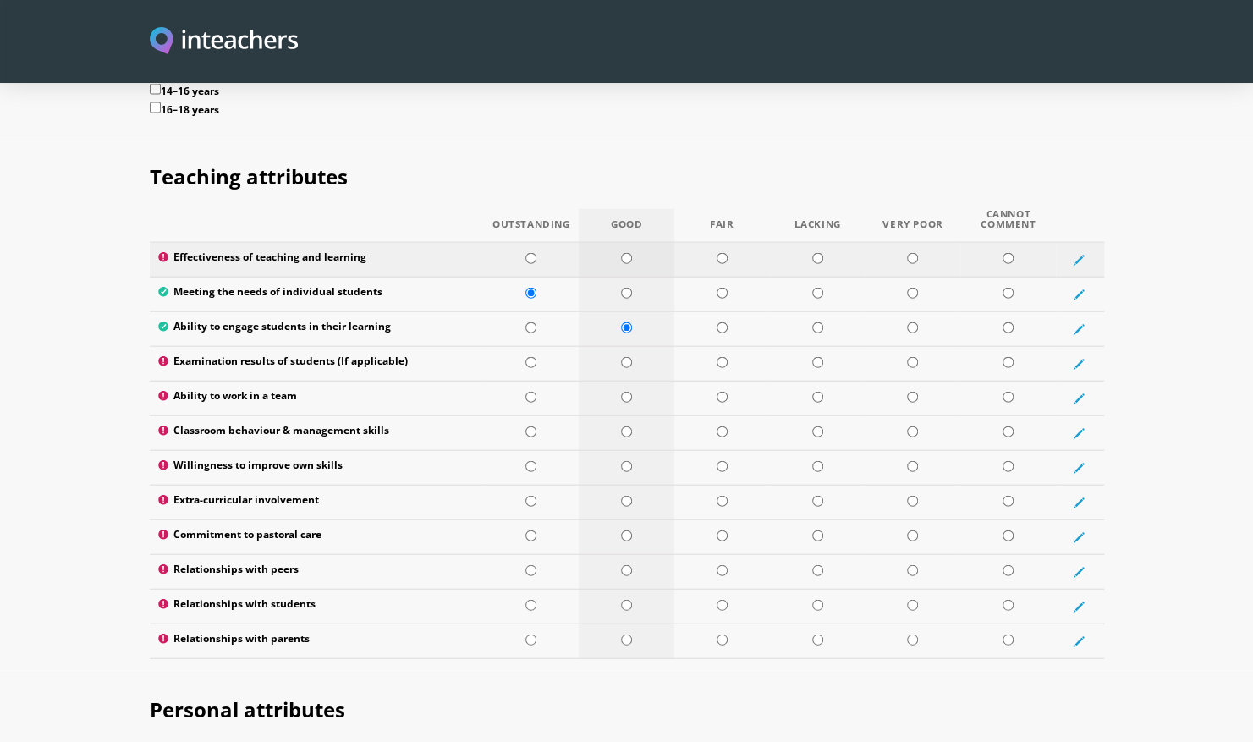
click at [627, 253] on input "radio" at bounding box center [626, 258] width 11 height 11
radio input "true"
click at [619, 624] on td at bounding box center [627, 641] width 96 height 35
radio input "true"
click at [619, 590] on td at bounding box center [627, 607] width 96 height 35
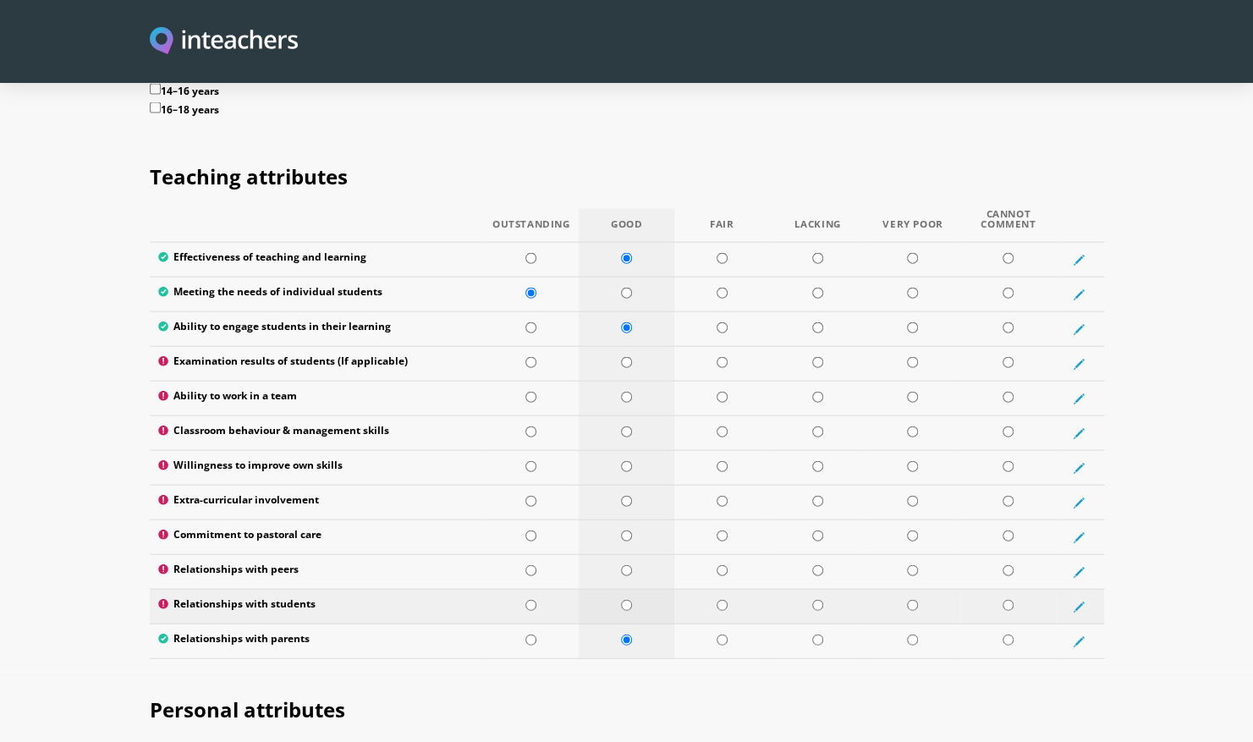
radio input "true"
click at [630, 565] on input "radio" at bounding box center [626, 570] width 11 height 11
radio input "true"
click at [626, 357] on input "radio" at bounding box center [626, 362] width 11 height 11
radio input "true"
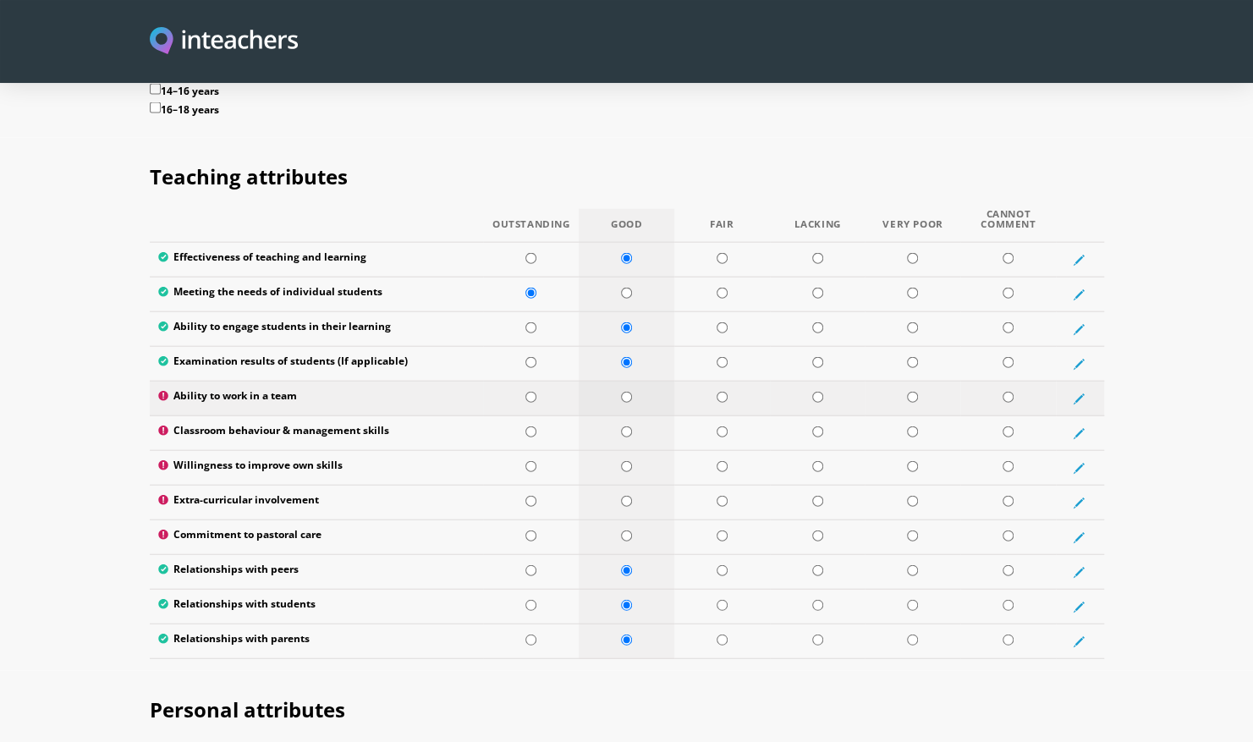
click at [624, 392] on input "radio" at bounding box center [626, 397] width 11 height 11
radio input "true"
drag, startPoint x: 623, startPoint y: 380, endPoint x: 626, endPoint y: 411, distance: 31.5
click at [626, 411] on tbody "Effectiveness of teaching and learning Meeting the needs of individual students…" at bounding box center [627, 451] width 954 height 416
click at [626, 461] on input "radio" at bounding box center [626, 466] width 11 height 11
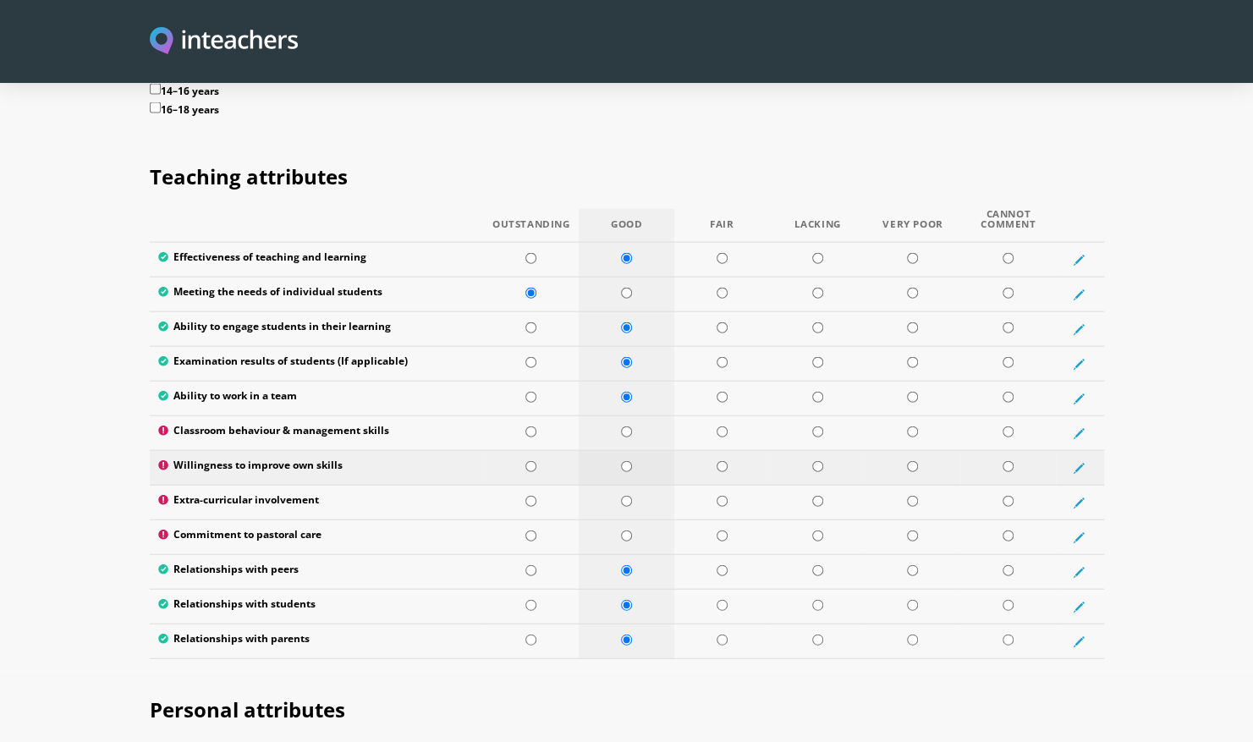
radio input "true"
click at [625, 416] on td at bounding box center [627, 433] width 96 height 35
radio input "true"
click at [623, 496] on input "radio" at bounding box center [626, 501] width 11 height 11
radio input "true"
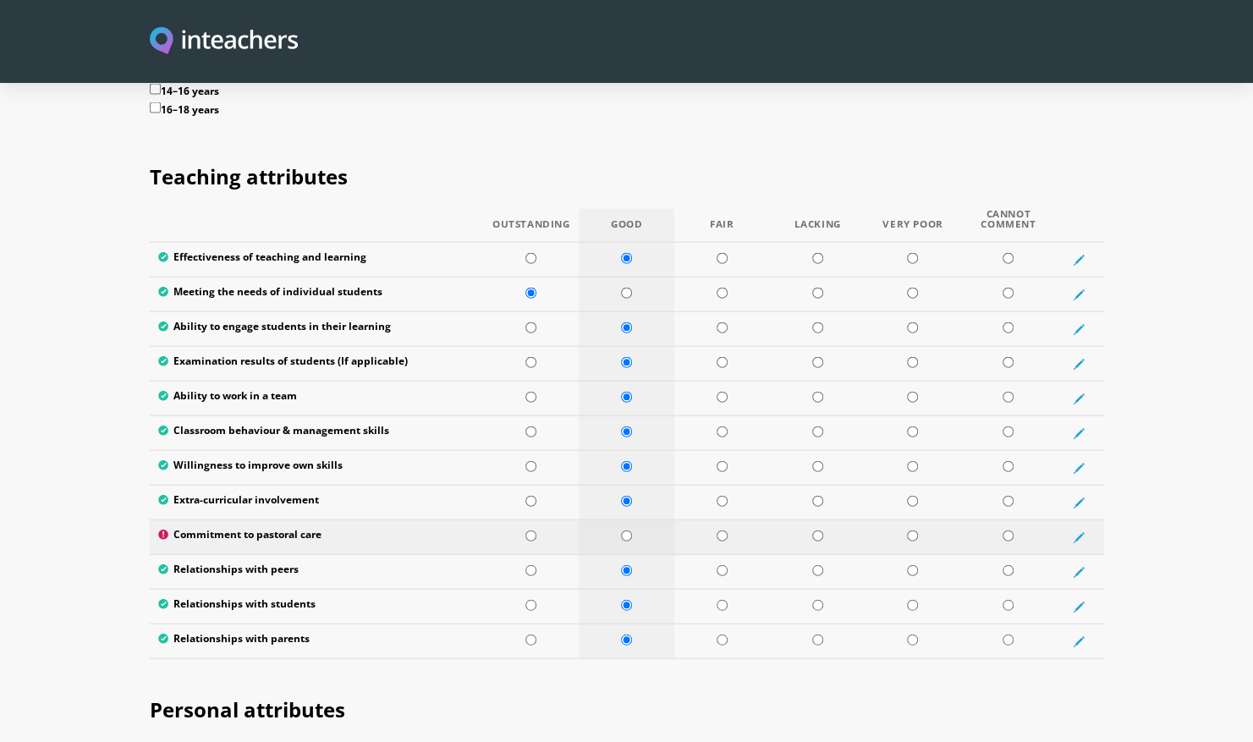
click at [624, 531] on input "radio" at bounding box center [626, 536] width 11 height 11
radio input "true"
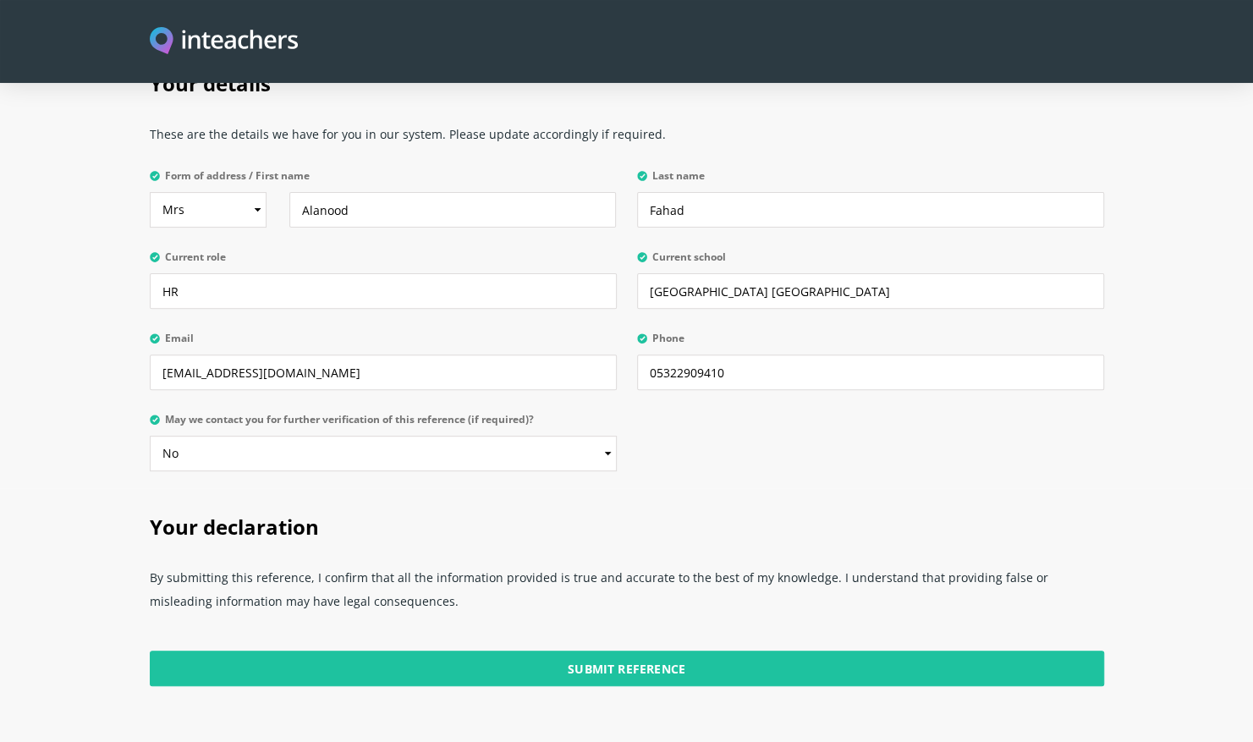
scroll to position [4151, 0]
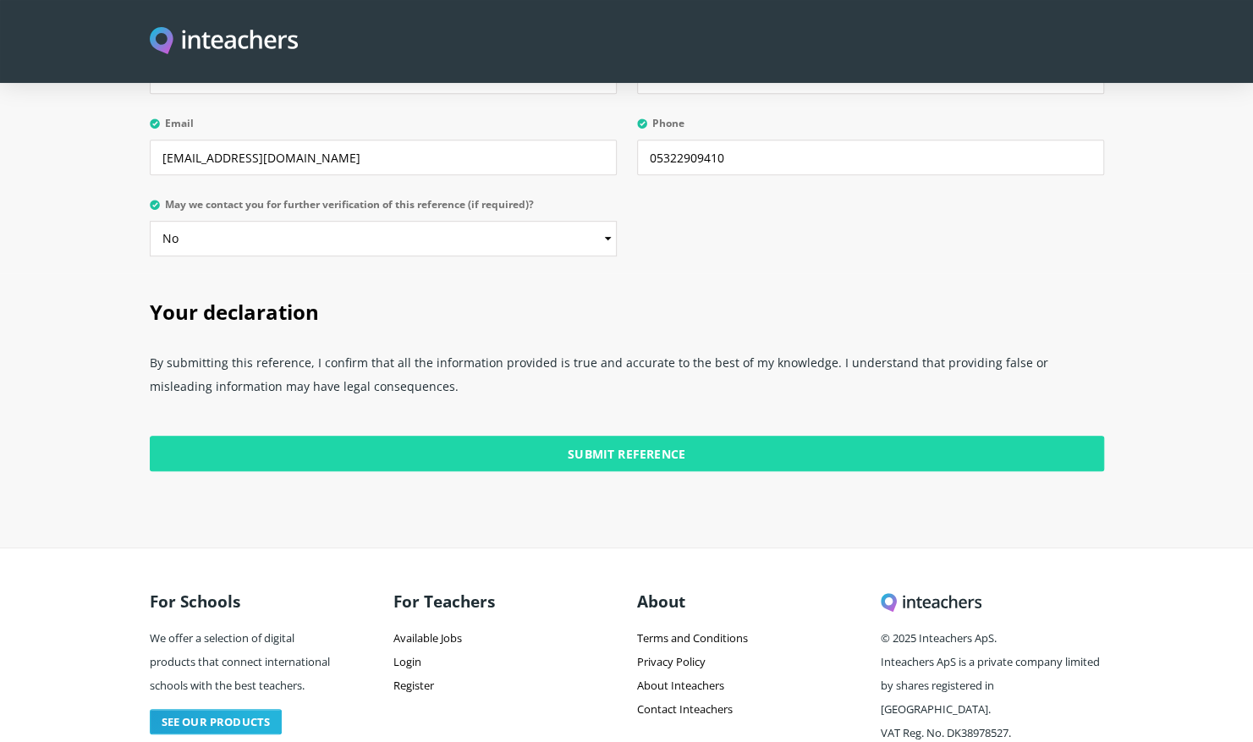
click at [631, 436] on input "Submit Reference" at bounding box center [627, 454] width 954 height 36
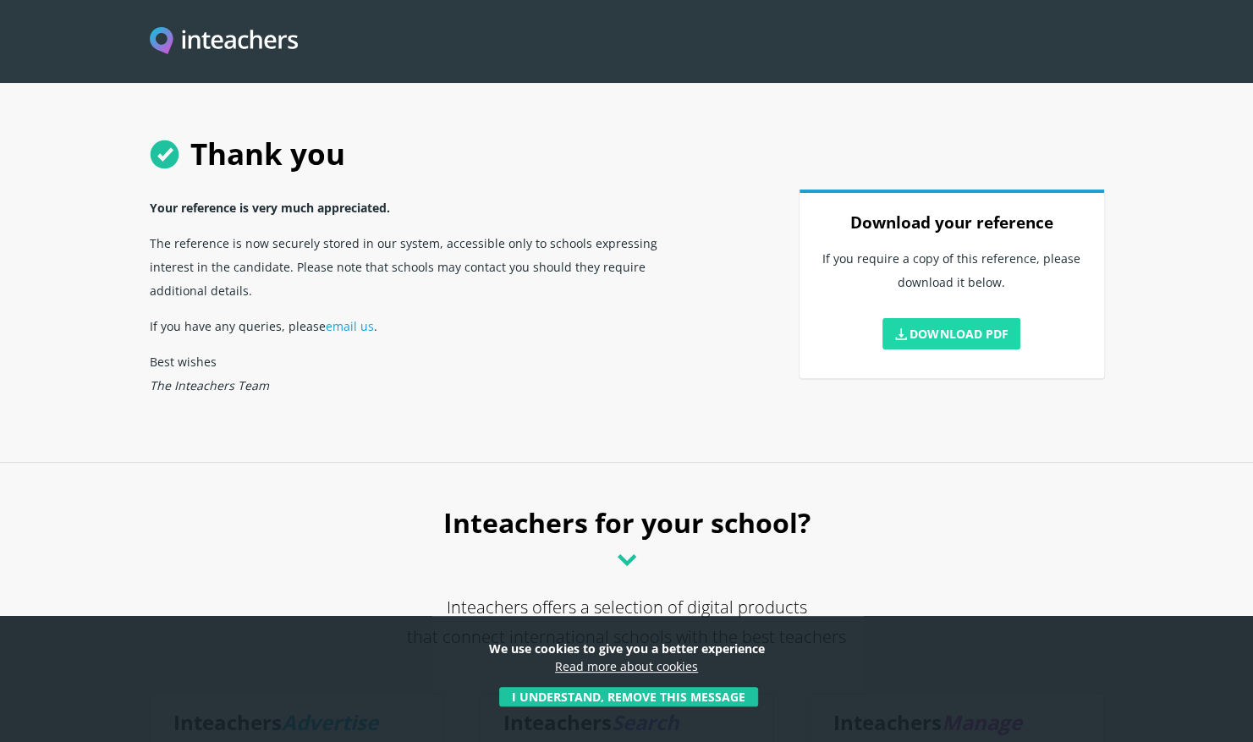
click at [976, 349] on link "Download PDF" at bounding box center [952, 333] width 139 height 31
